Goal: Complete application form: Complete application form

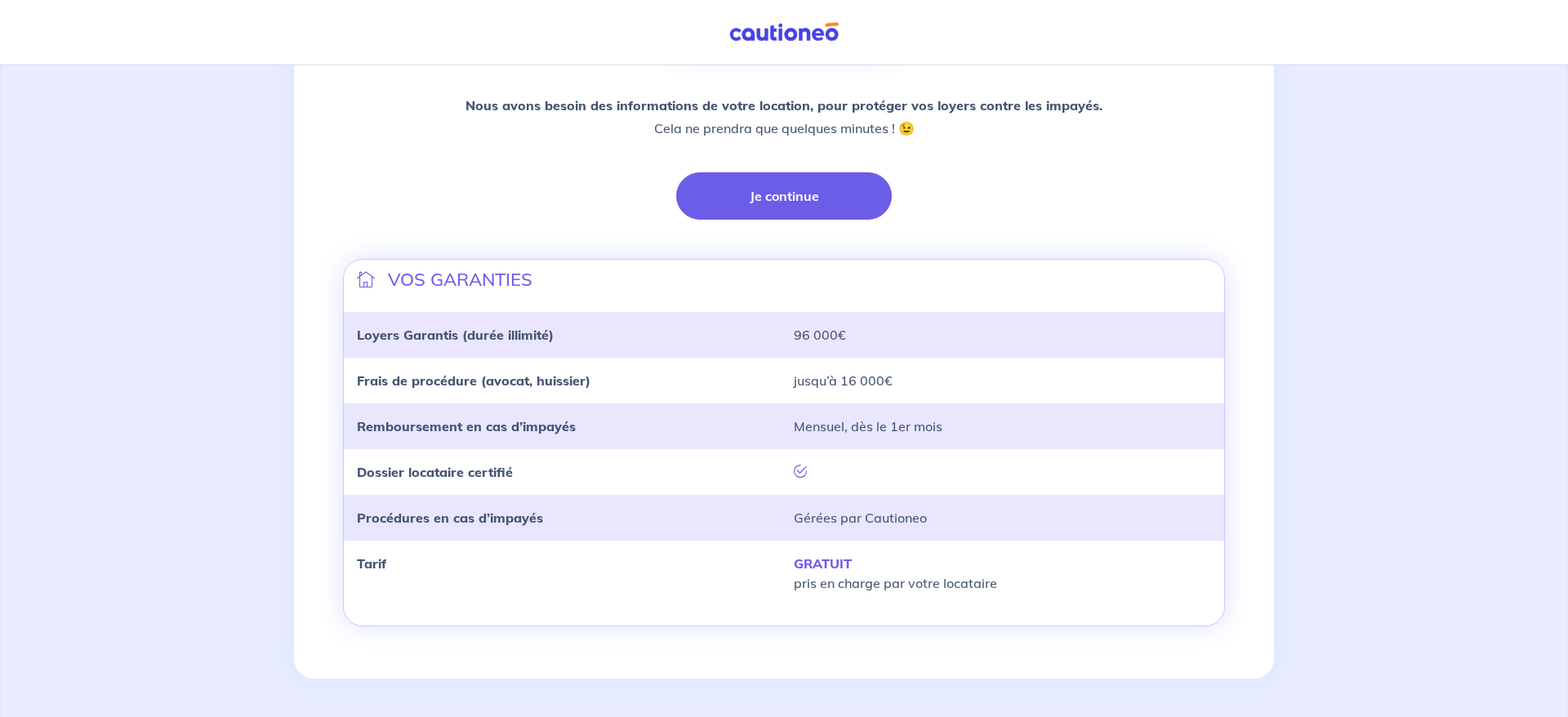
scroll to position [303, 0]
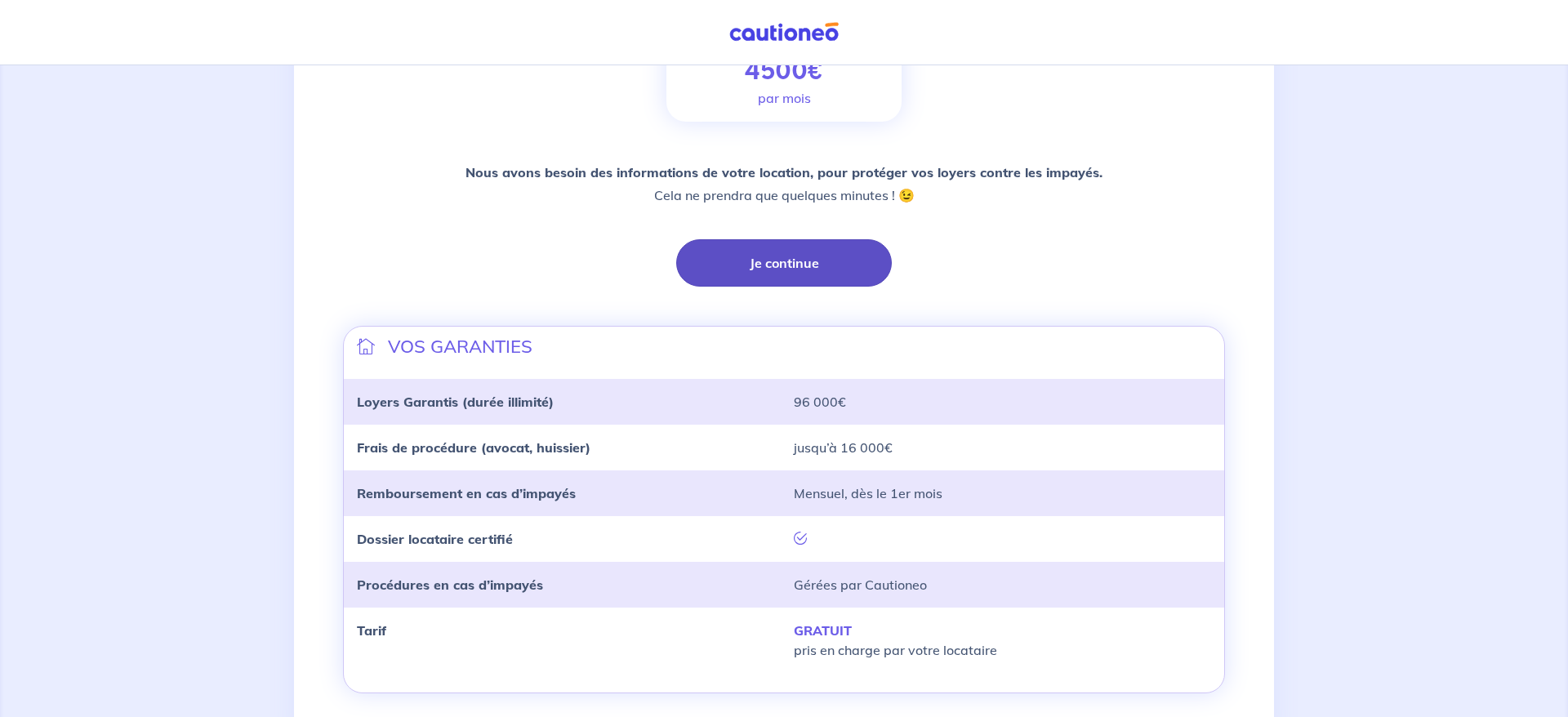
click at [812, 267] on button "Je continue" at bounding box center [784, 263] width 216 height 47
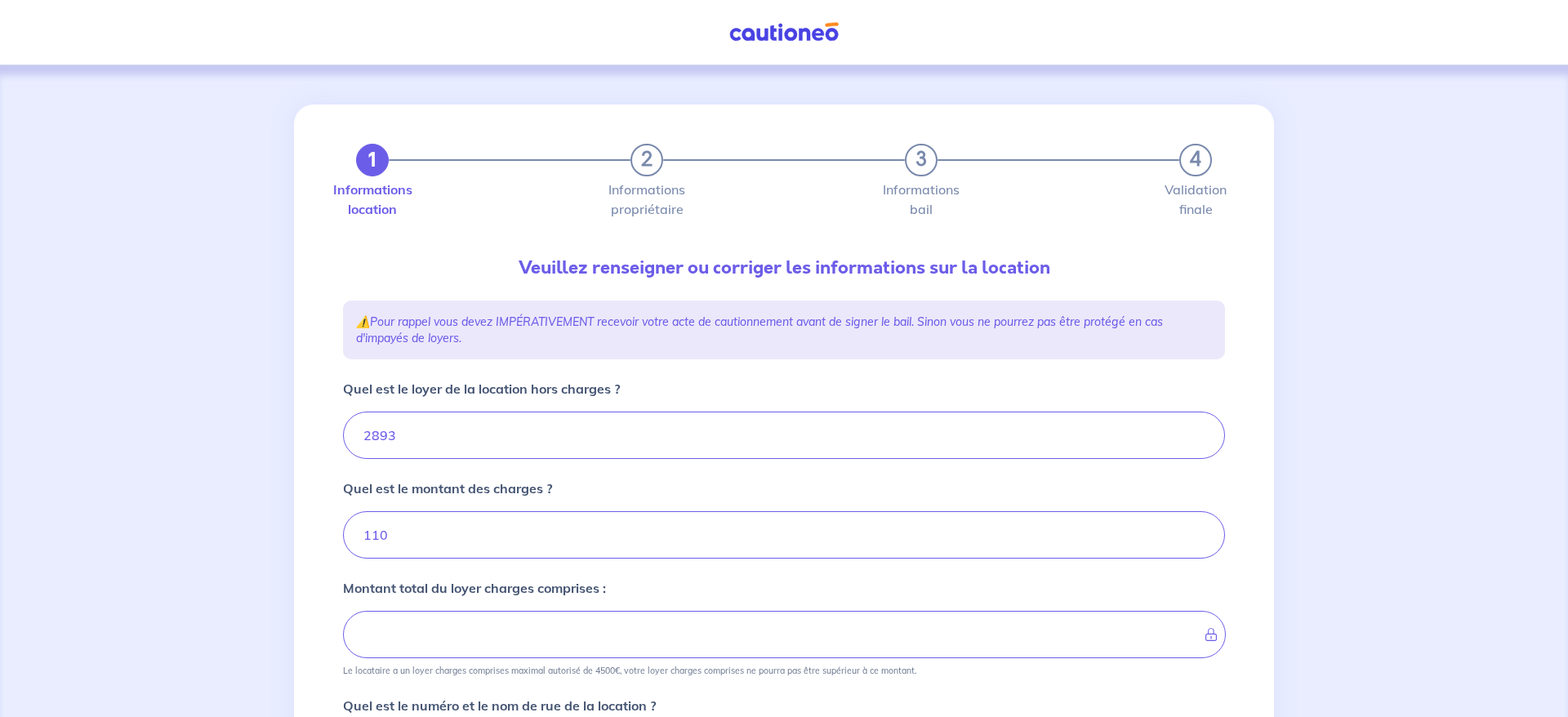
type input "3003"
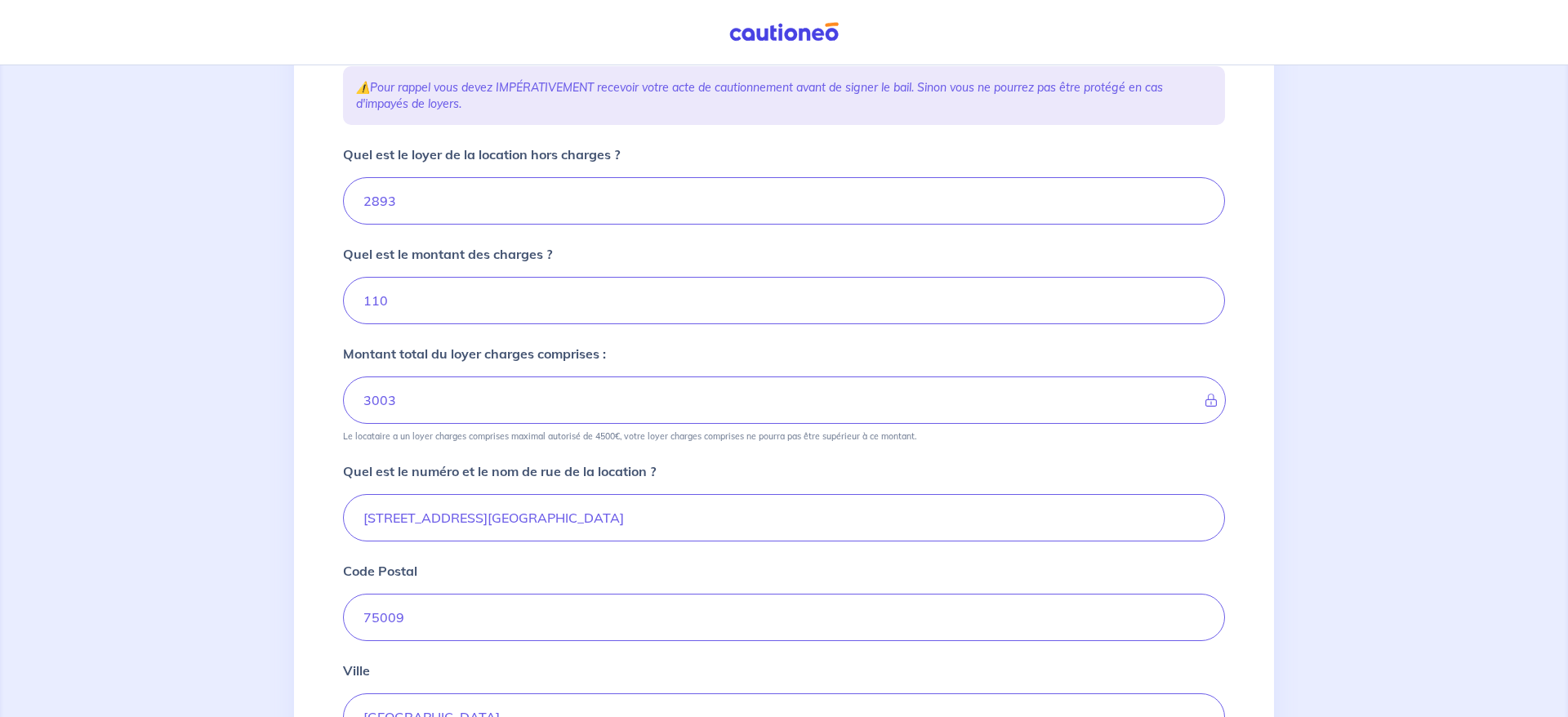
scroll to position [238, 0]
click at [1309, 478] on div "1 2 3 4 Informations location Informations propriétaire Informations bail Valid…" at bounding box center [784, 420] width 1568 height 1186
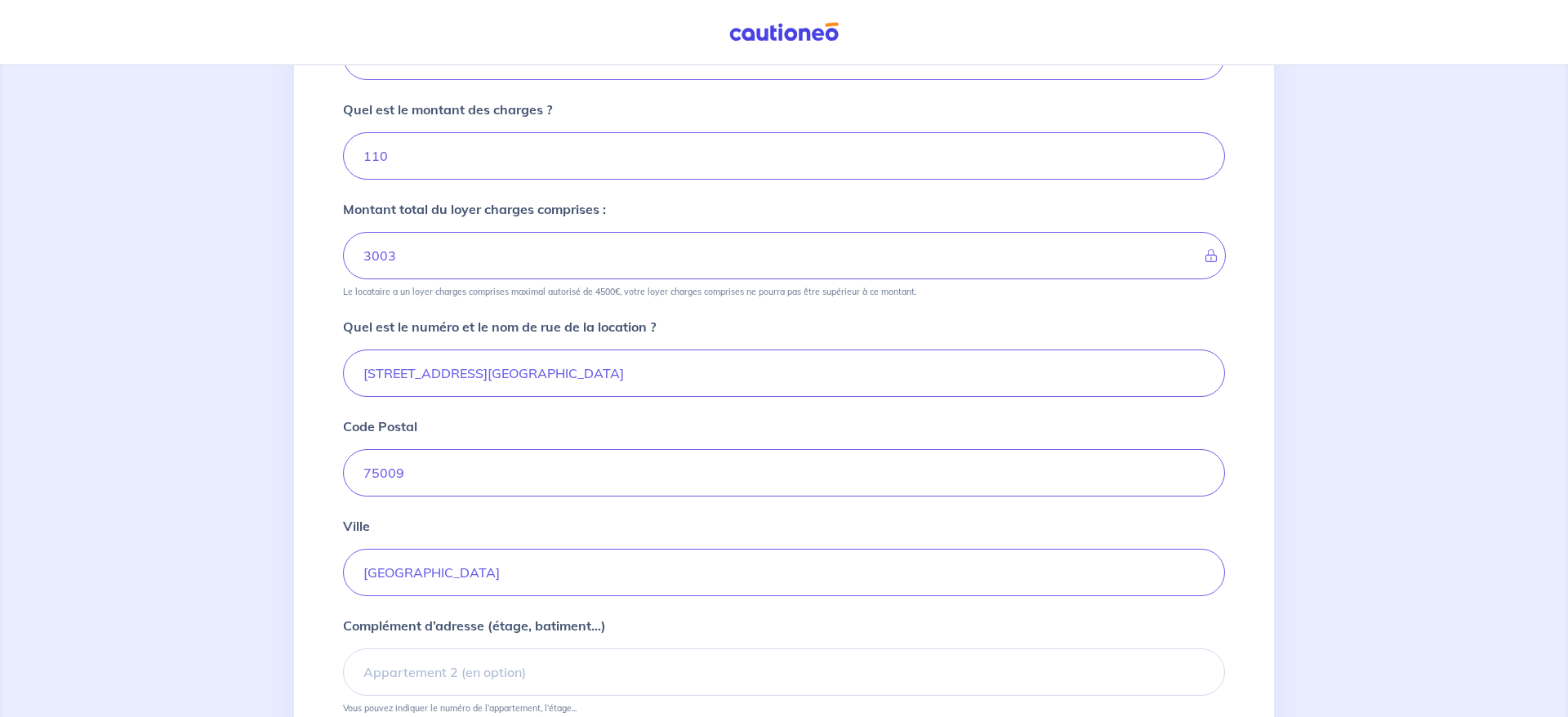
scroll to position [402, 0]
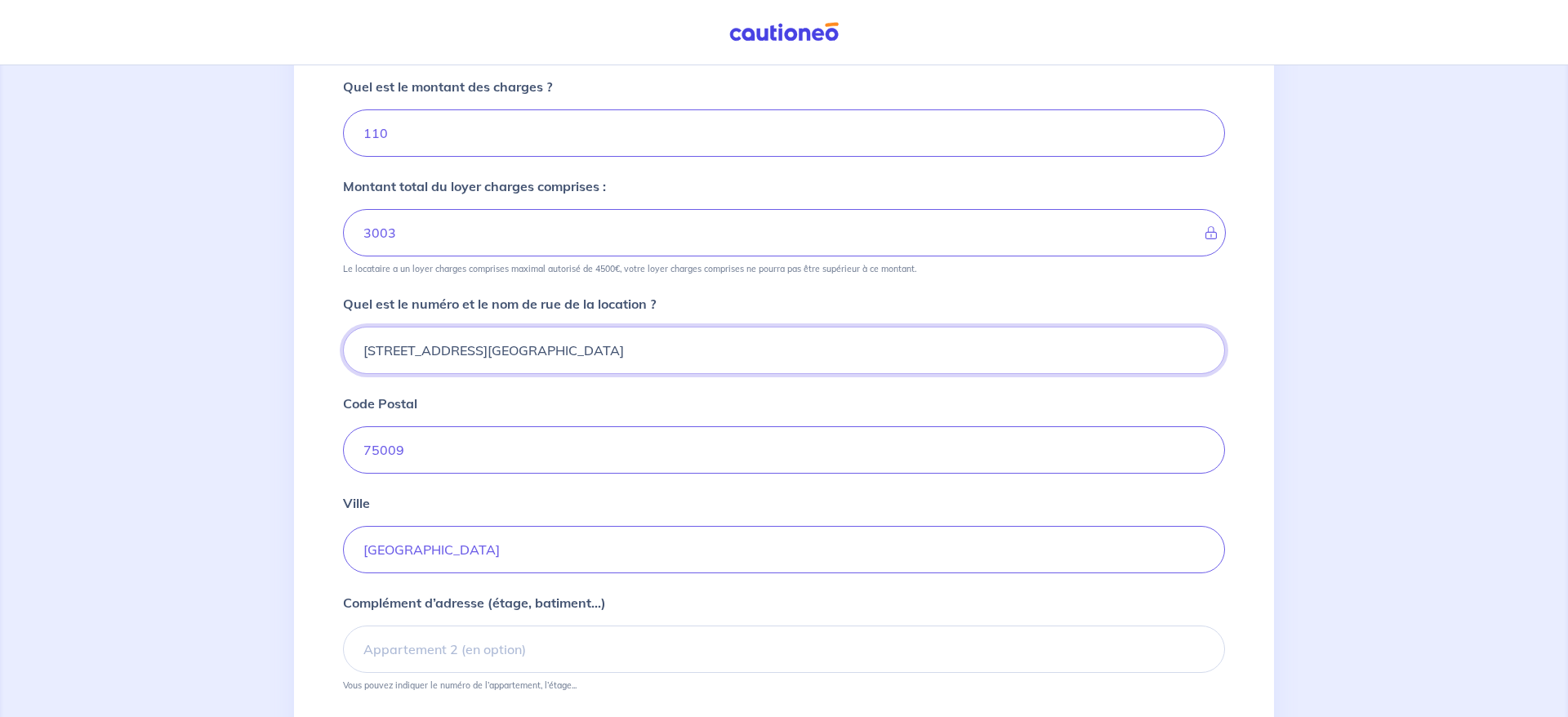
drag, startPoint x: 583, startPoint y: 349, endPoint x: 342, endPoint y: 338, distance: 241.3
click at [343, 338] on div "[STREET_ADDRESS][GEOGRAPHIC_DATA]" at bounding box center [784, 351] width 882 height 47
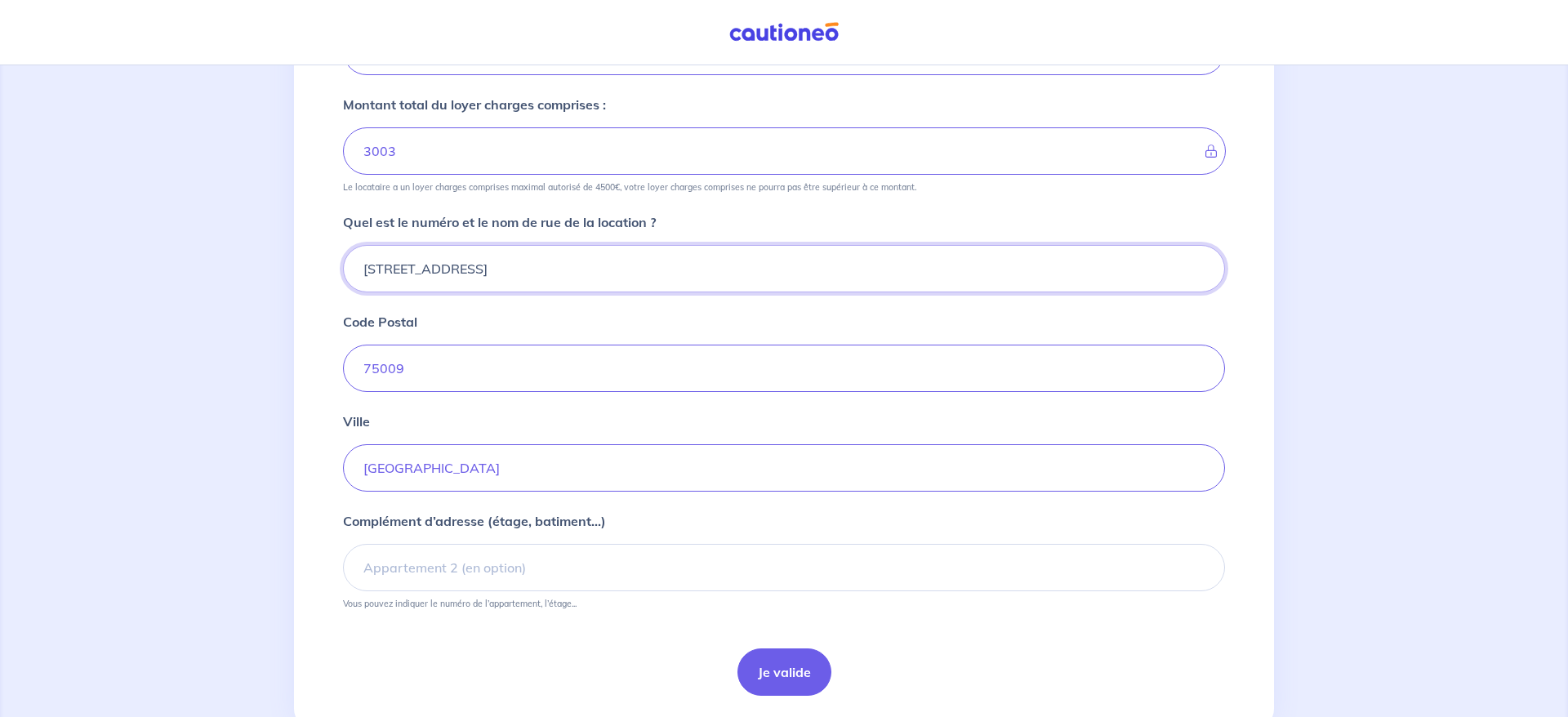
type input "[STREET_ADDRESS]"
click at [469, 568] on input "Complément d’adresse (étage, batiment...)" at bounding box center [784, 568] width 882 height 47
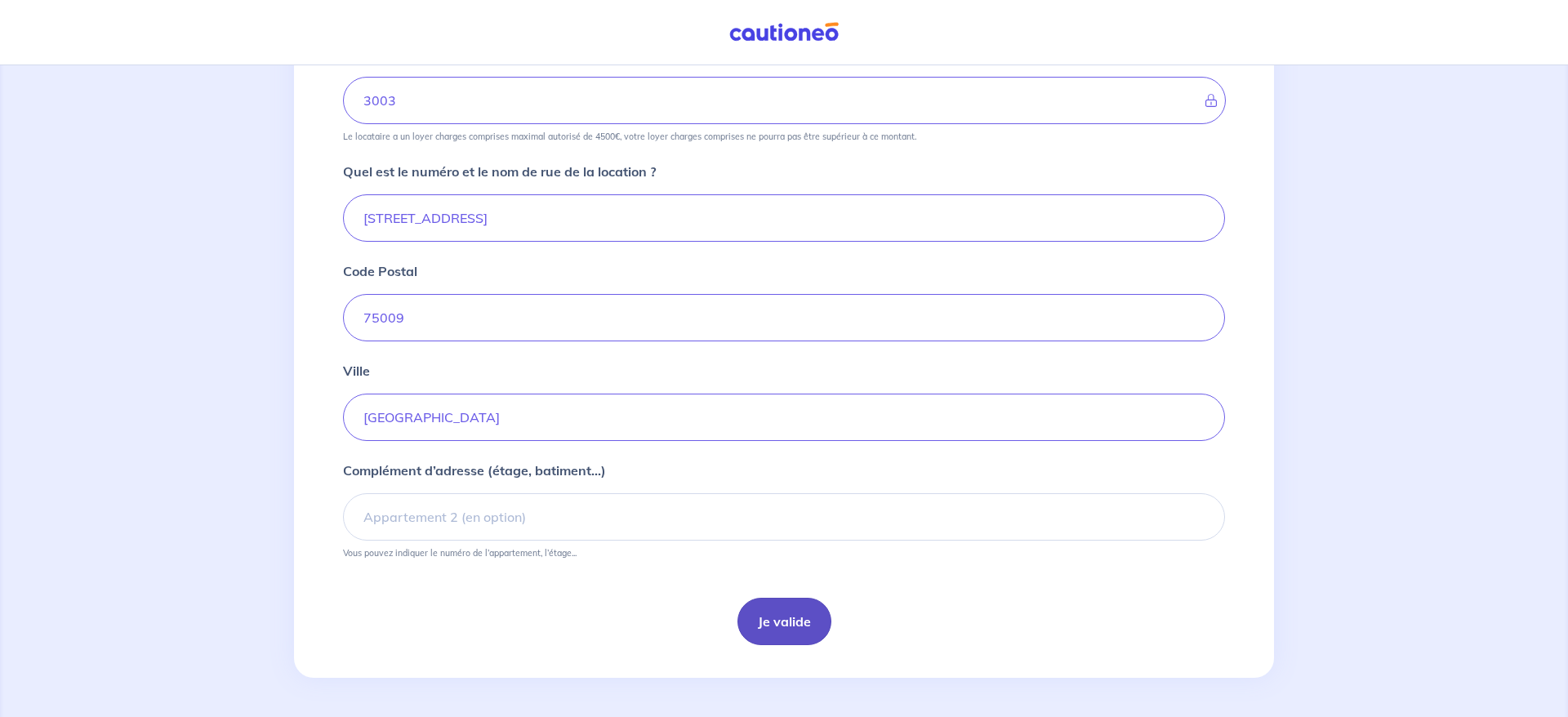
click at [797, 621] on button "Je valide" at bounding box center [784, 621] width 94 height 47
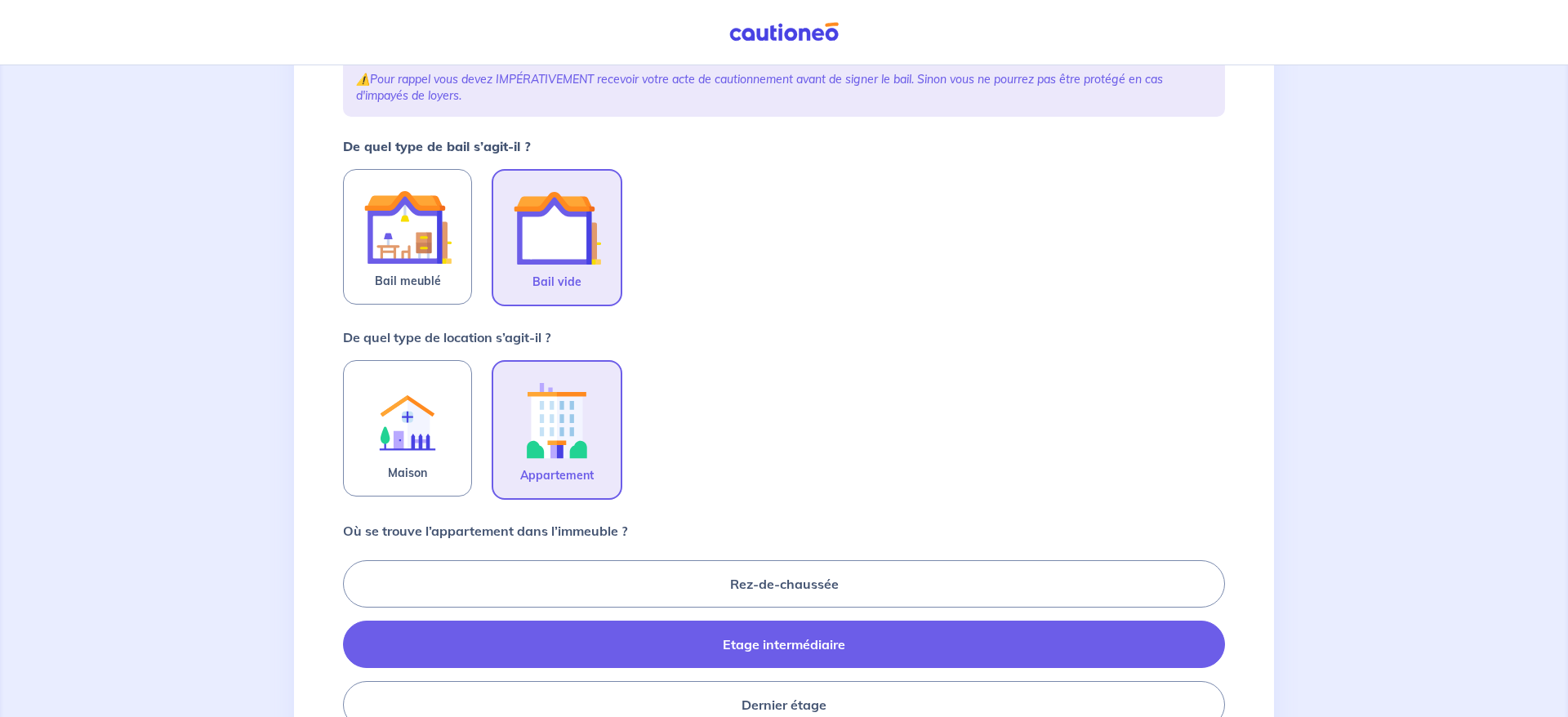
click at [556, 253] on img at bounding box center [557, 228] width 88 height 88
click at [0, 0] on input "Bail vide" at bounding box center [0, 0] width 0 height 0
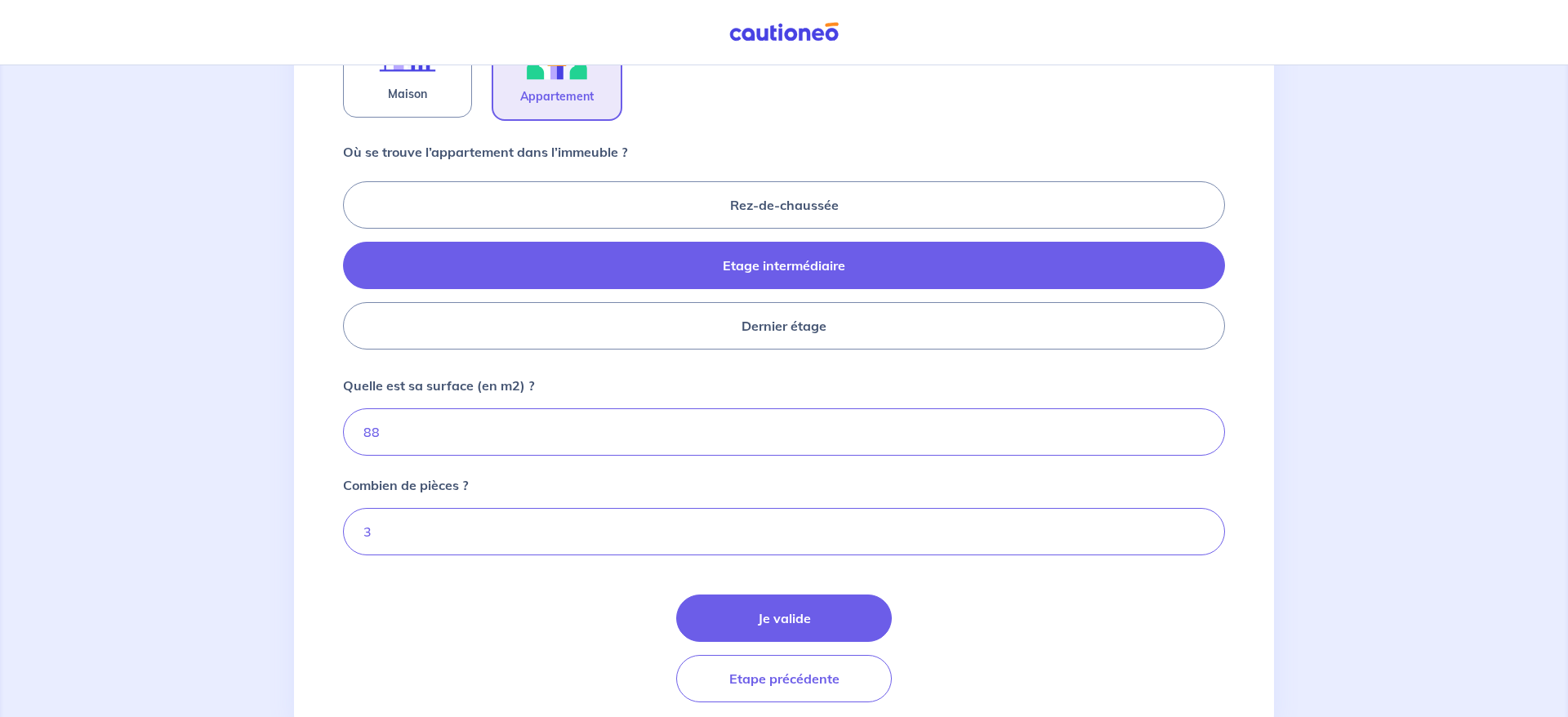
scroll to position [660, 0]
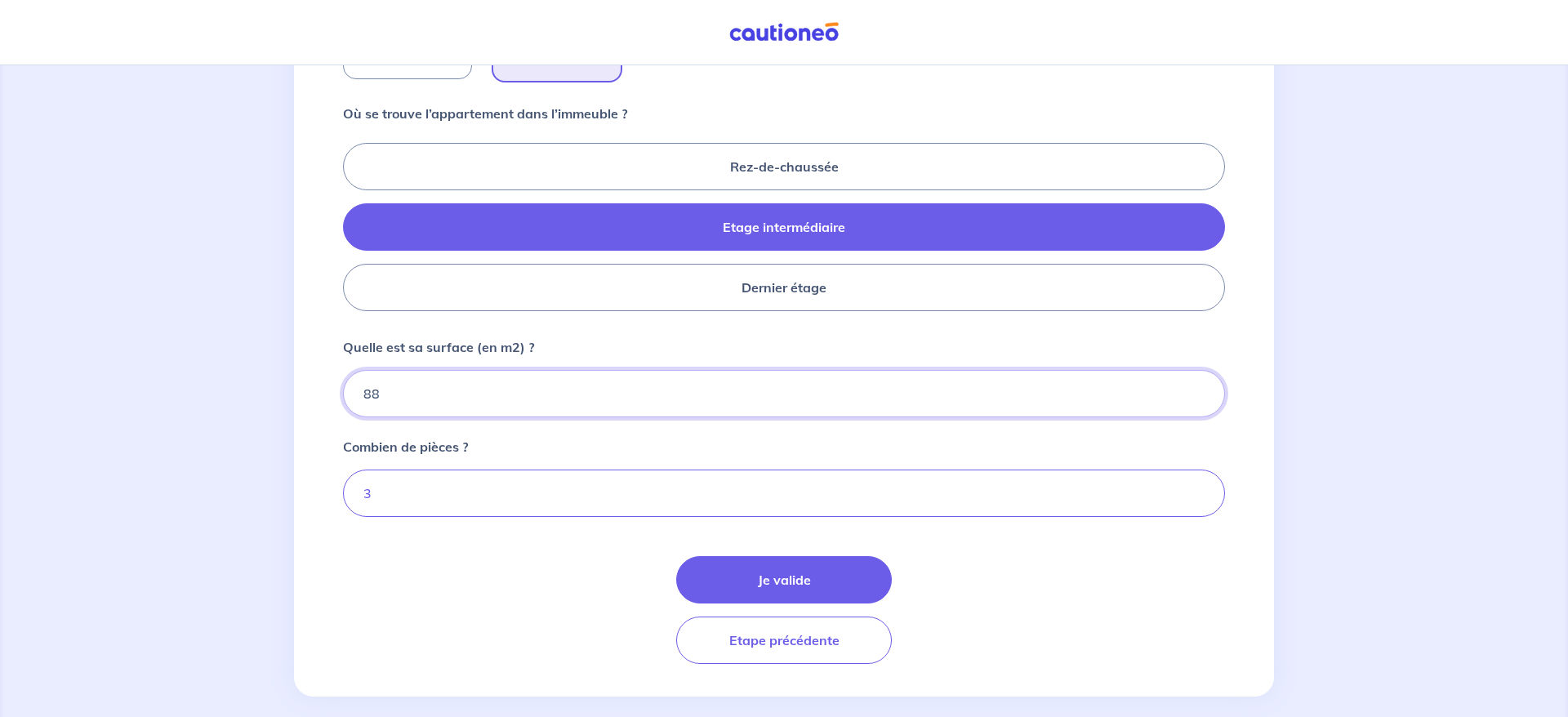
click at [570, 402] on input "88" at bounding box center [784, 394] width 882 height 47
click at [490, 509] on input "3" at bounding box center [784, 494] width 882 height 47
click at [804, 578] on button "Je valide" at bounding box center [784, 580] width 216 height 47
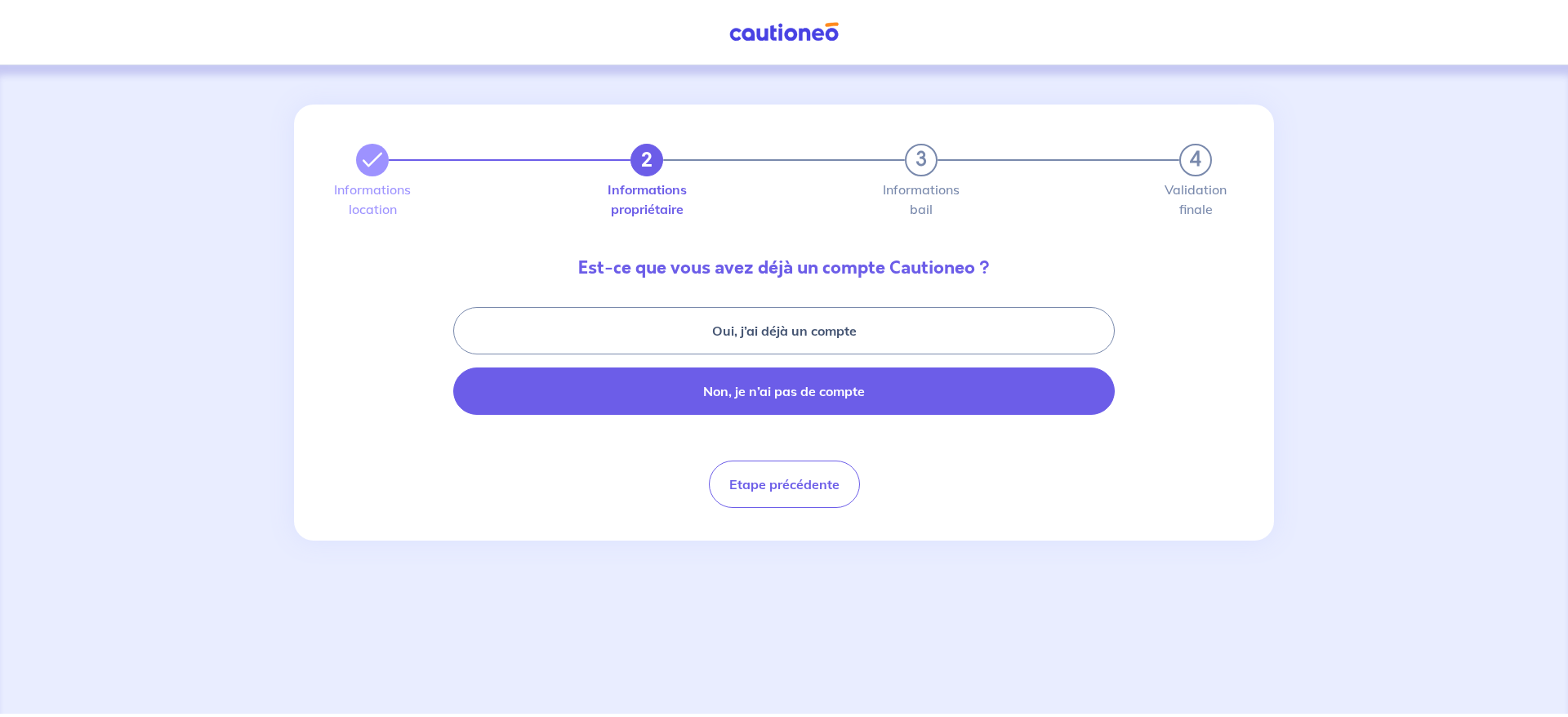
click at [808, 397] on button "Non, je n’ai pas de compte" at bounding box center [784, 392] width 661 height 47
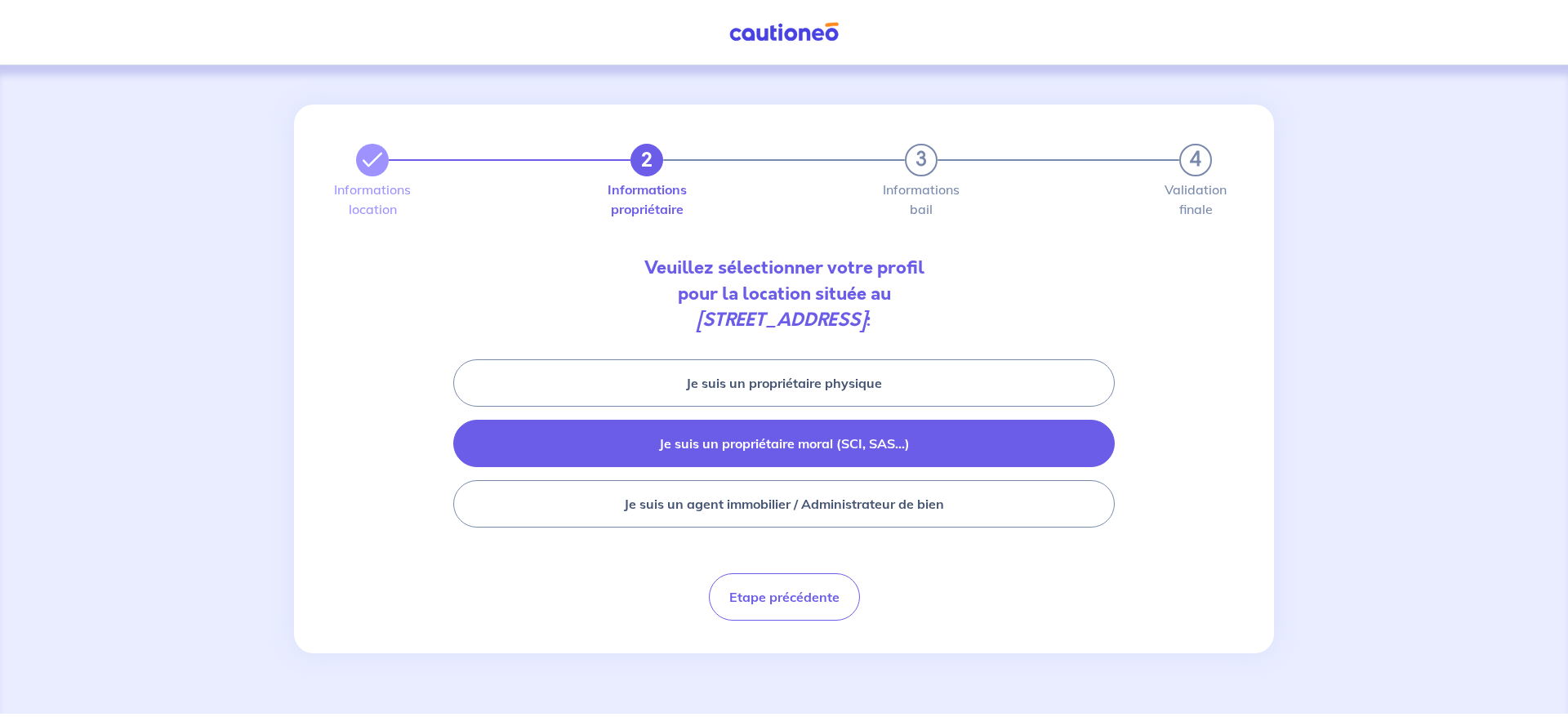
click at [853, 444] on button "Je suis un propriétaire moral (SCI, SAS...)" at bounding box center [784, 444] width 661 height 47
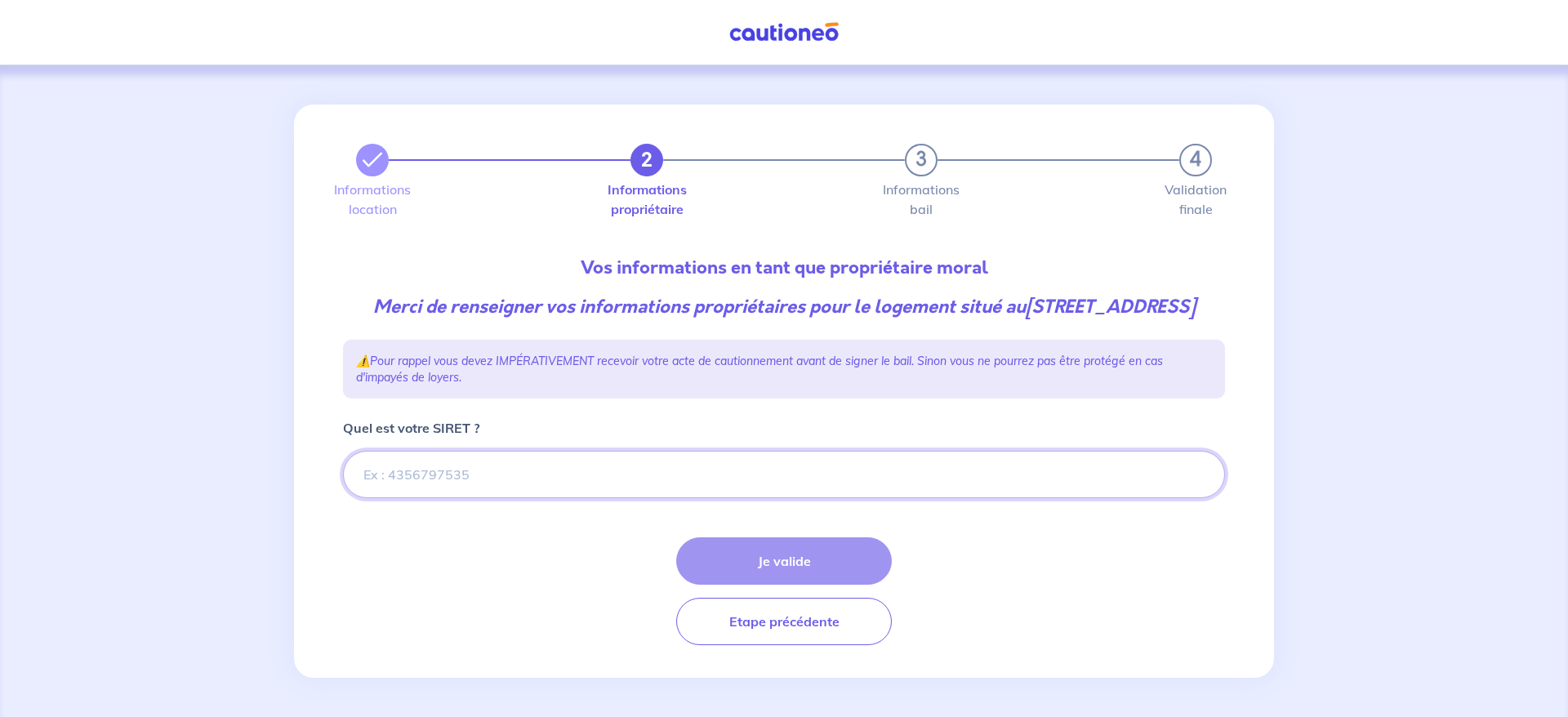
click at [630, 499] on input "Quel est votre SIRET ?" at bounding box center [784, 475] width 882 height 47
click at [619, 495] on input "Quel est votre SIRET ?" at bounding box center [784, 475] width 882 height 47
click at [513, 472] on input "Quel est votre SIRET ?" at bounding box center [784, 475] width 882 height 47
click at [496, 480] on input "Quel est votre SIRET ?" at bounding box center [784, 475] width 882 height 47
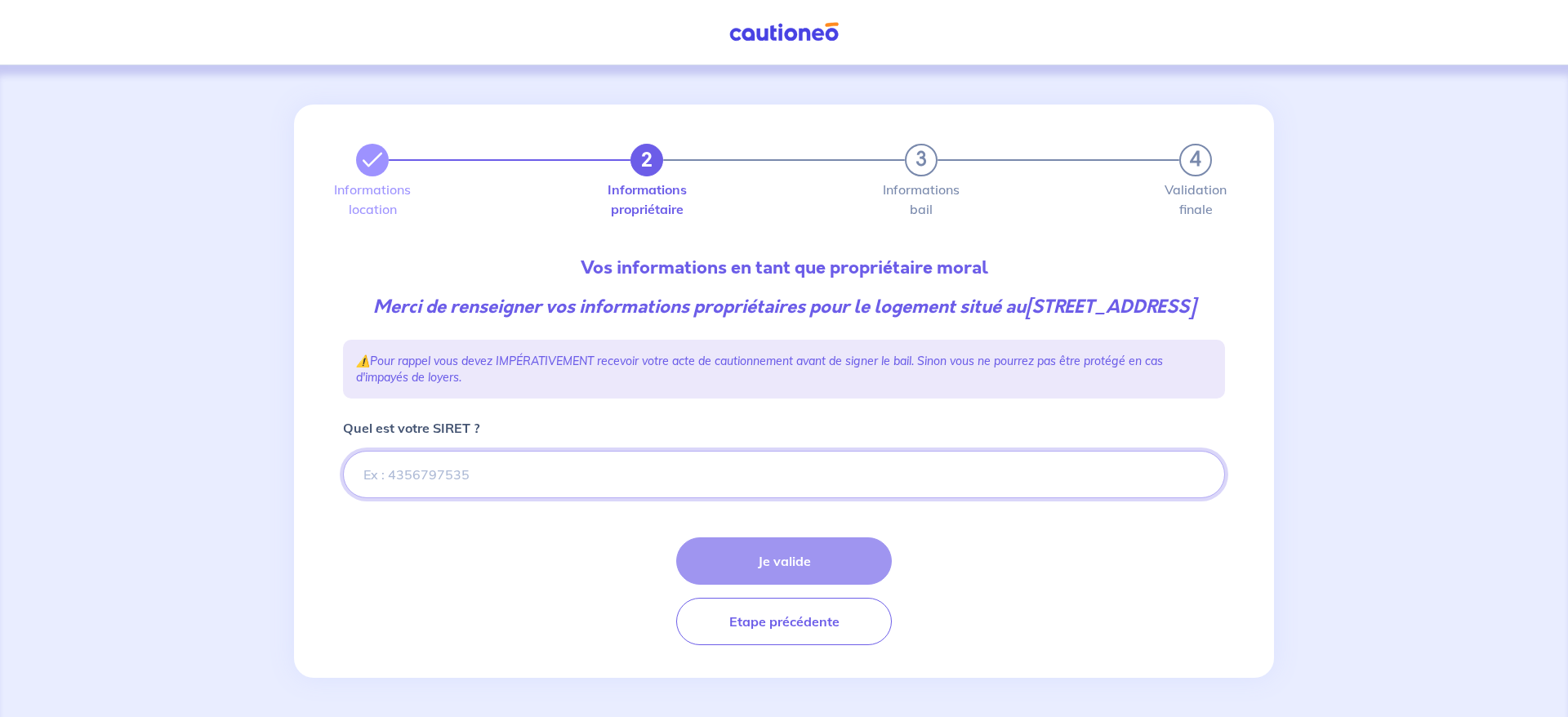
paste input "303 477 319"
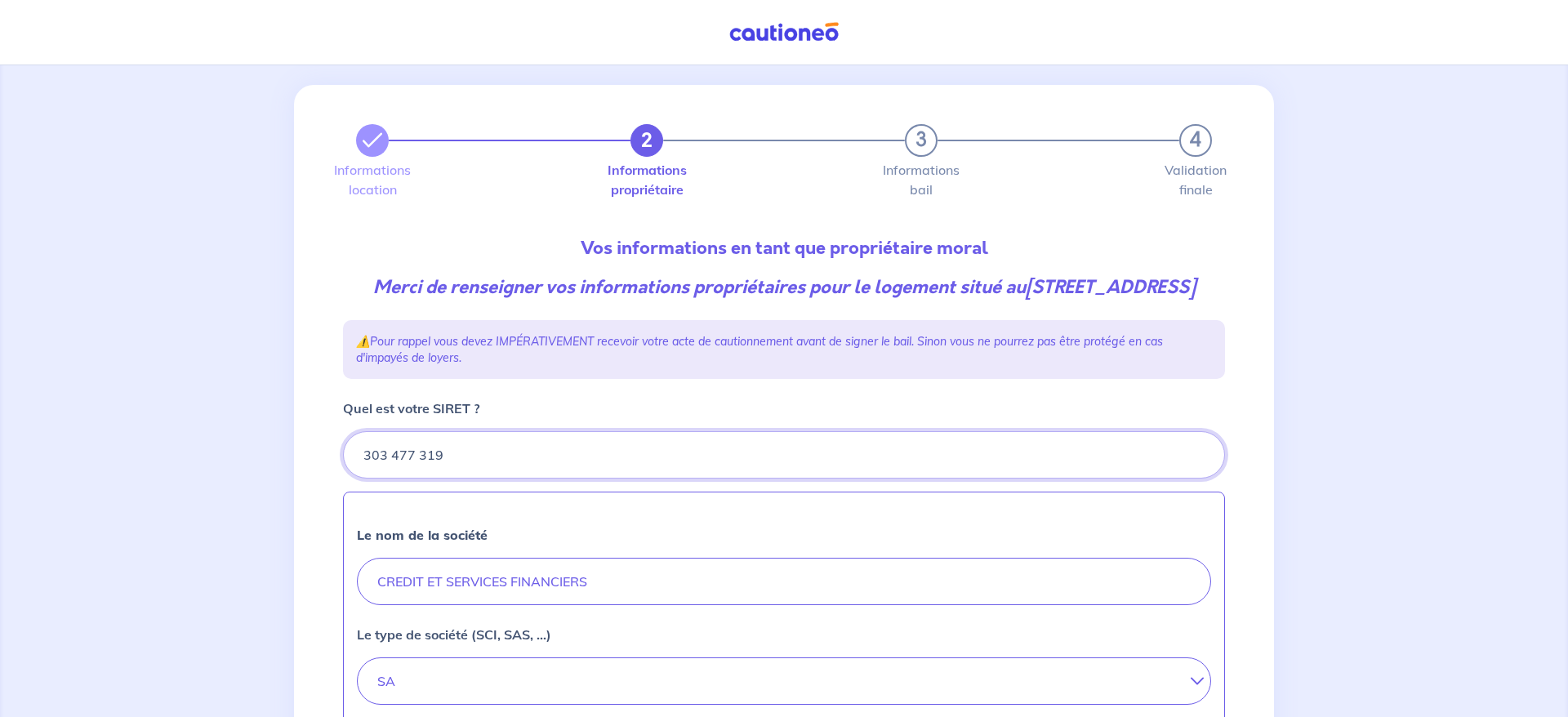
type input "303 477 319"
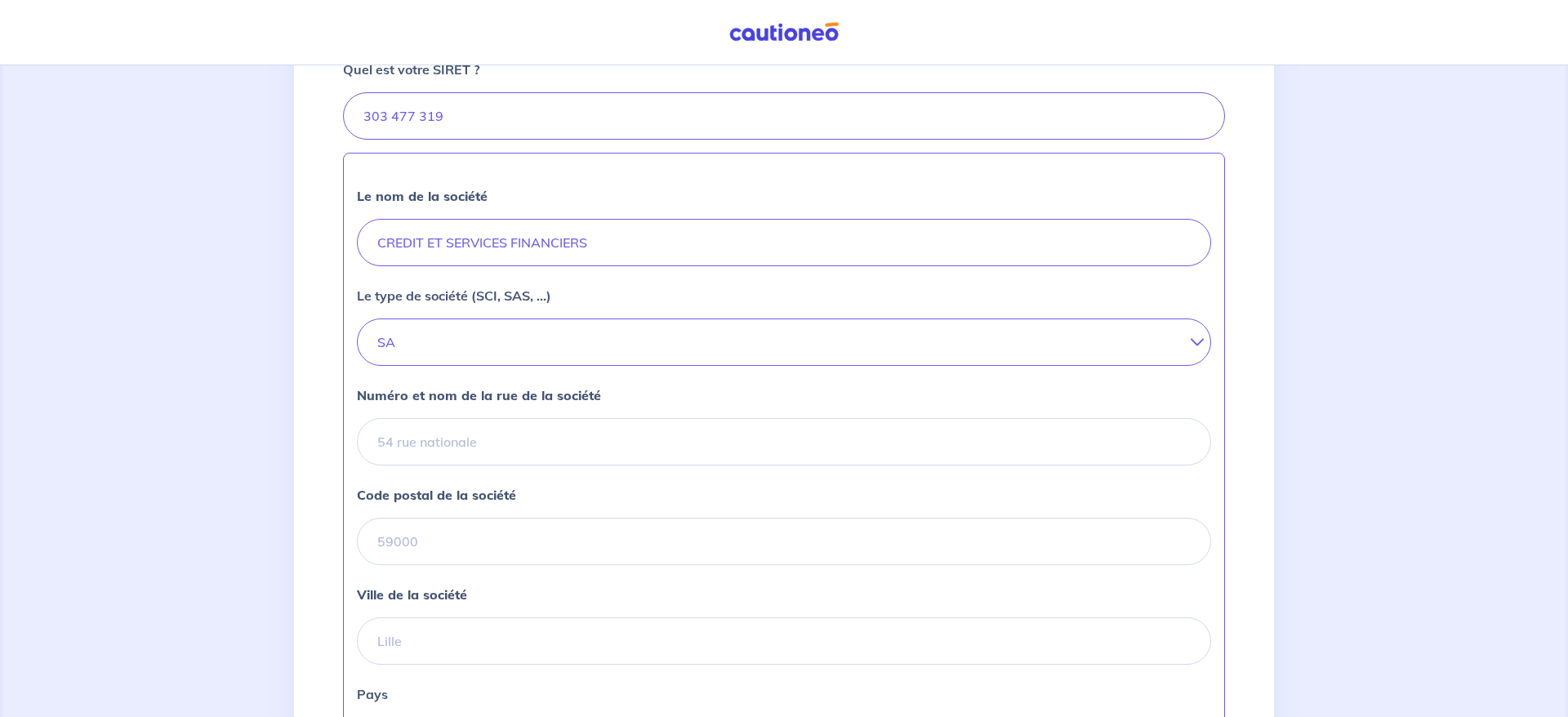
scroll to position [390, 0]
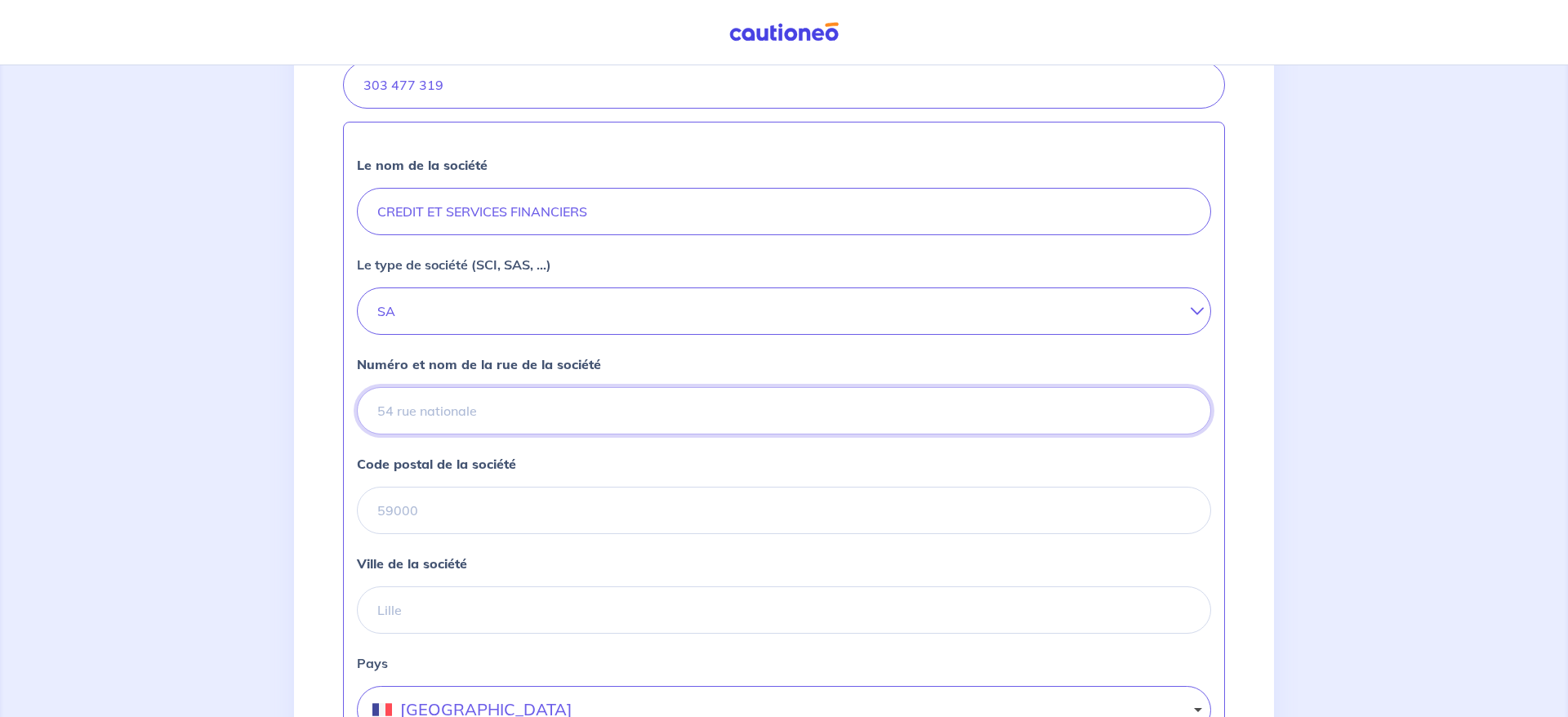
click at [478, 435] on input "Numéro et nom de la rue de la société" at bounding box center [784, 411] width 854 height 47
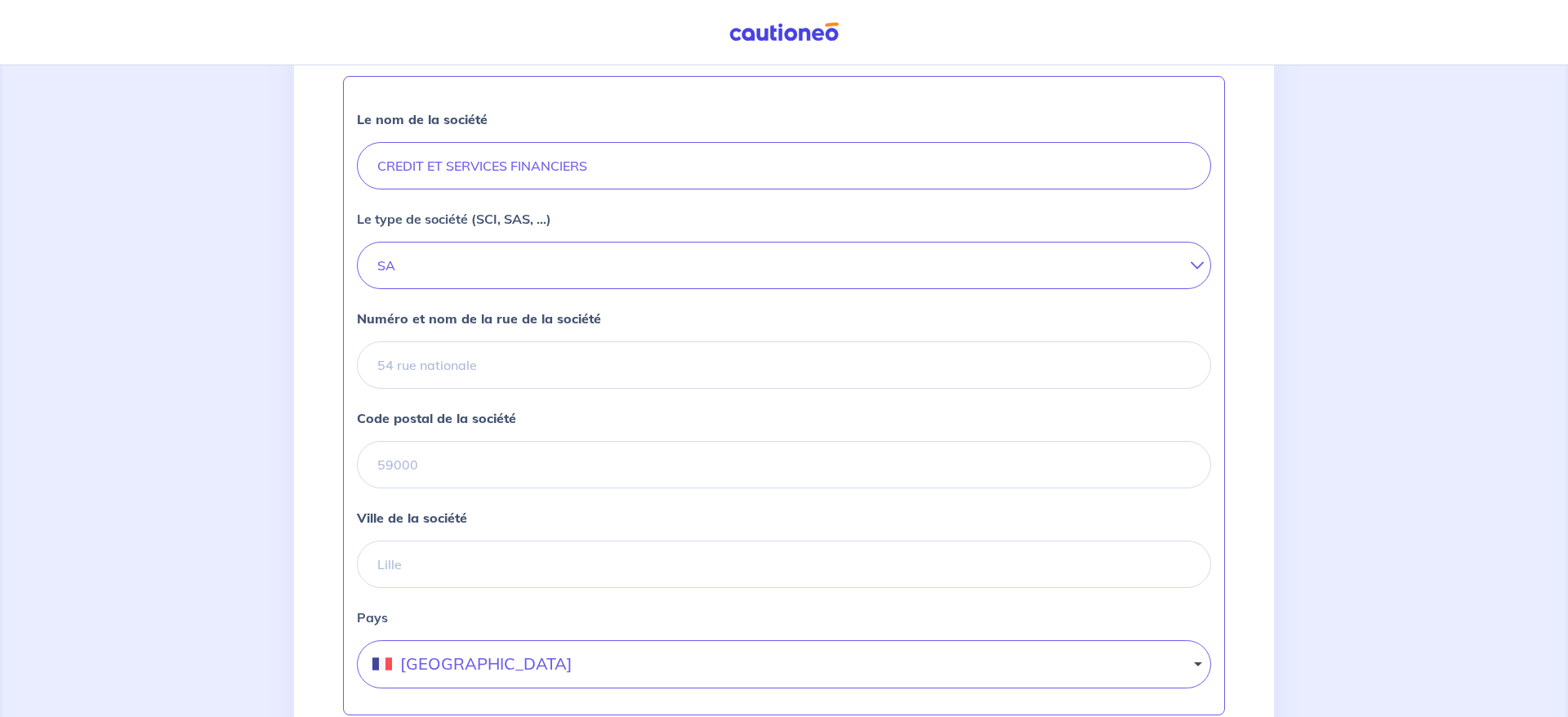
scroll to position [445, 0]
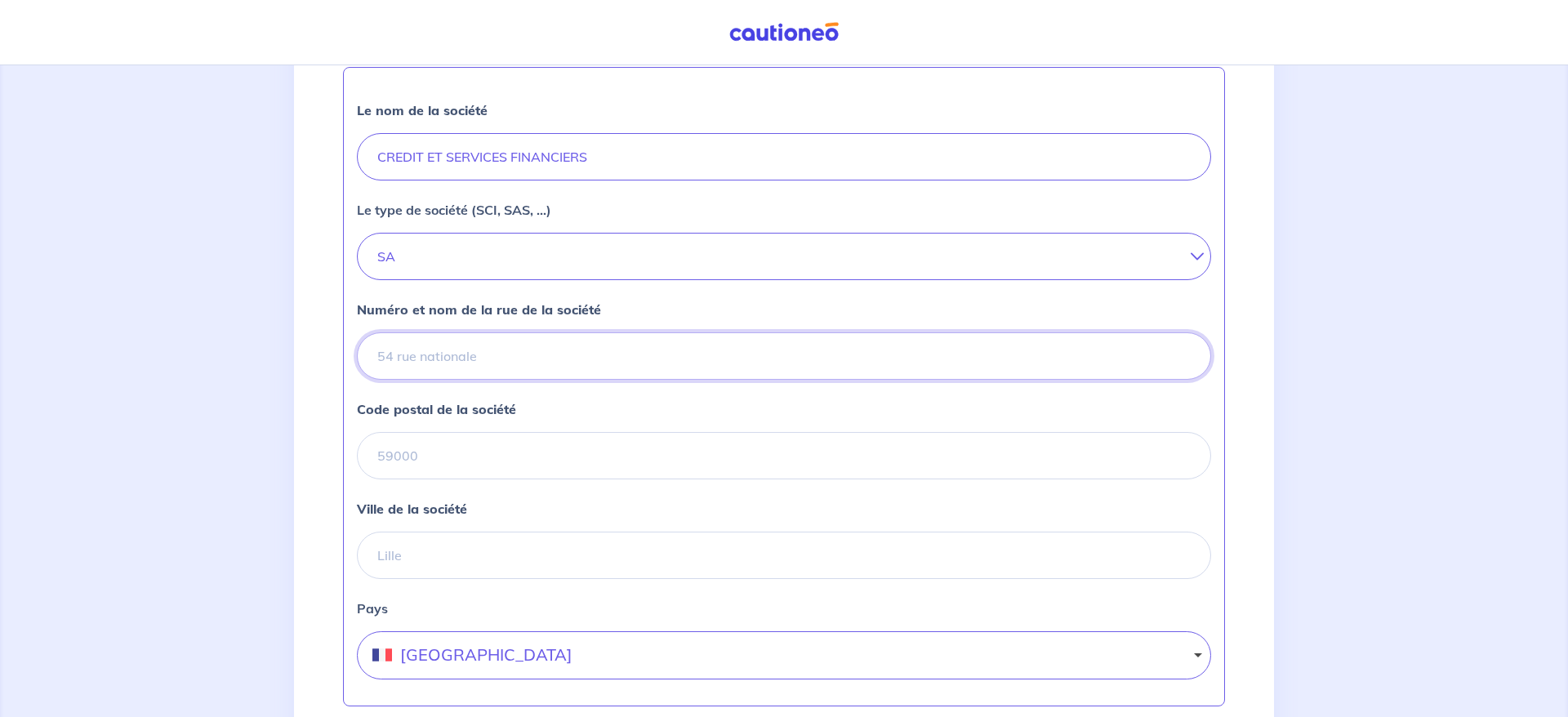
click at [494, 380] on input "Numéro et nom de la rue de la société" at bounding box center [784, 356] width 854 height 47
type input "[STREET_ADDRESS]"
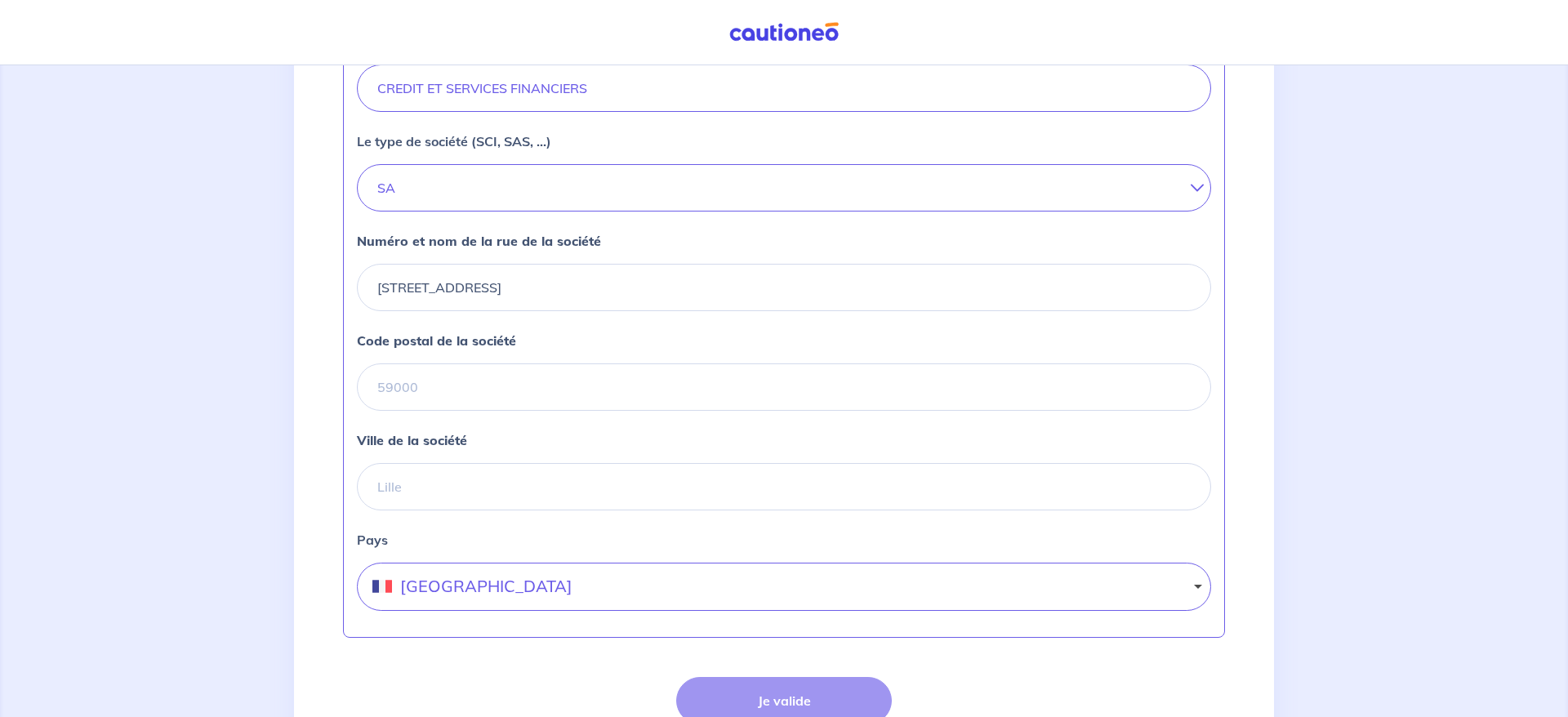
scroll to position [513, 0]
click at [456, 412] on input "Code postal de la société" at bounding box center [784, 388] width 854 height 47
type input "75009"
click at [467, 511] on input "Ville de la société" at bounding box center [784, 487] width 854 height 47
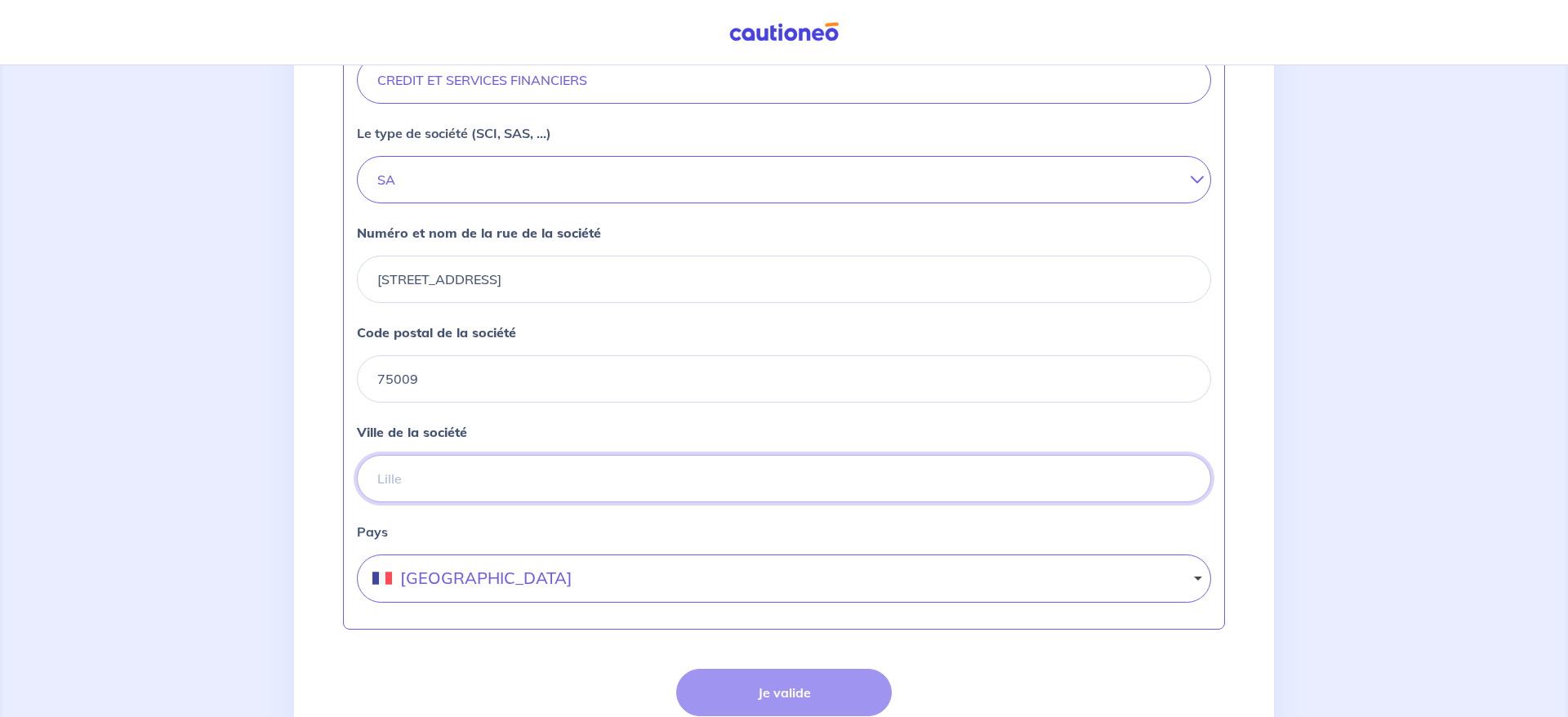
scroll to position [526, 0]
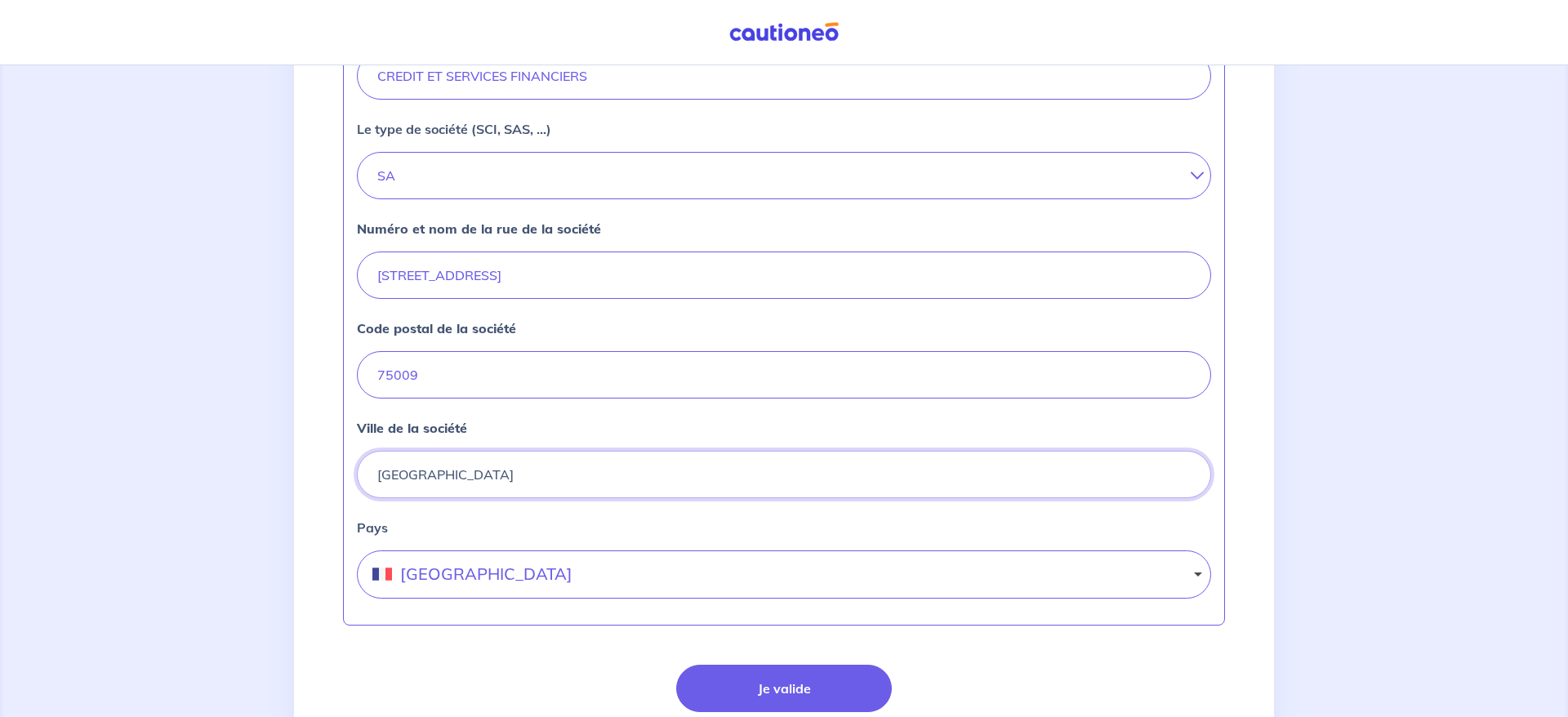
type input "[GEOGRAPHIC_DATA]"
click at [738, 538] on label "Pays" at bounding box center [784, 528] width 854 height 20
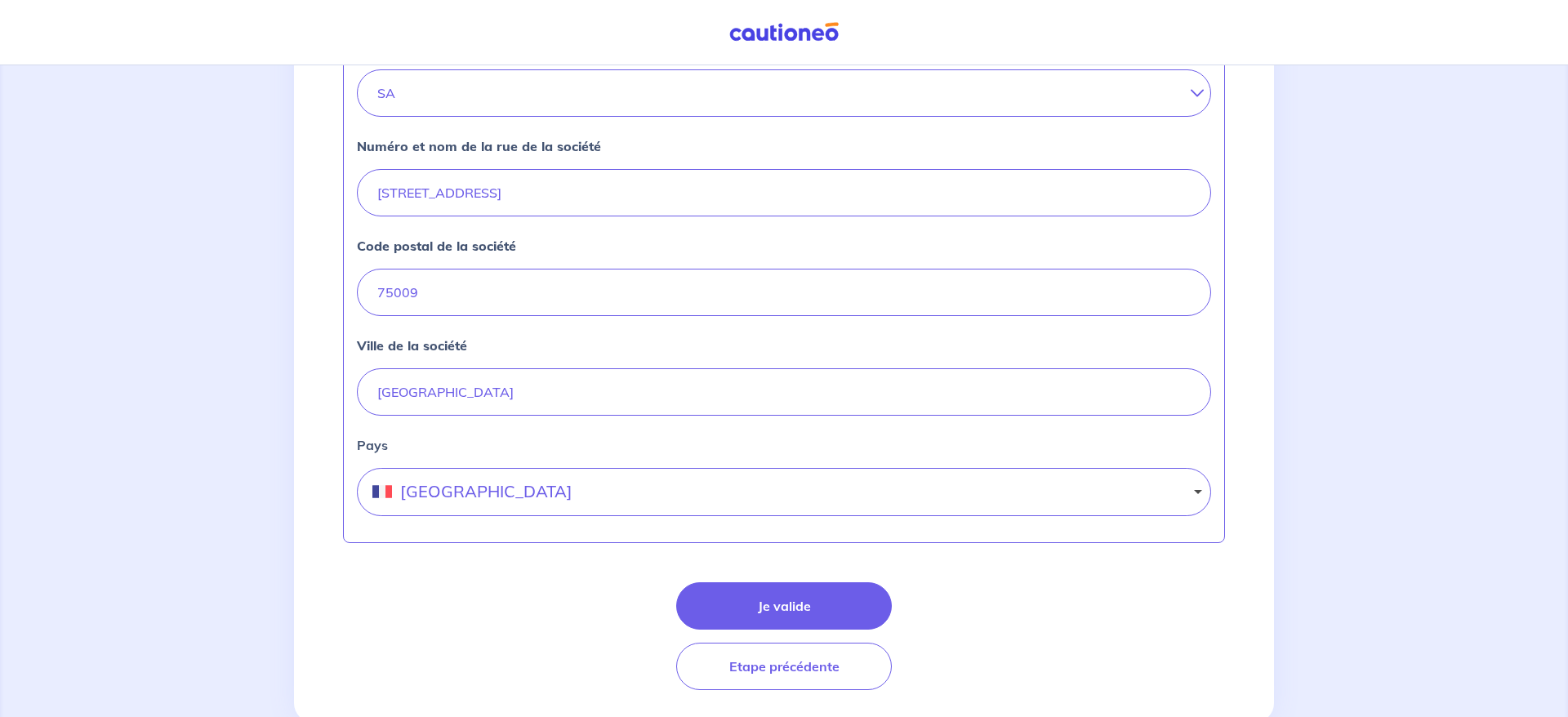
scroll to position [679, 0]
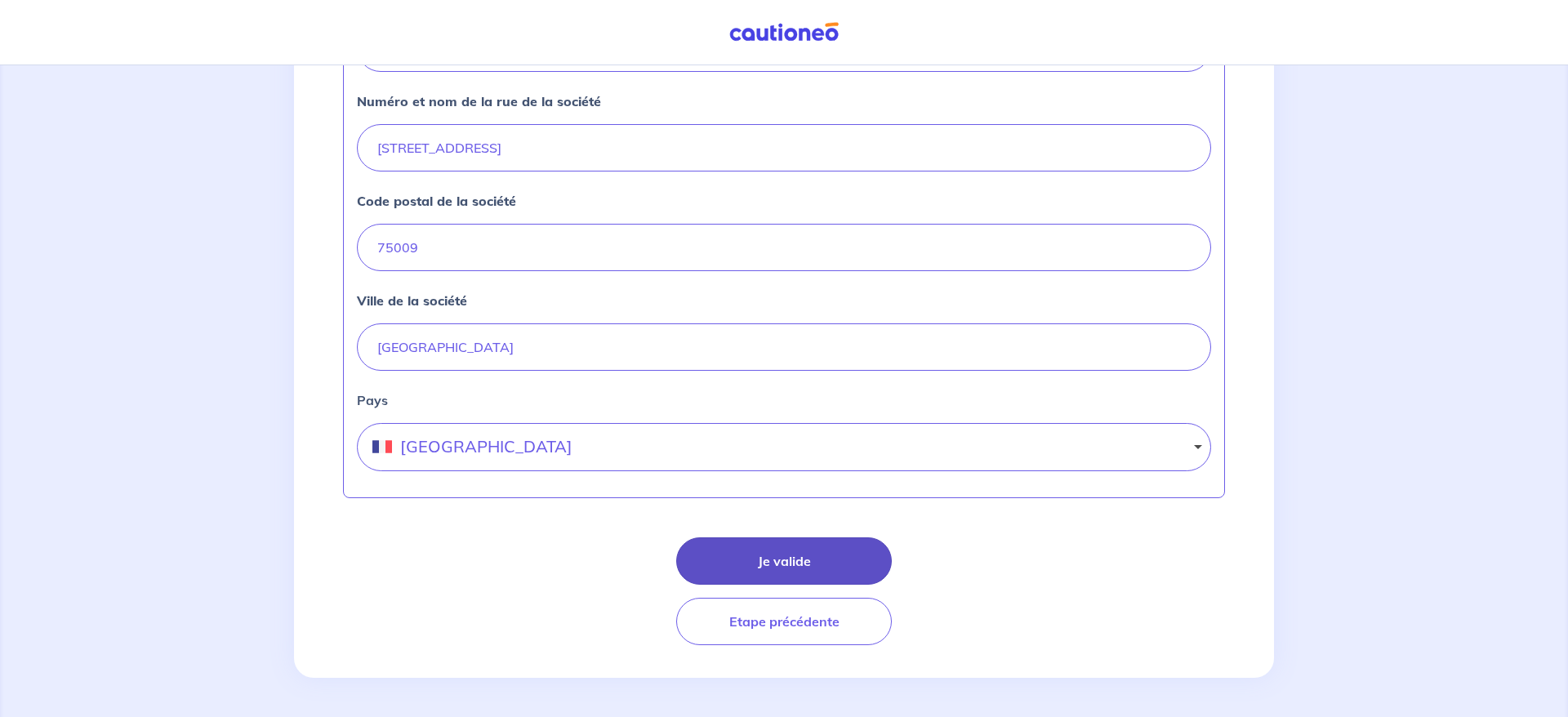
click at [814, 563] on button "Je valide" at bounding box center [784, 562] width 216 height 47
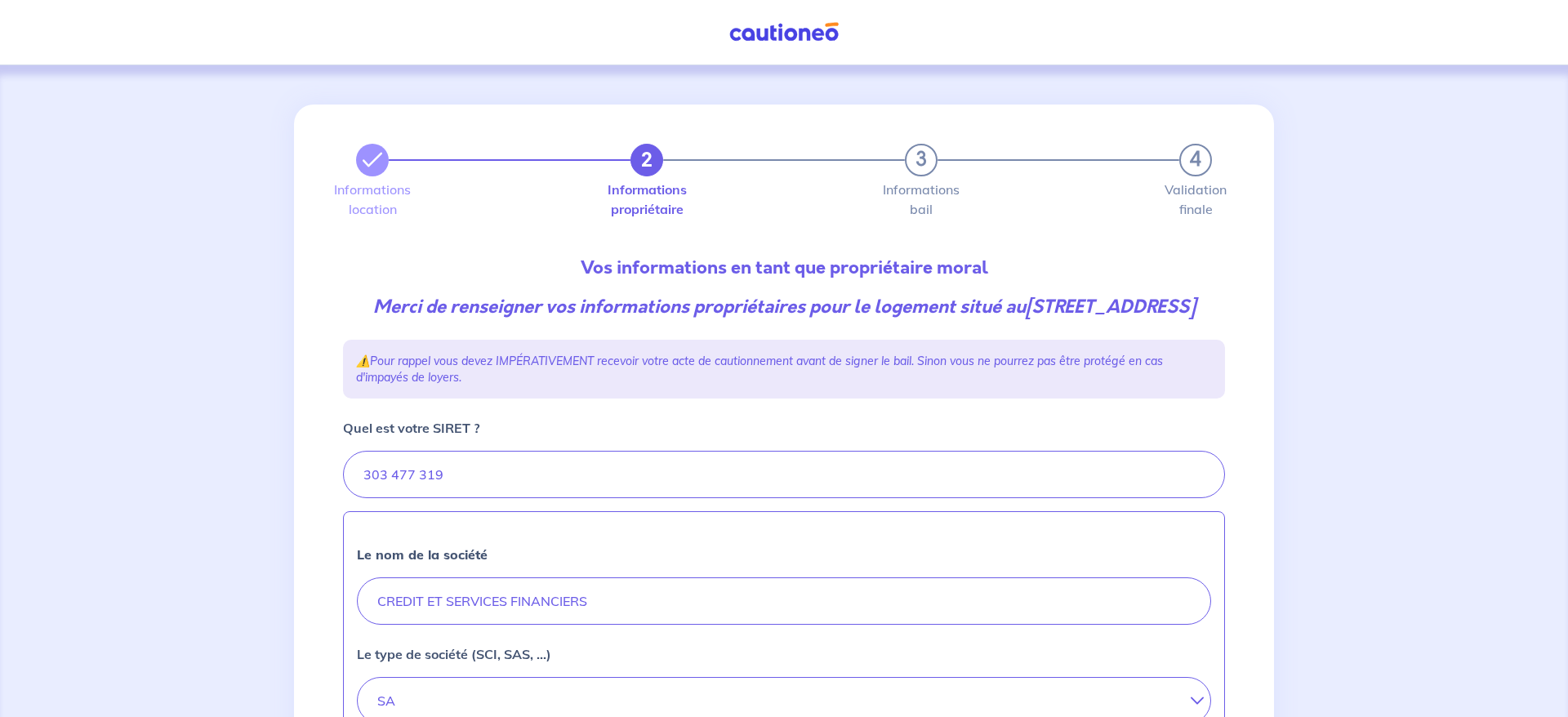
select select "FR"
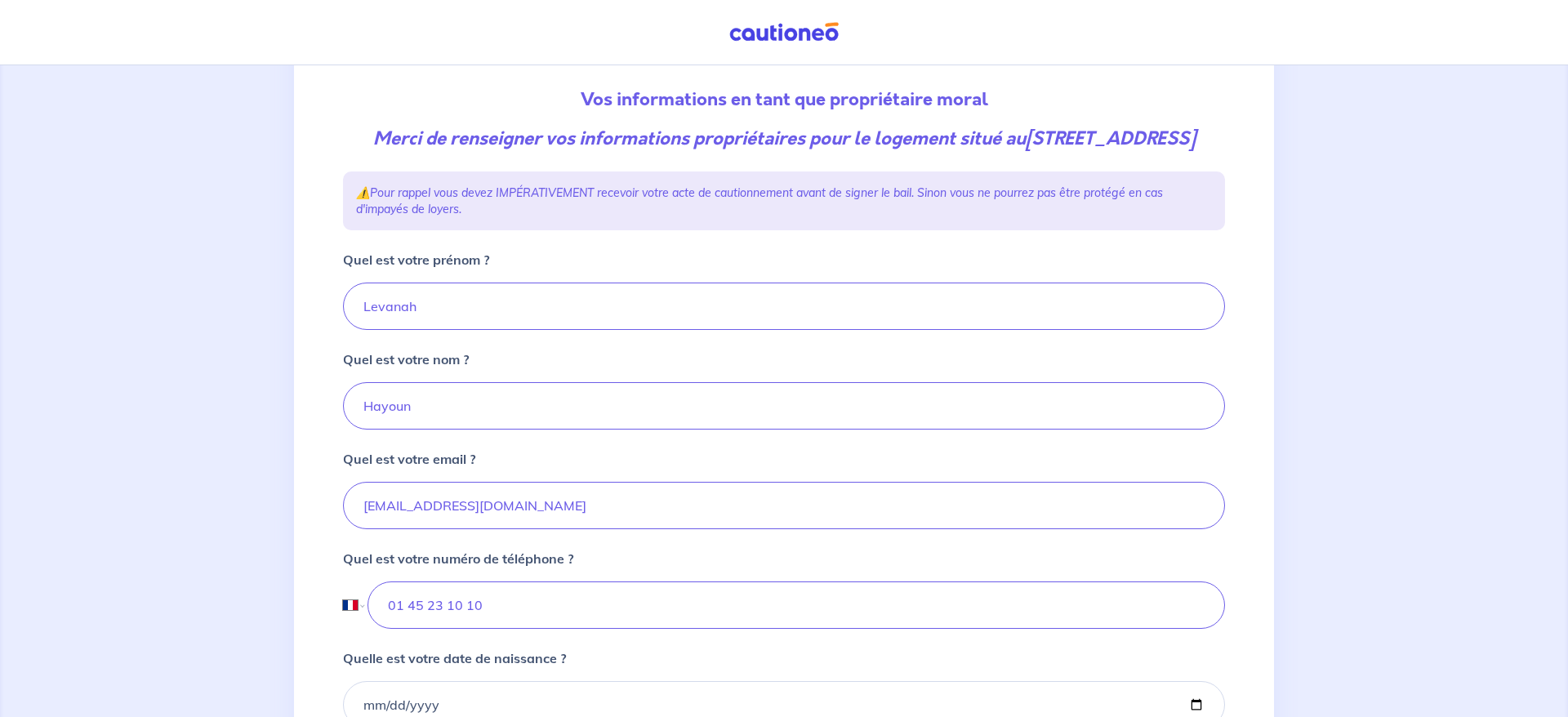
scroll to position [186, 0]
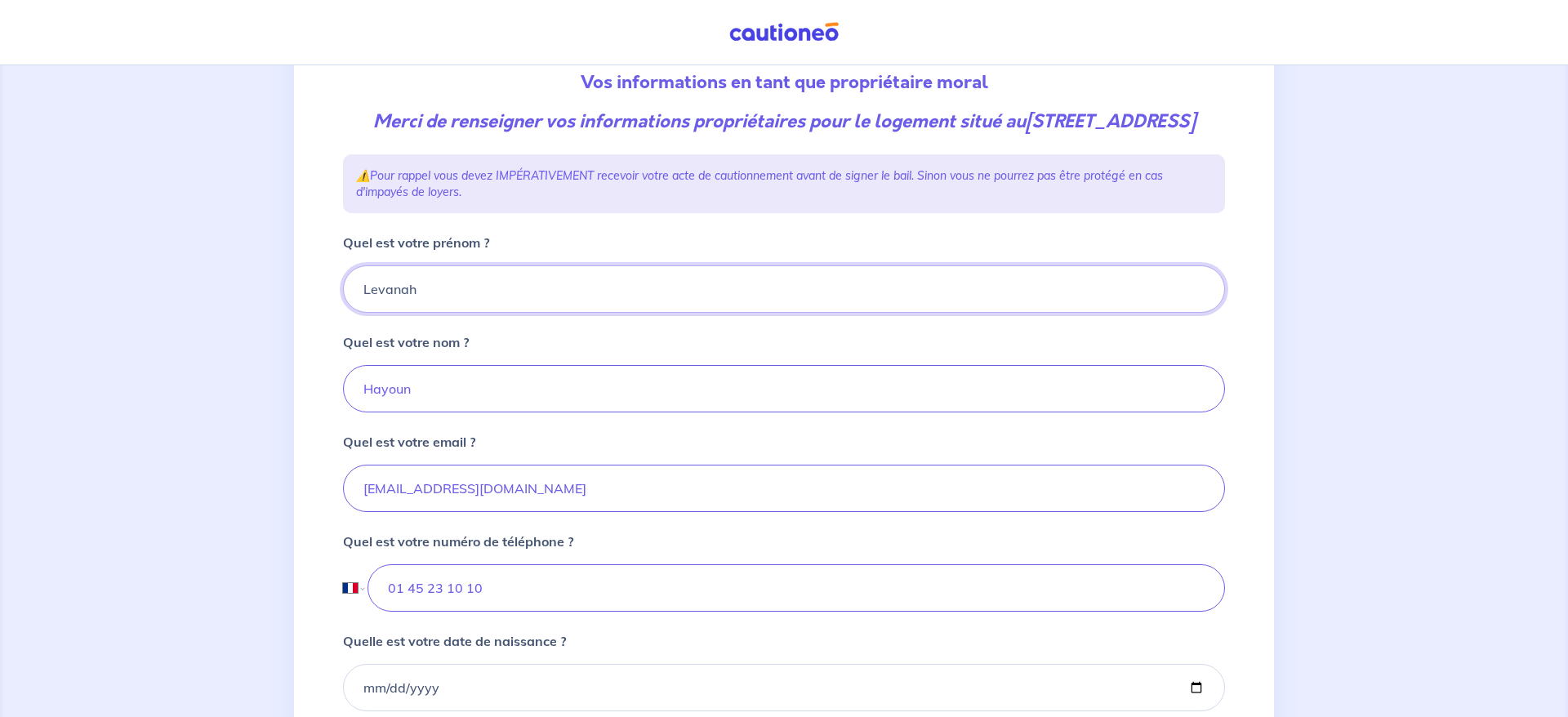
drag, startPoint x: 502, startPoint y: 320, endPoint x: 266, endPoint y: 311, distance: 236.2
click at [266, 311] on div "2 3 4 Informations location Informations propriétaire Informations bail Validat…" at bounding box center [784, 455] width 1568 height 1150
drag, startPoint x: 431, startPoint y: 418, endPoint x: 310, endPoint y: 416, distance: 121.0
click at [310, 416] on div "2 3 4 Informations location Informations propriétaire Informations bail Validat…" at bounding box center [784, 455] width 980 height 1072
click at [414, 410] on input "Quel est votre nom ?" at bounding box center [784, 389] width 882 height 47
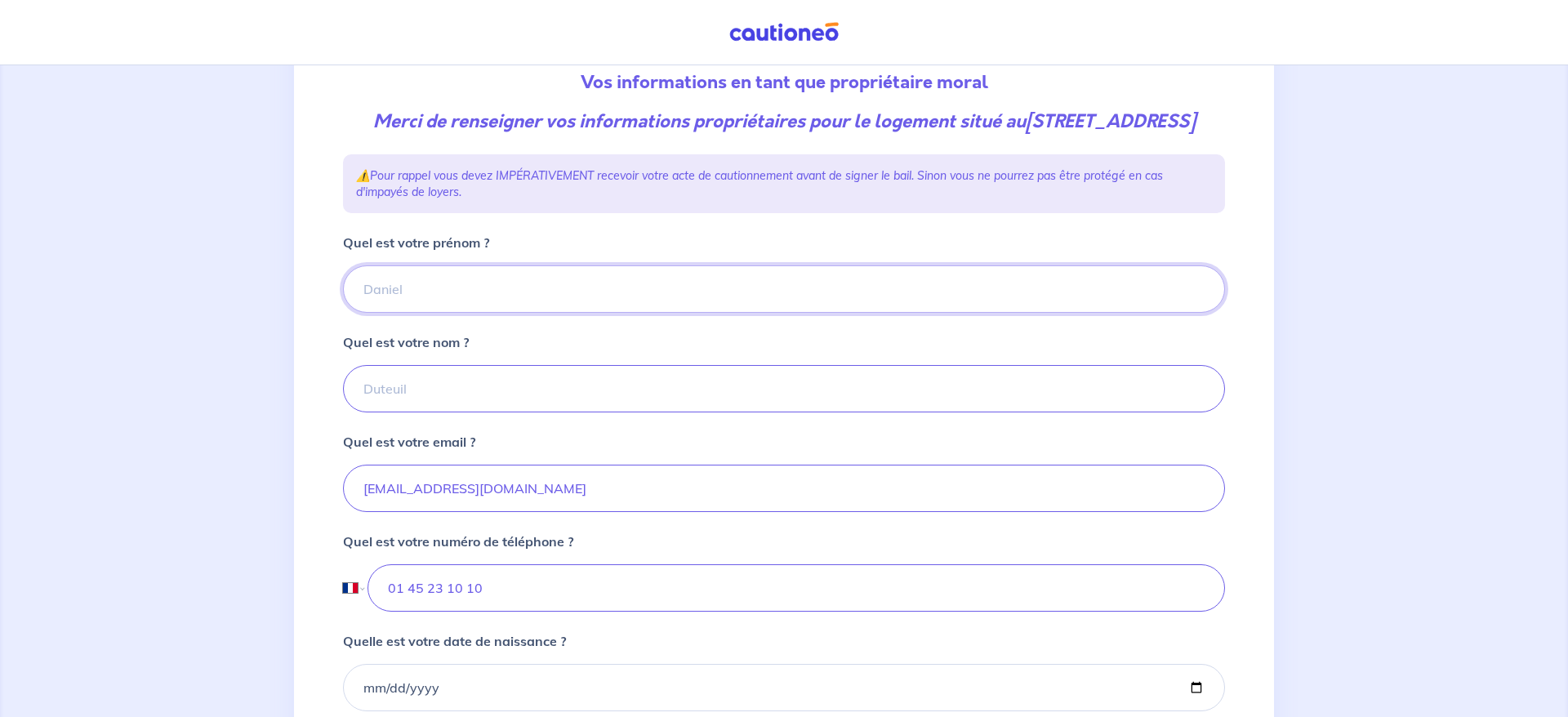
click at [464, 313] on input "Quel est votre prénom ?" at bounding box center [784, 289] width 882 height 47
click at [478, 313] on input "Quel est votre prénom ?" at bounding box center [784, 289] width 882 height 47
type input "Cyrille"
click at [408, 414] on input "Quel est votre nom ?" at bounding box center [784, 390] width 882 height 47
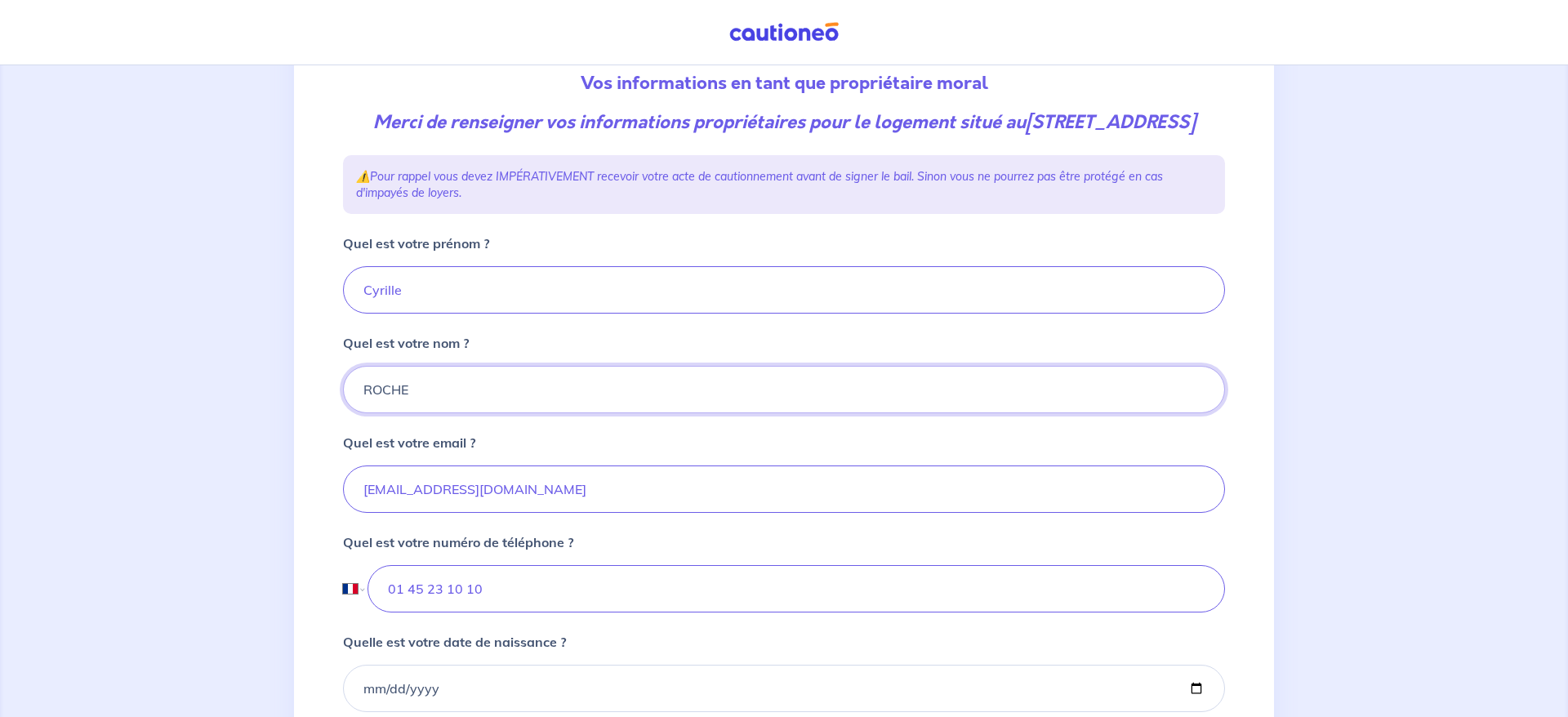
type input "ROCHE"
click at [667, 461] on div "Quel est votre email ? [EMAIL_ADDRESS][DOMAIN_NAME]" at bounding box center [784, 473] width 882 height 80
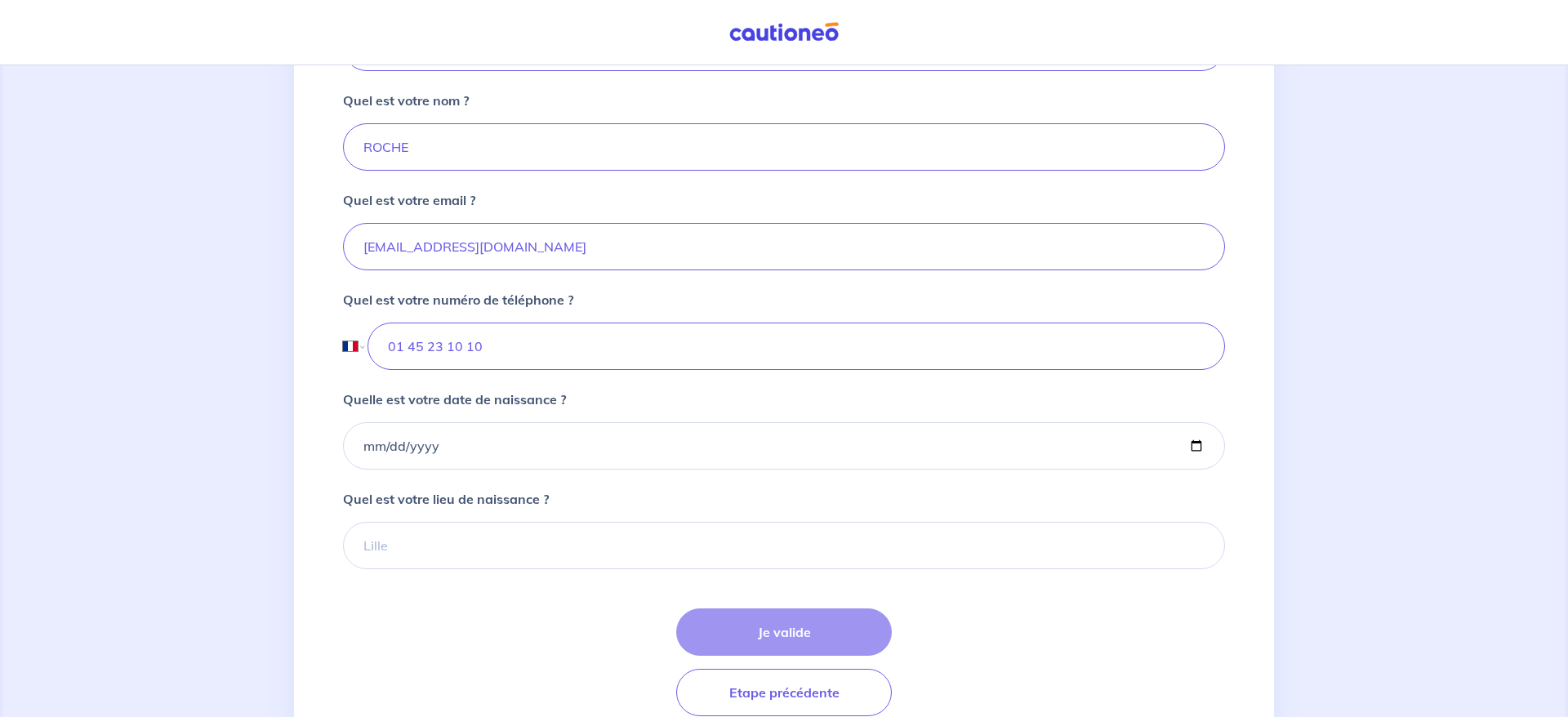
scroll to position [441, 0]
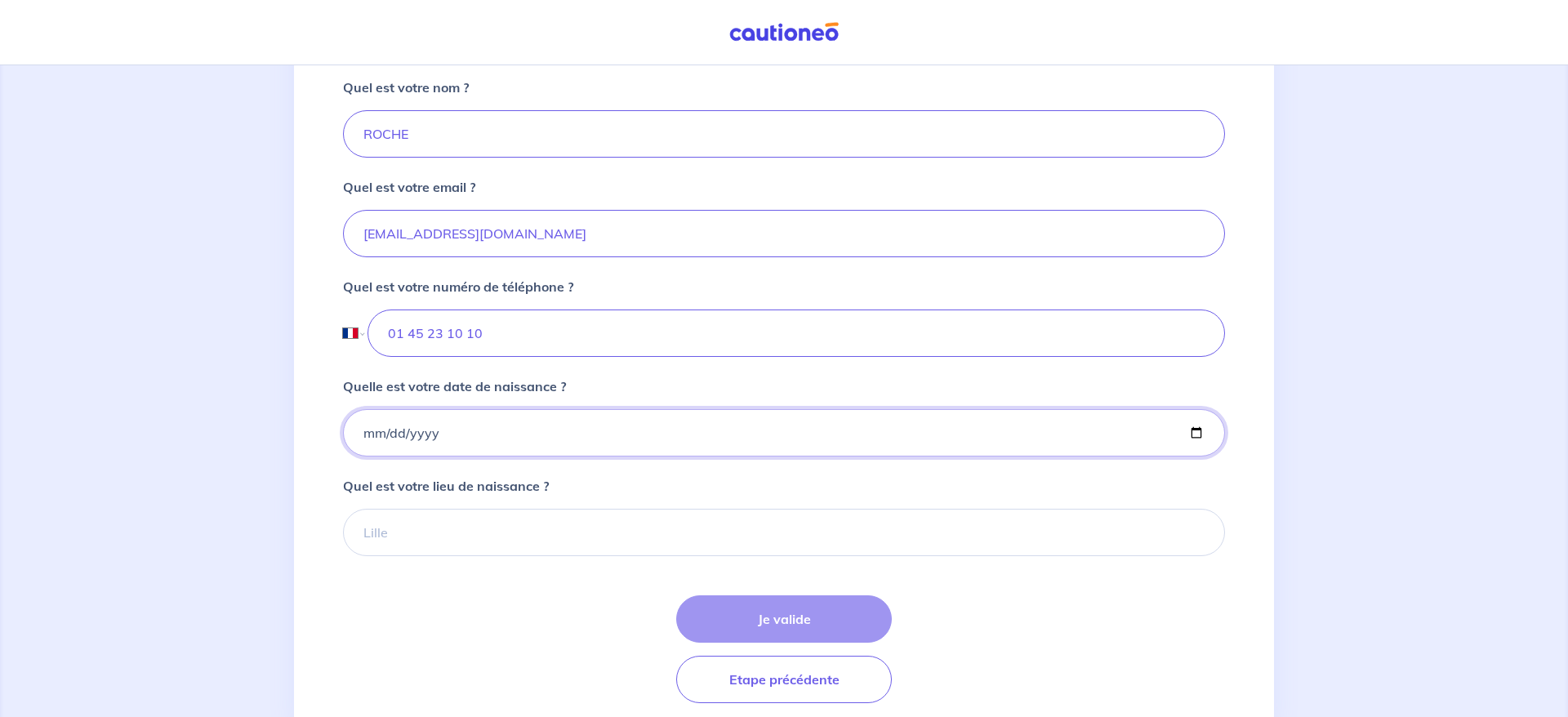
click at [472, 457] on input "Quelle est votre date de naissance ?" at bounding box center [784, 433] width 882 height 47
click at [371, 457] on input "Quelle est votre date de naissance ?" at bounding box center [784, 433] width 882 height 47
click at [366, 457] on input "Quelle est votre date de naissance ?" at bounding box center [784, 433] width 882 height 47
click at [432, 455] on input "Quelle est votre date de naissance ?" at bounding box center [784, 433] width 882 height 47
drag, startPoint x: 626, startPoint y: 267, endPoint x: 352, endPoint y: 257, distance: 274.2
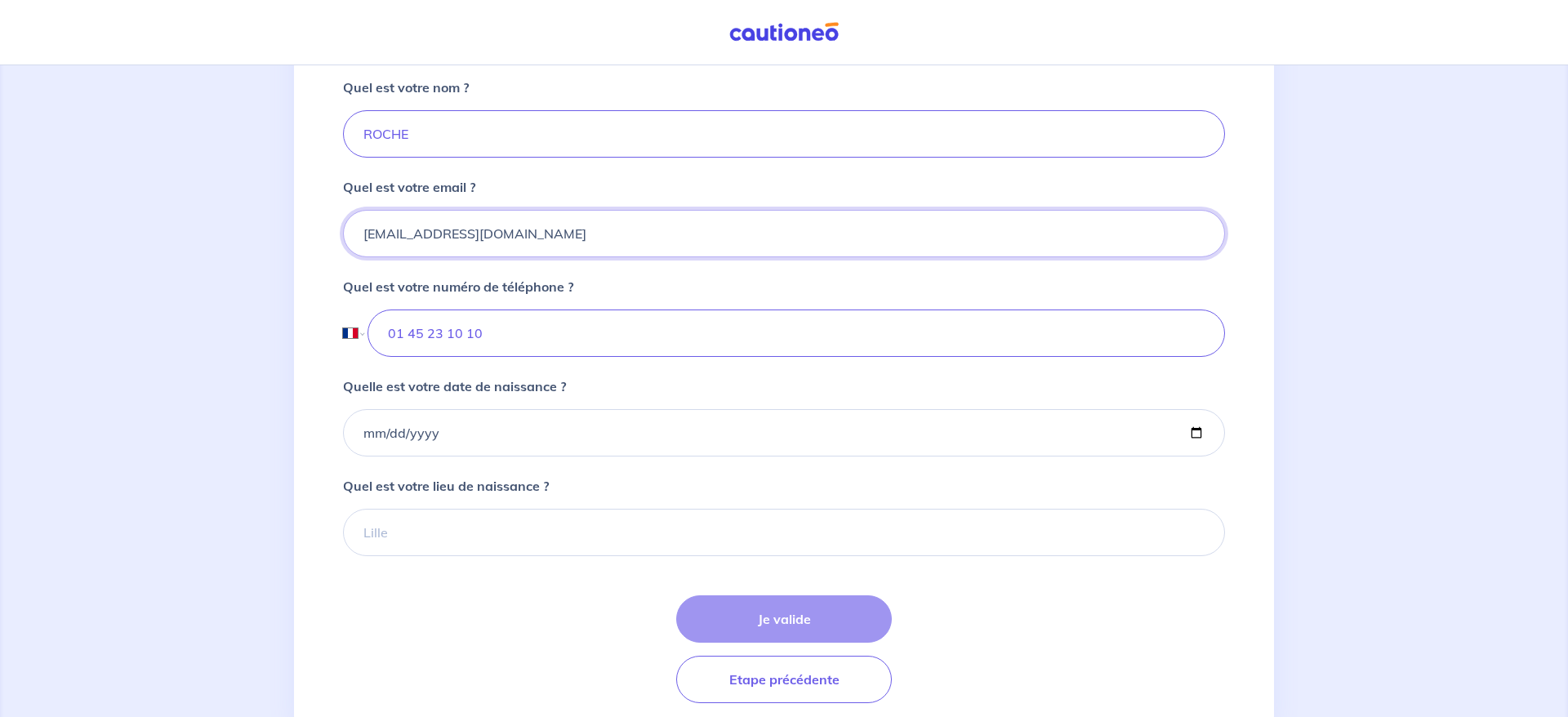
click at [352, 257] on input "[EMAIL_ADDRESS][DOMAIN_NAME]" at bounding box center [784, 234] width 882 height 47
paste input "[EMAIL_ADDRESS][DOMAIN_NAME]"
type input "[EMAIL_ADDRESS][DOMAIN_NAME]"
click at [565, 205] on div "Quel est votre email ? [EMAIL_ADDRESS][DOMAIN_NAME]" at bounding box center [784, 217] width 882 height 80
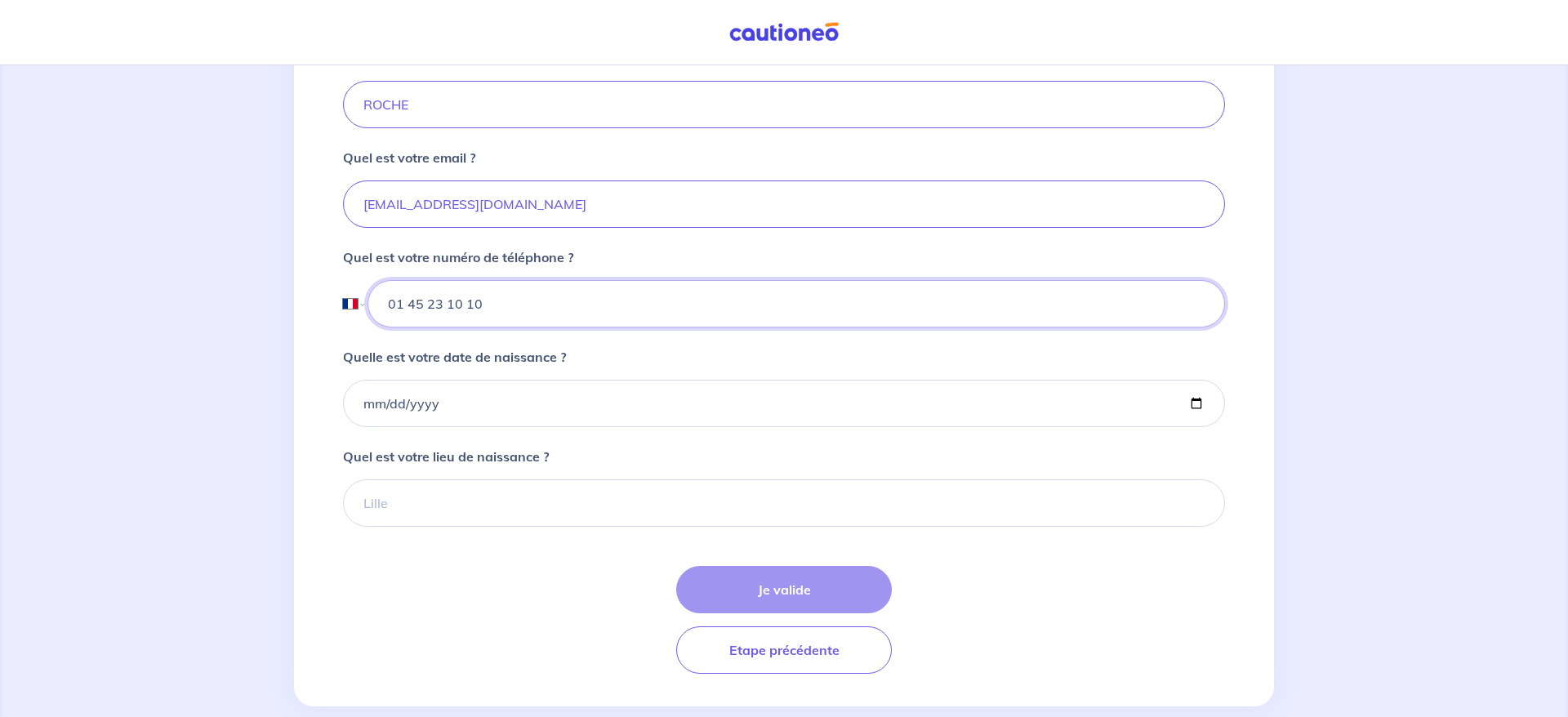
click at [547, 328] on input "01 45 23 10 10" at bounding box center [796, 304] width 857 height 47
drag, startPoint x: 525, startPoint y: 338, endPoint x: 387, endPoint y: 332, distance: 138.1
click at [387, 328] on input "01 45 23 10 10" at bounding box center [796, 304] width 857 height 47
click at [444, 328] on input "tel" at bounding box center [796, 304] width 857 height 47
paste input "01 53 24 30 07"
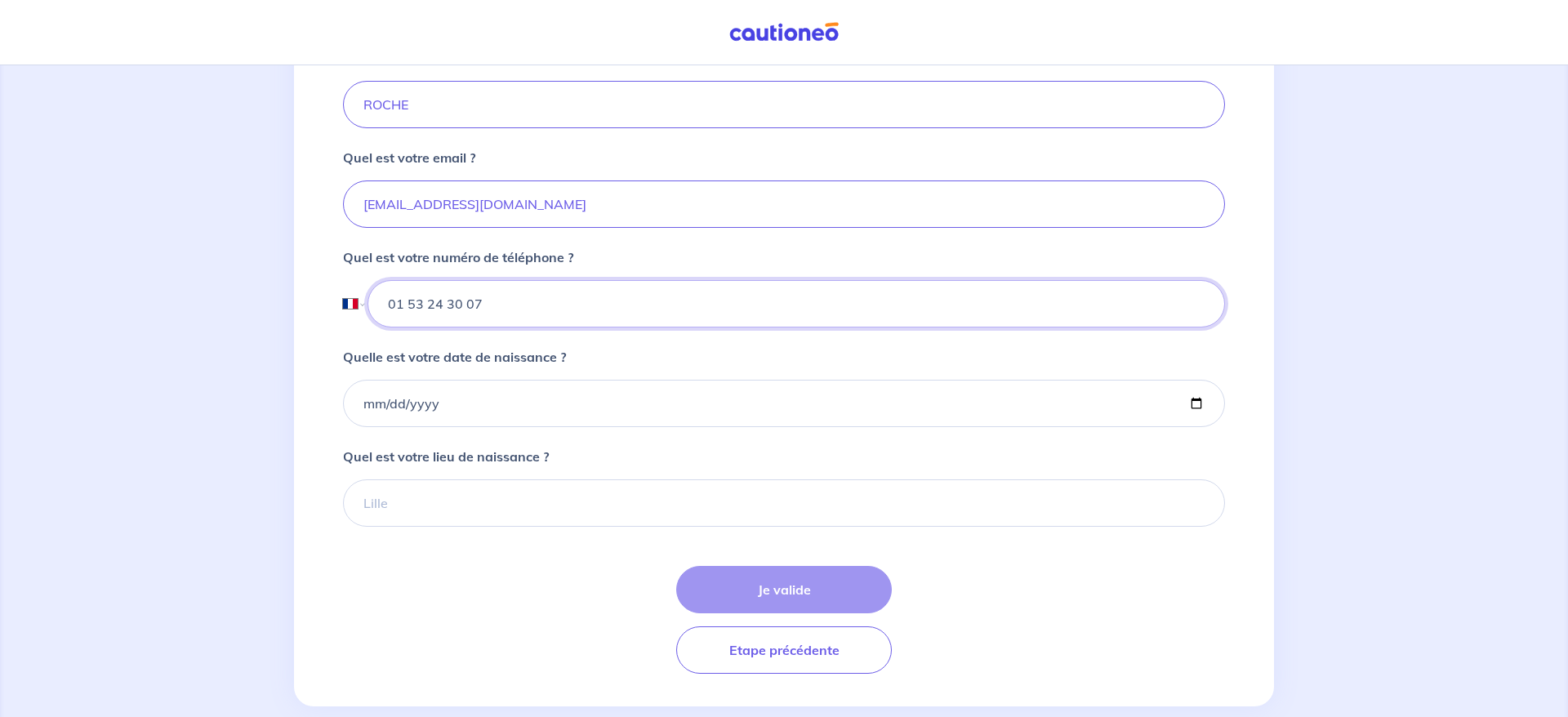
type input "01 53 24 30 07"
click at [379, 428] on input "Quelle est votre date de naissance ?" at bounding box center [784, 404] width 882 height 47
click at [368, 428] on input "Quelle est votre date de naissance ?" at bounding box center [784, 404] width 882 height 47
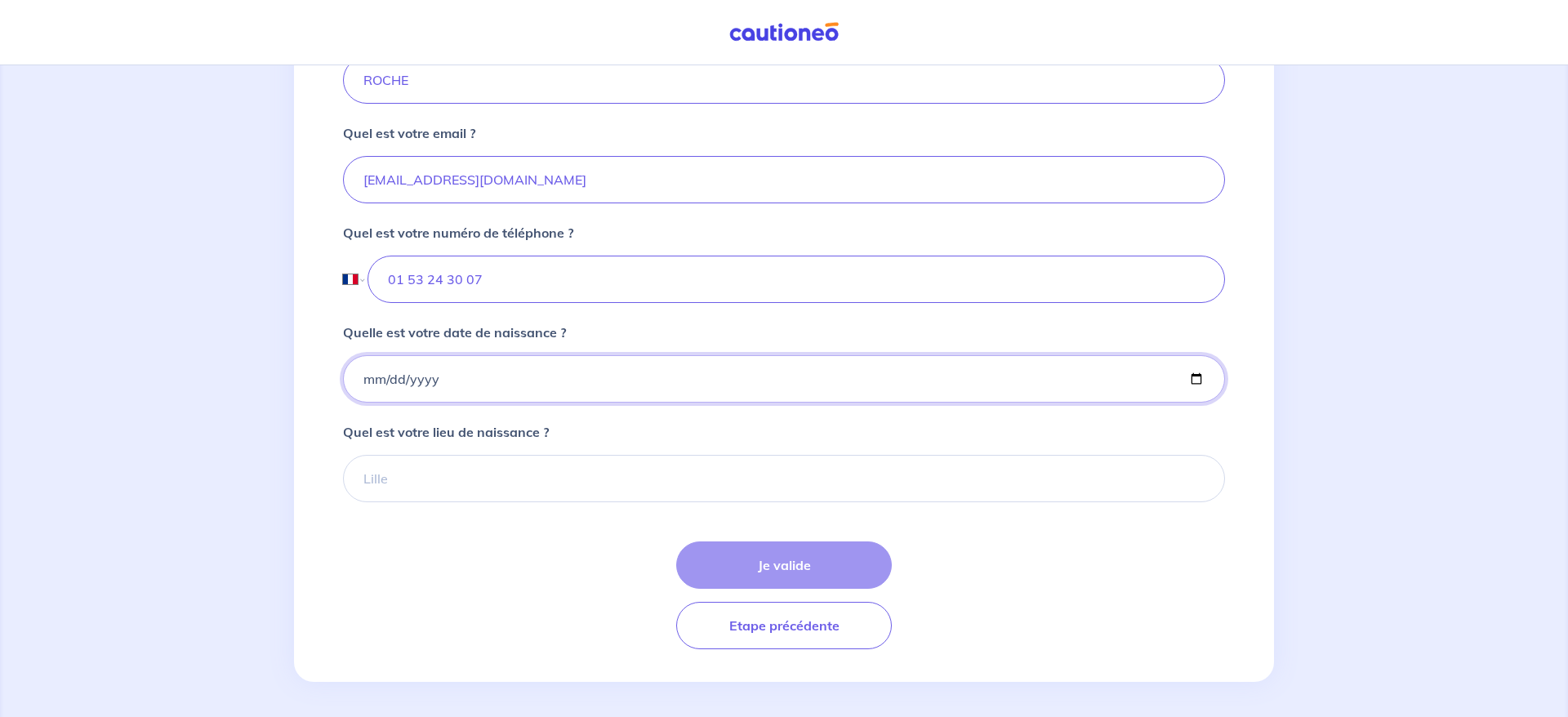
scroll to position [506, 0]
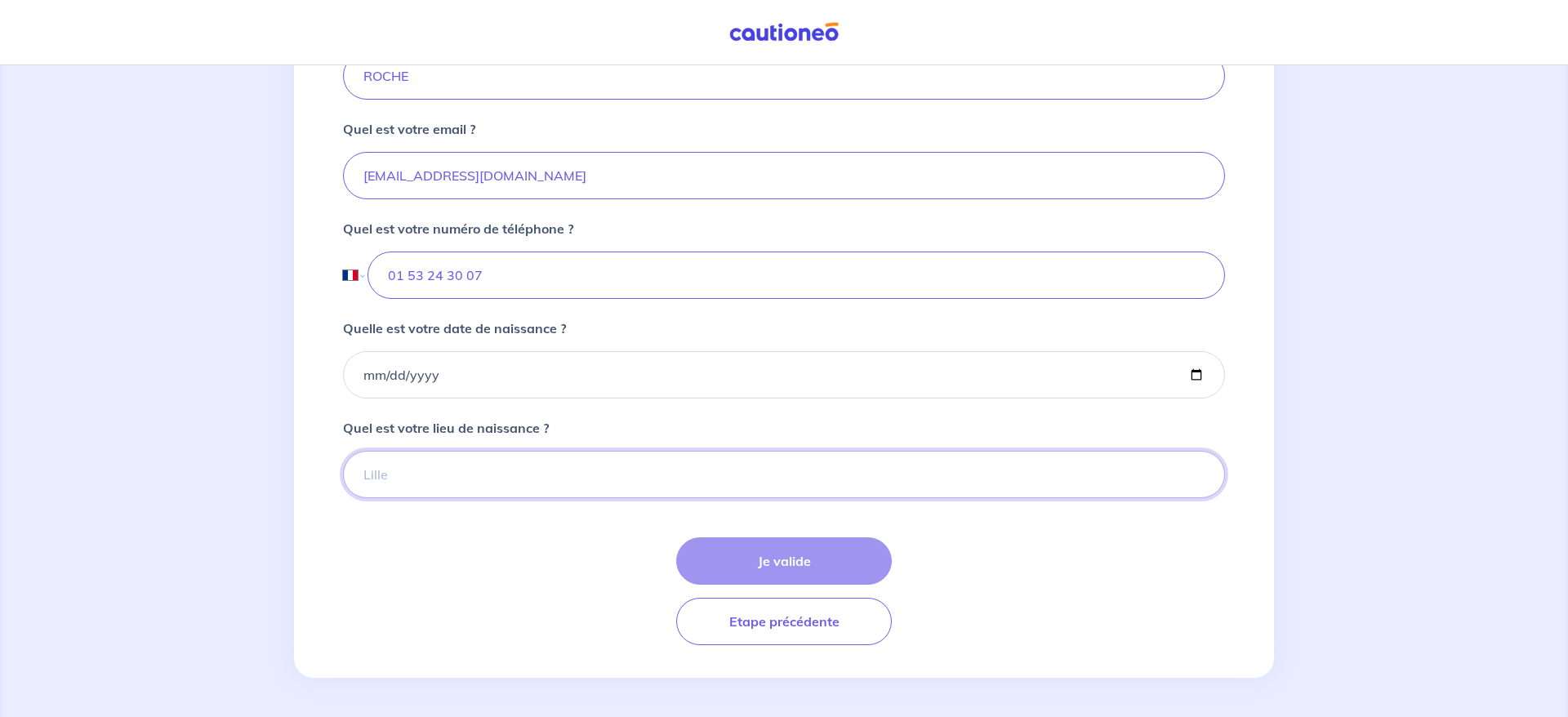
click at [526, 491] on input "Quel est votre lieu de naissance ?" at bounding box center [784, 475] width 882 height 47
click at [517, 497] on input "Quel est votre lieu de naissance ?" at bounding box center [784, 475] width 882 height 47
type input "[GEOGRAPHIC_DATA]"
click at [575, 343] on div "Quelle est votre date de naissance ?" at bounding box center [784, 359] width 882 height 80
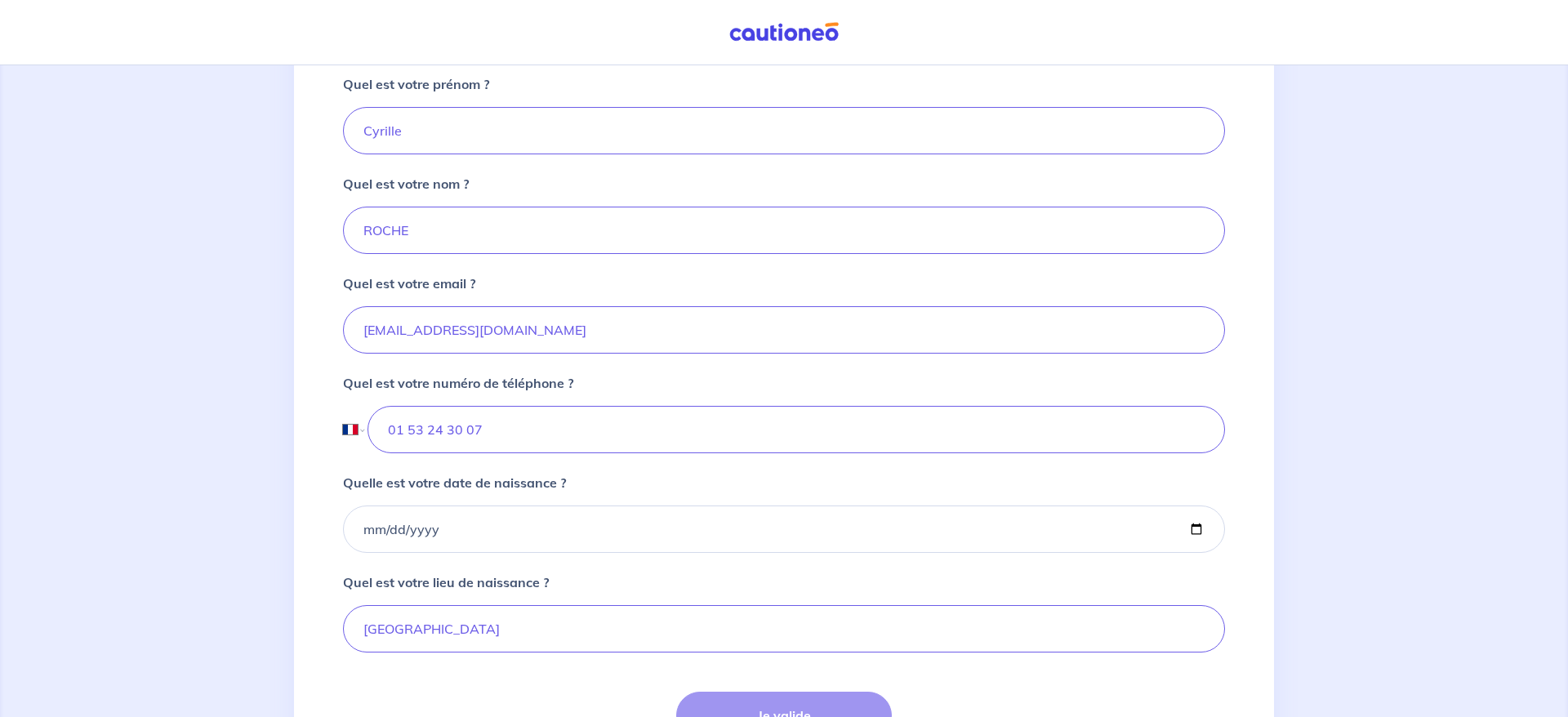
scroll to position [525, 0]
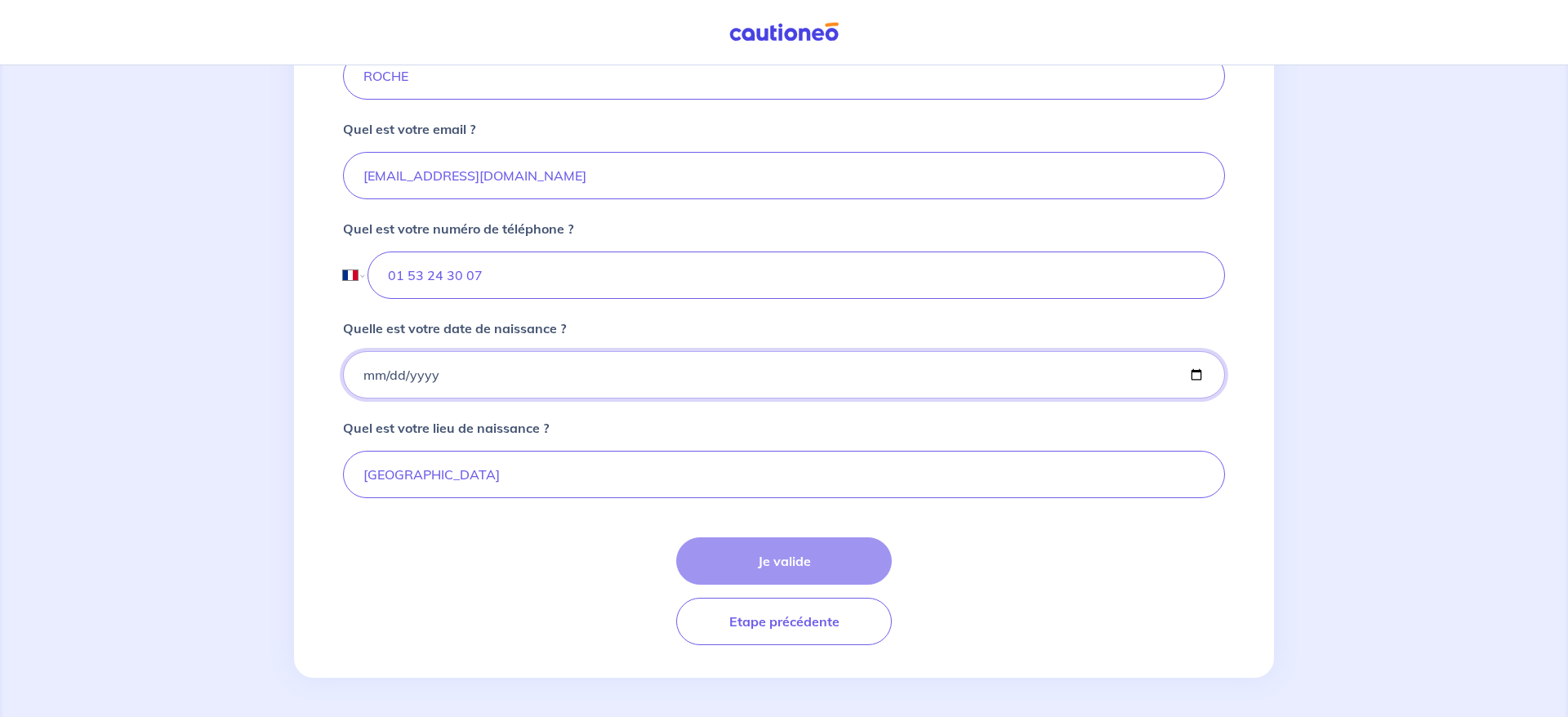
click at [404, 382] on input "Quelle est votre date de naissance ?" at bounding box center [784, 375] width 882 height 47
click at [373, 379] on input "Quelle est votre date de naissance ?" at bounding box center [784, 375] width 882 height 47
click at [365, 380] on input "Quelle est votre date de naissance ?" at bounding box center [784, 375] width 882 height 47
type input "[DATE]"
click at [1156, 412] on form "Quel est votre prénom ? [PERSON_NAME] est votre nom ? ROCHE Quel est votre emai…" at bounding box center [784, 282] width 882 height 725
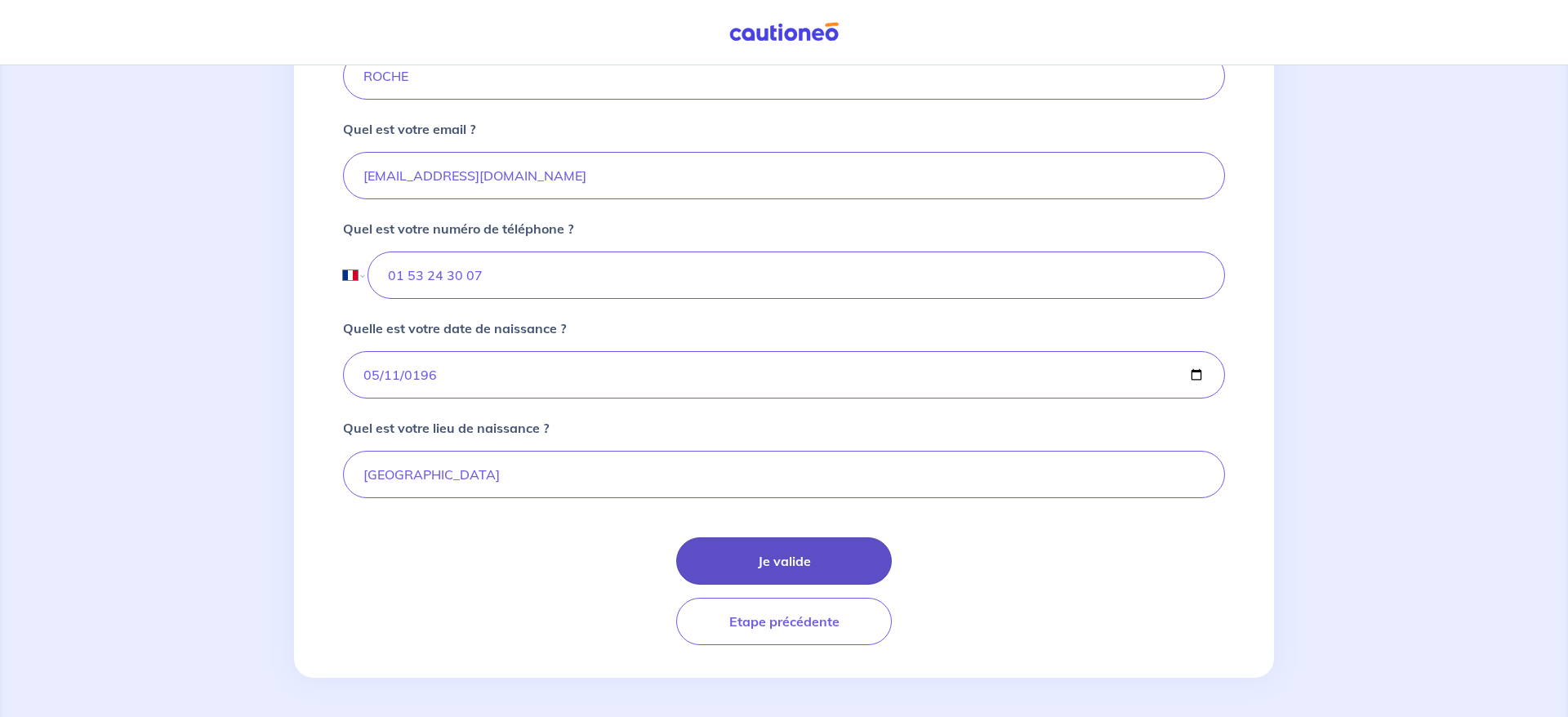
click at [829, 563] on button "Je valide" at bounding box center [784, 562] width 216 height 47
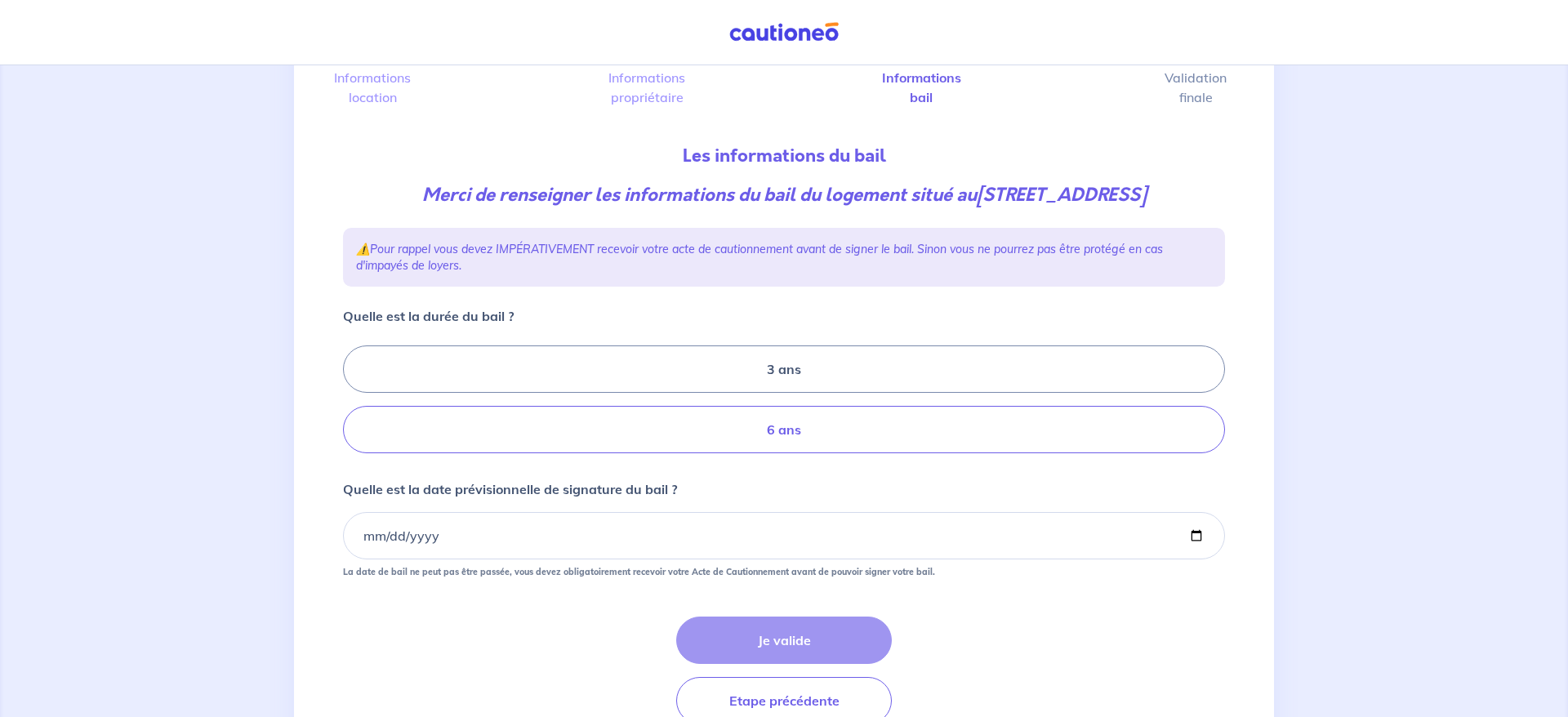
scroll to position [116, 0]
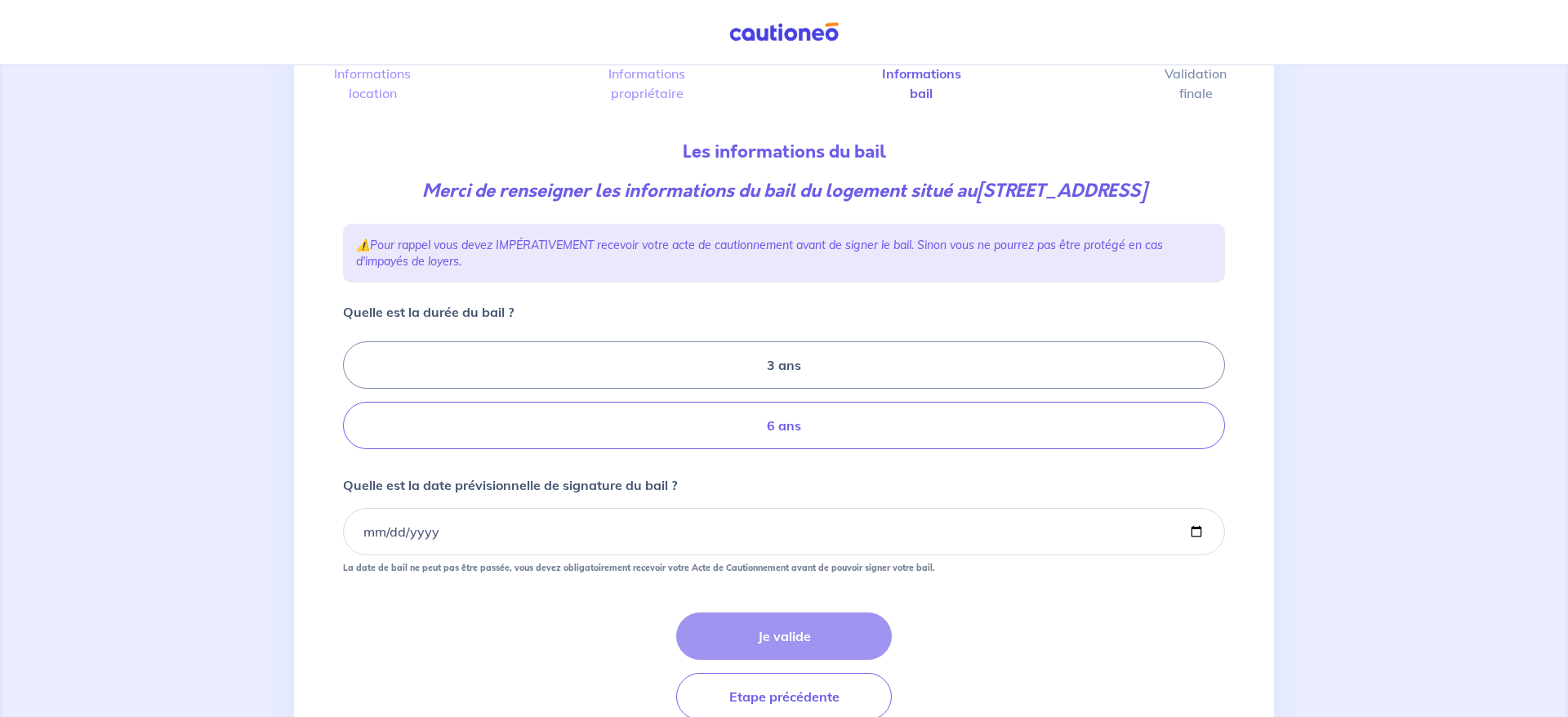
click at [765, 450] on label "6 ans" at bounding box center [784, 426] width 882 height 47
click at [354, 401] on input "6 ans" at bounding box center [348, 396] width 11 height 11
radio input "true"
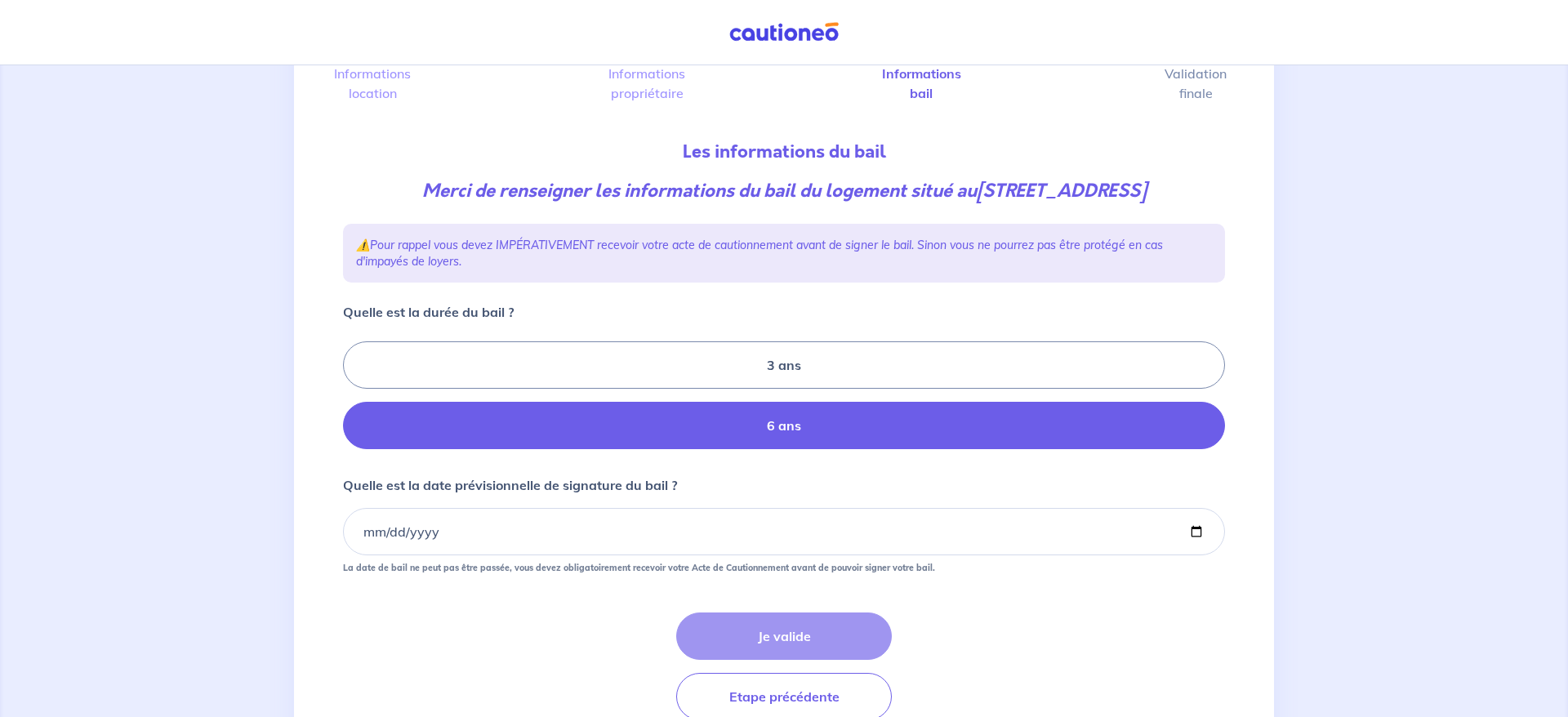
scroll to position [217, 0]
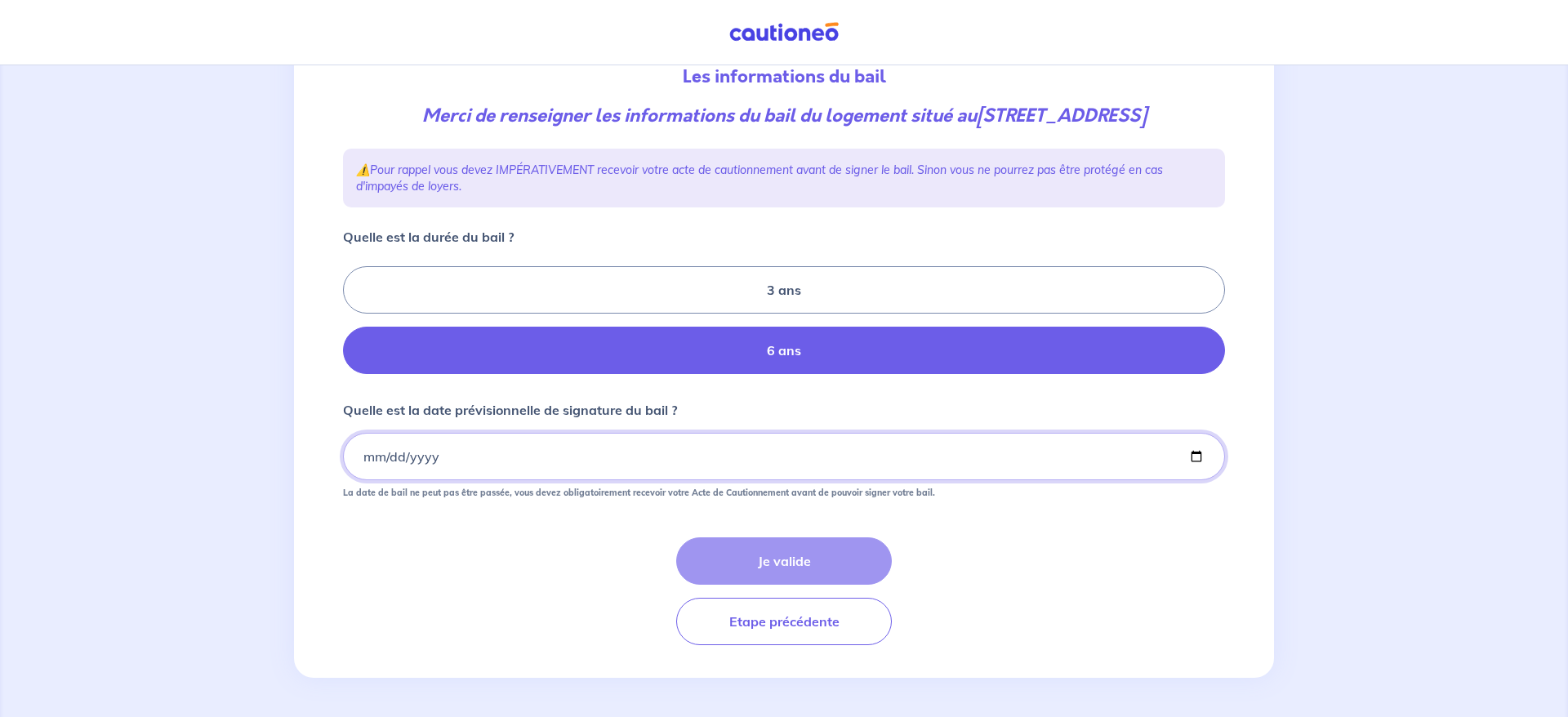
click at [467, 459] on input "Quelle est la date prévisionnelle de signature du bail ?" at bounding box center [784, 457] width 882 height 47
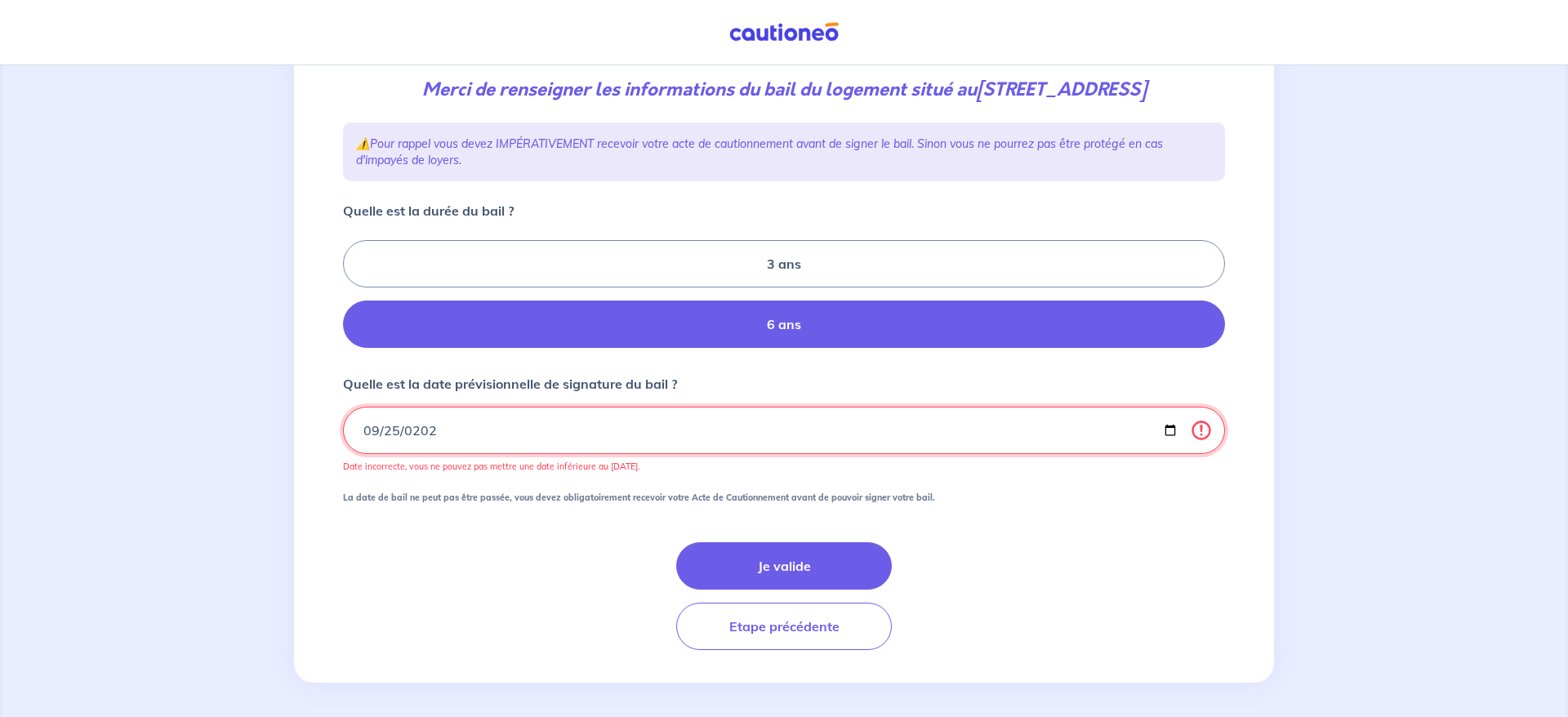
type input "[DATE]"
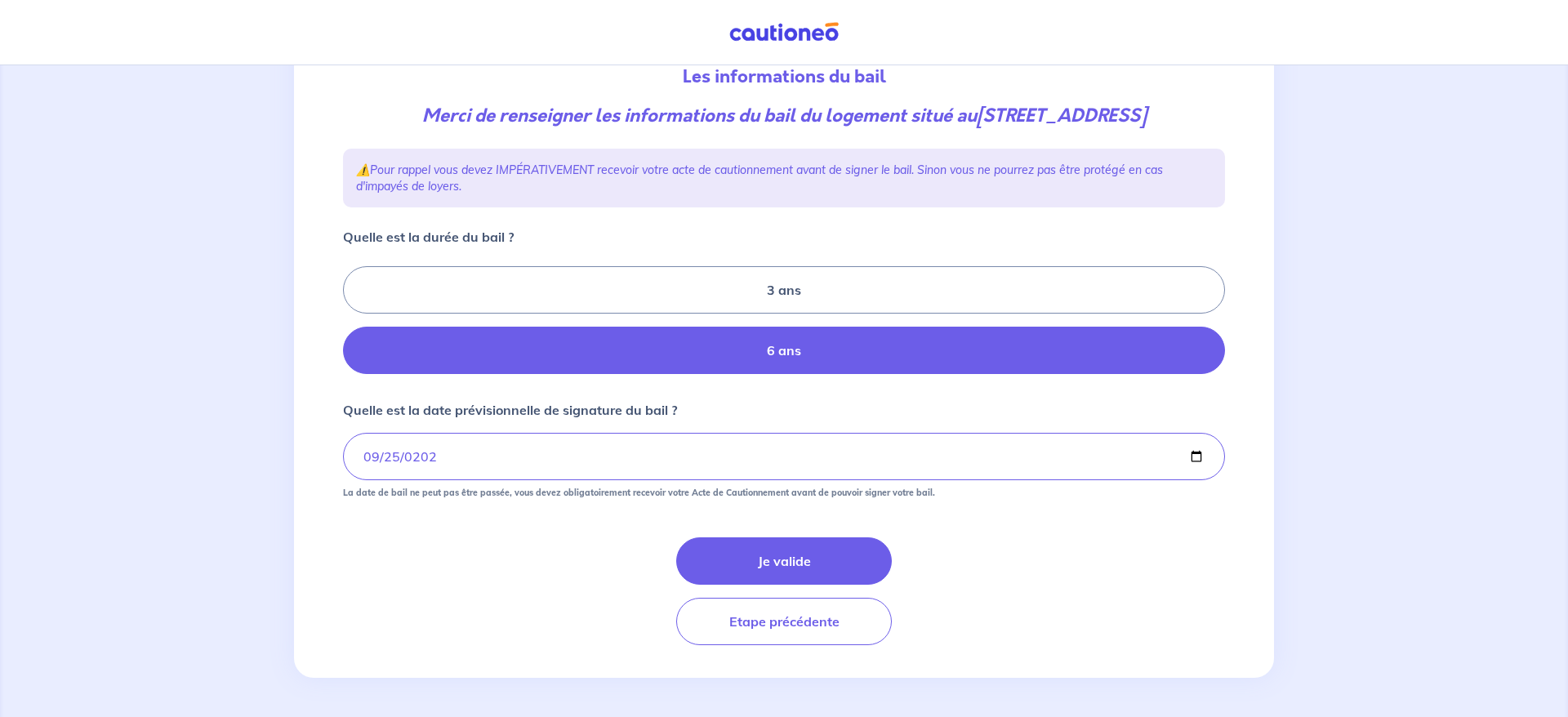
click at [1201, 571] on div "Je valide Etape précédente" at bounding box center [784, 592] width 882 height 108
click at [839, 558] on button "Je valide" at bounding box center [784, 562] width 216 height 47
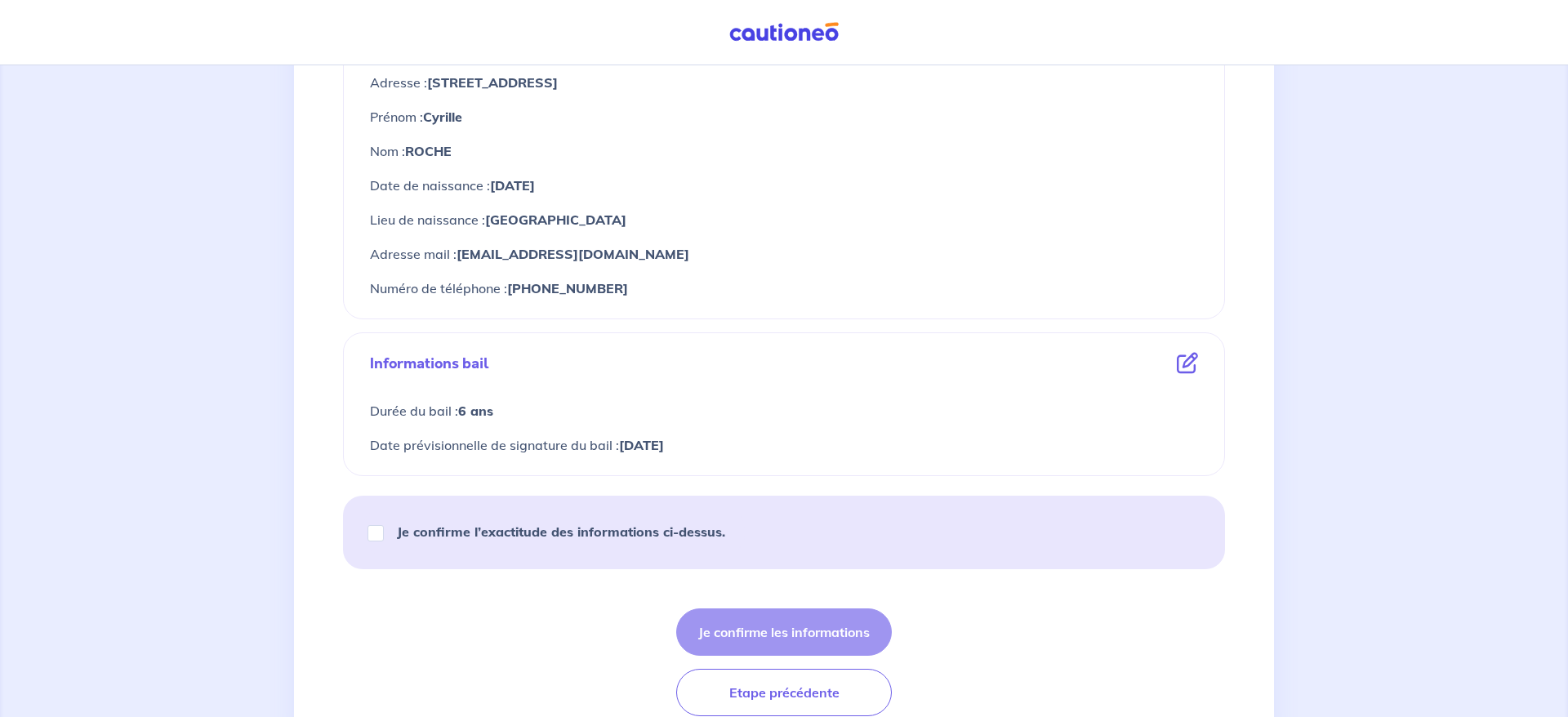
scroll to position [715, 0]
click at [372, 532] on input "Je confirme l’exactitude des informations ci-dessus." at bounding box center [376, 536] width 16 height 16
checkbox input "true"
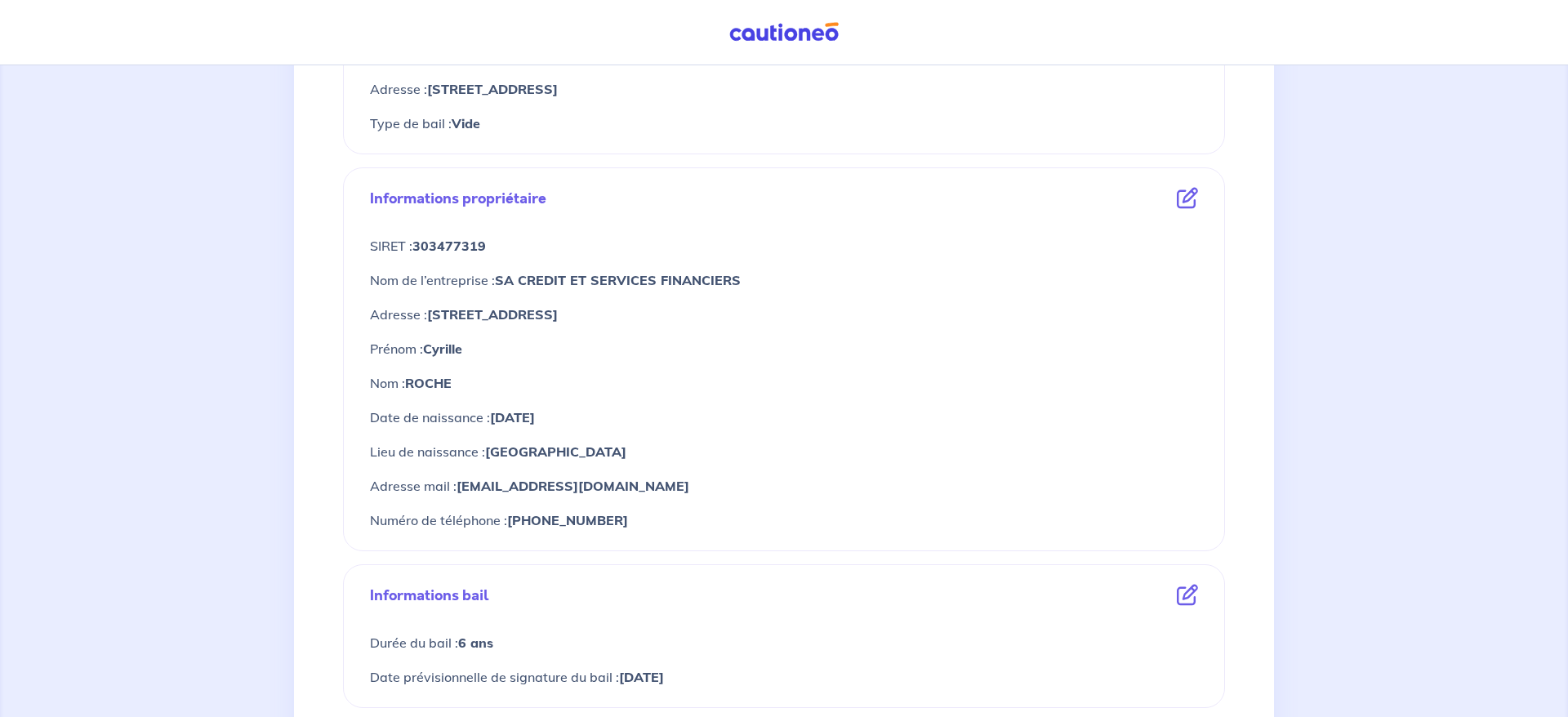
scroll to position [787, 0]
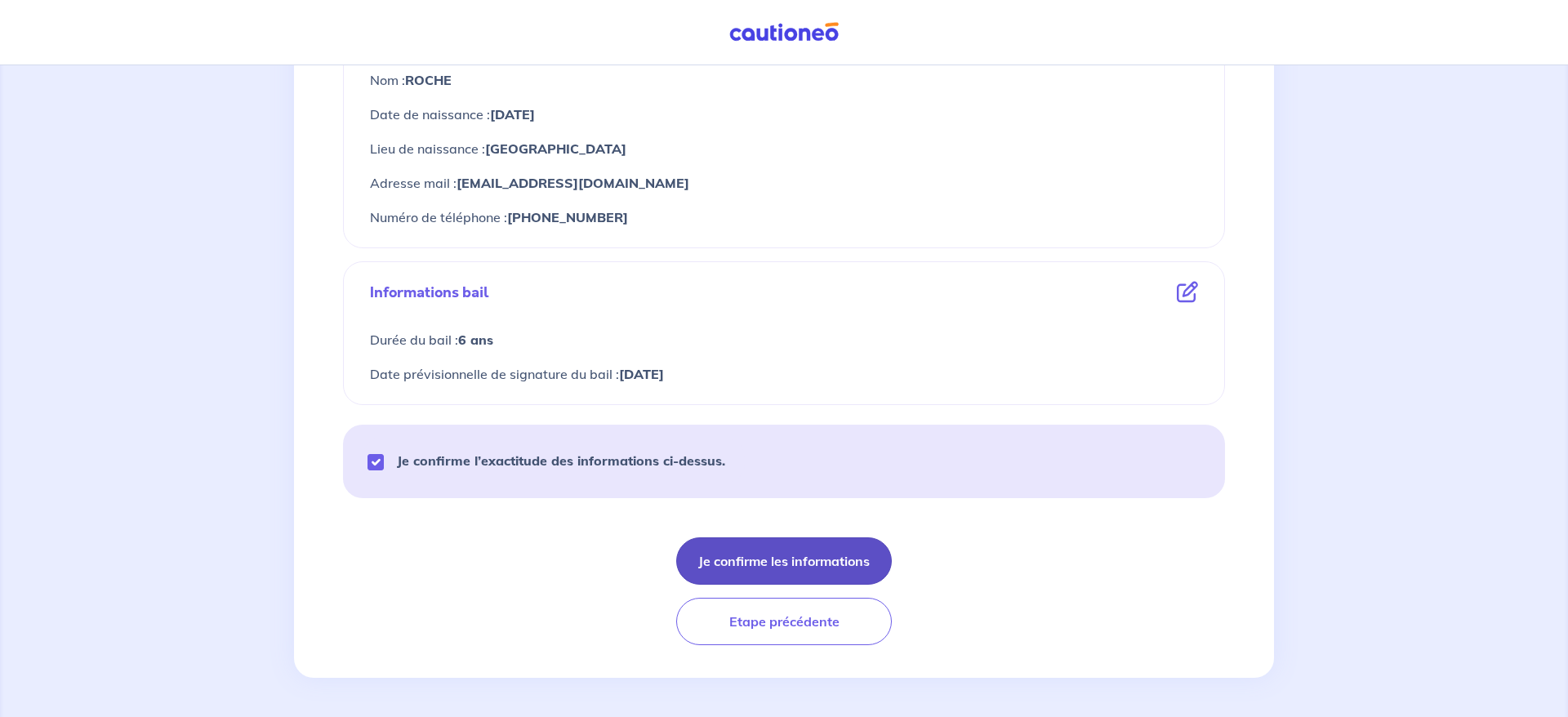
click at [810, 567] on button "Je confirme les informations" at bounding box center [784, 562] width 216 height 47
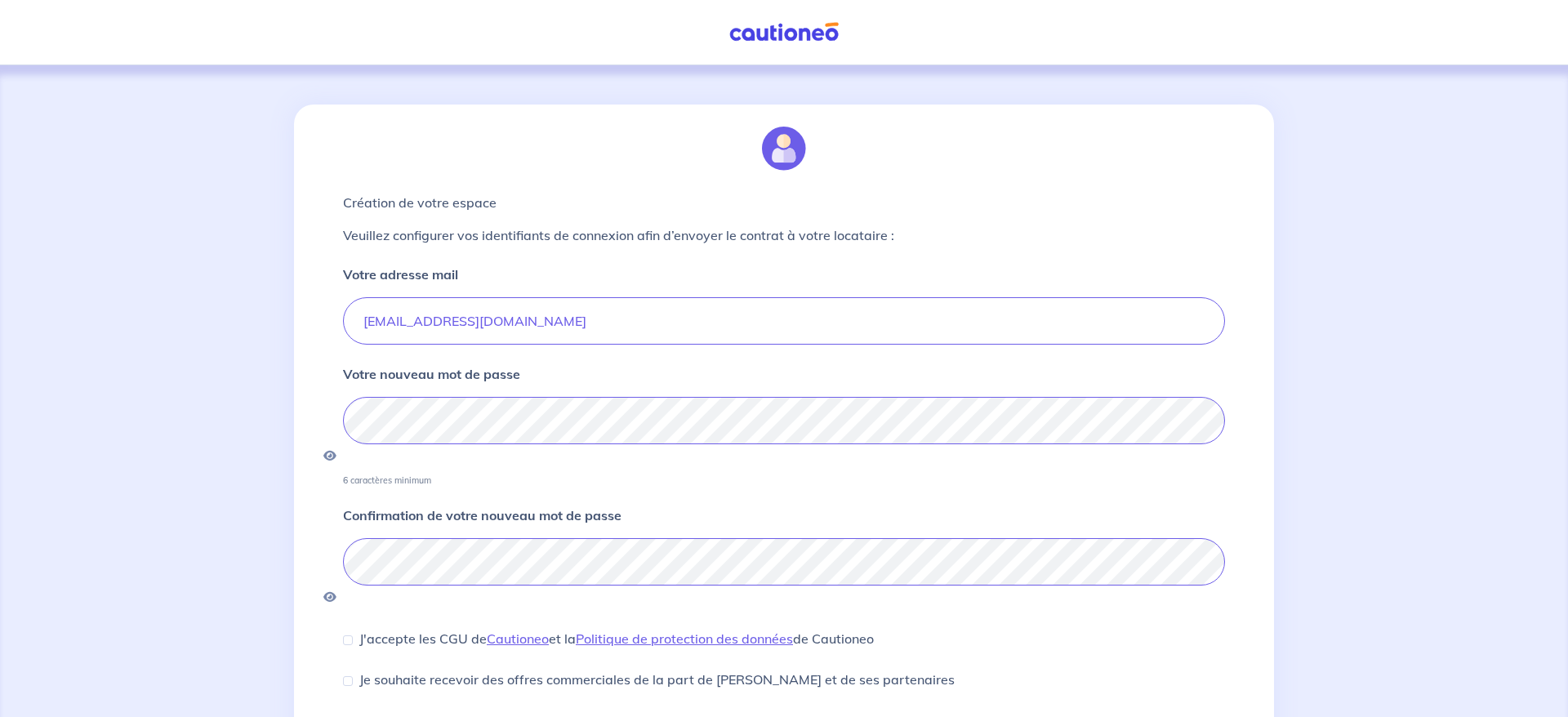
click at [565, 365] on div "Votre nouveau mot de passe 6 caractères minimum" at bounding box center [784, 425] width 882 height 122
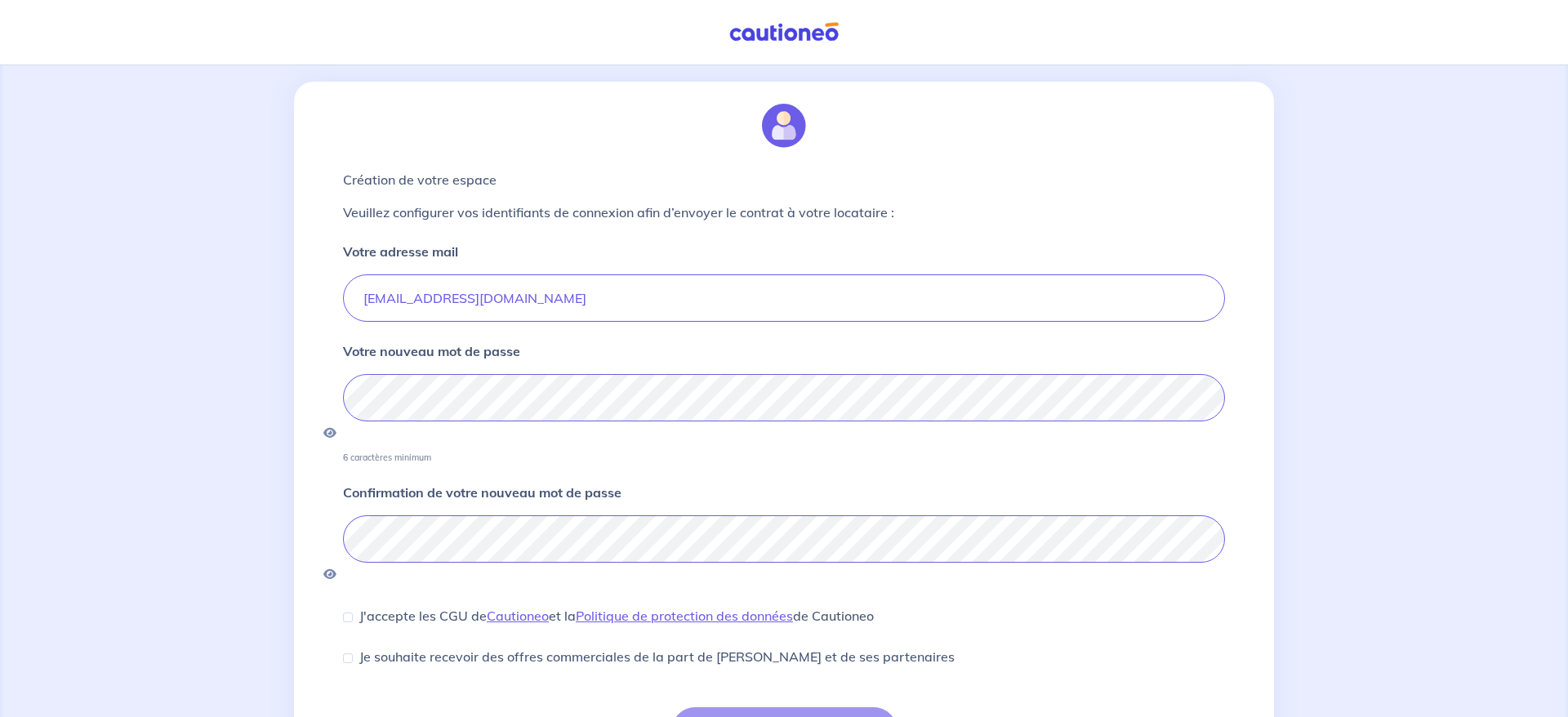
scroll to position [30, 0]
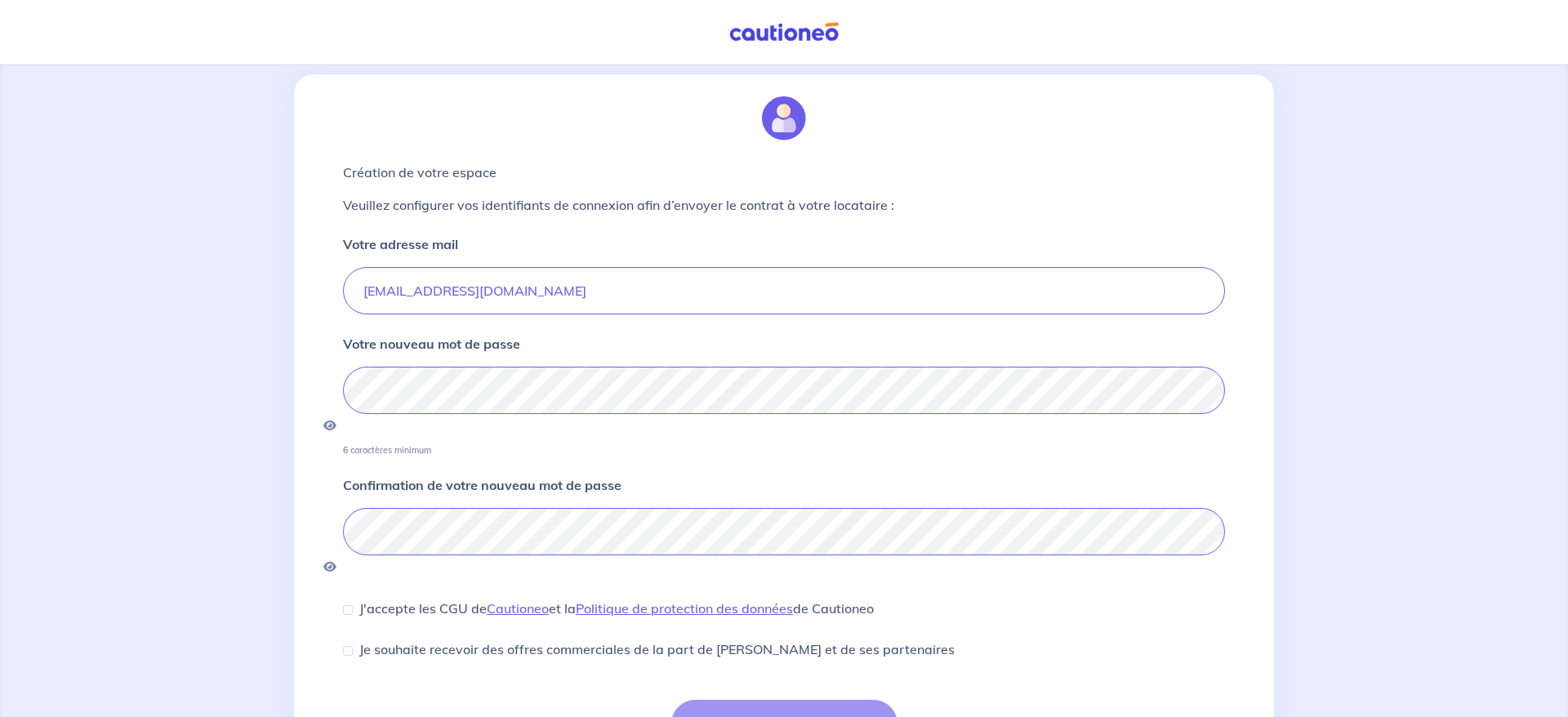
click at [993, 476] on div "Confirmation de votre nouveau mot de passe" at bounding box center [784, 527] width 882 height 104
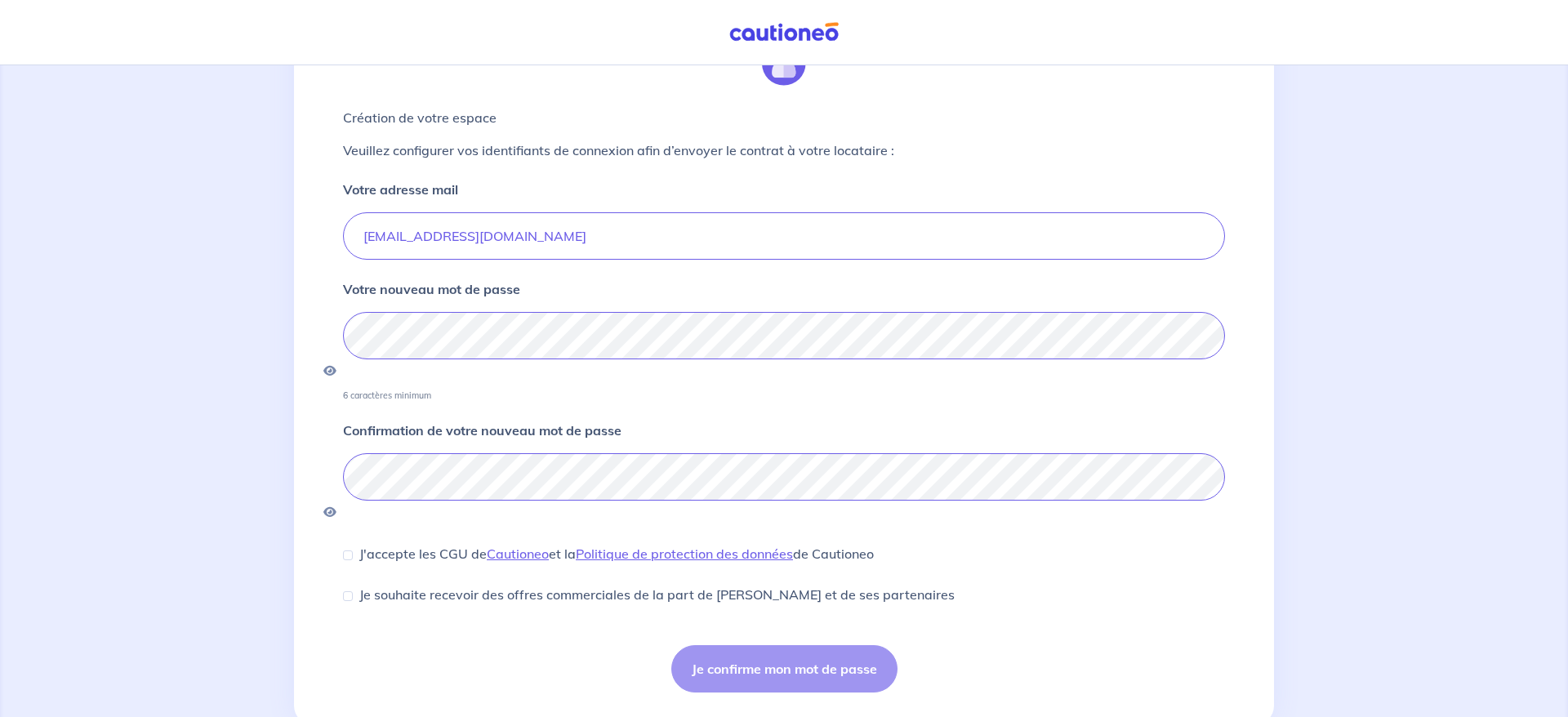
click at [365, 544] on p "J'accepte les CGU de [PERSON_NAME] et la Politique de protection des données de…" at bounding box center [617, 554] width 515 height 20
click at [353, 551] on input "J'accepte les CGU de [PERSON_NAME] et la Politique de protection des données de…" at bounding box center [348, 556] width 10 height 10
checkbox input "true"
click at [801, 645] on button "Je confirme mon mot de passe" at bounding box center [784, 669] width 226 height 47
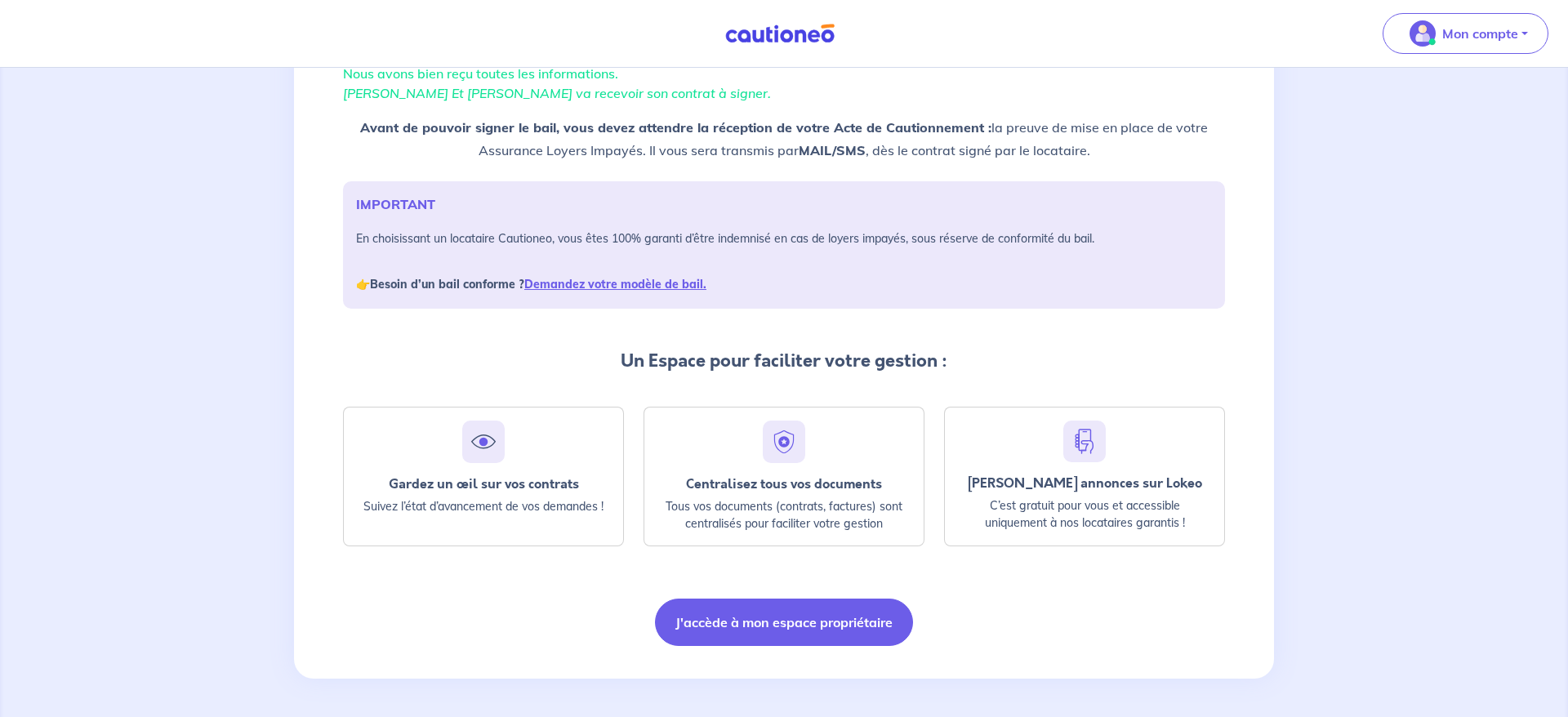
scroll to position [132, 0]
click at [788, 618] on button "J'accède à mon espace propriétaire" at bounding box center [784, 621] width 258 height 47
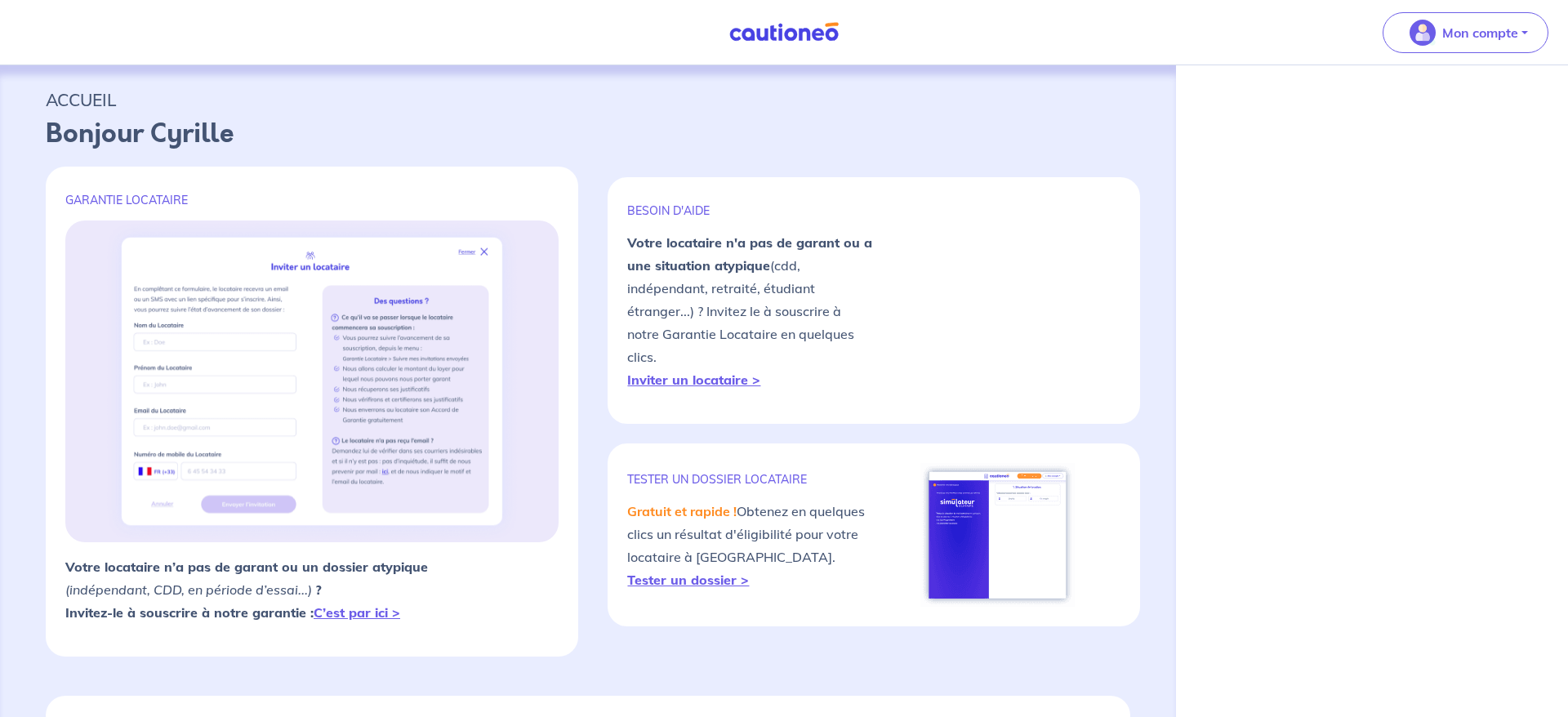
select select "FR"
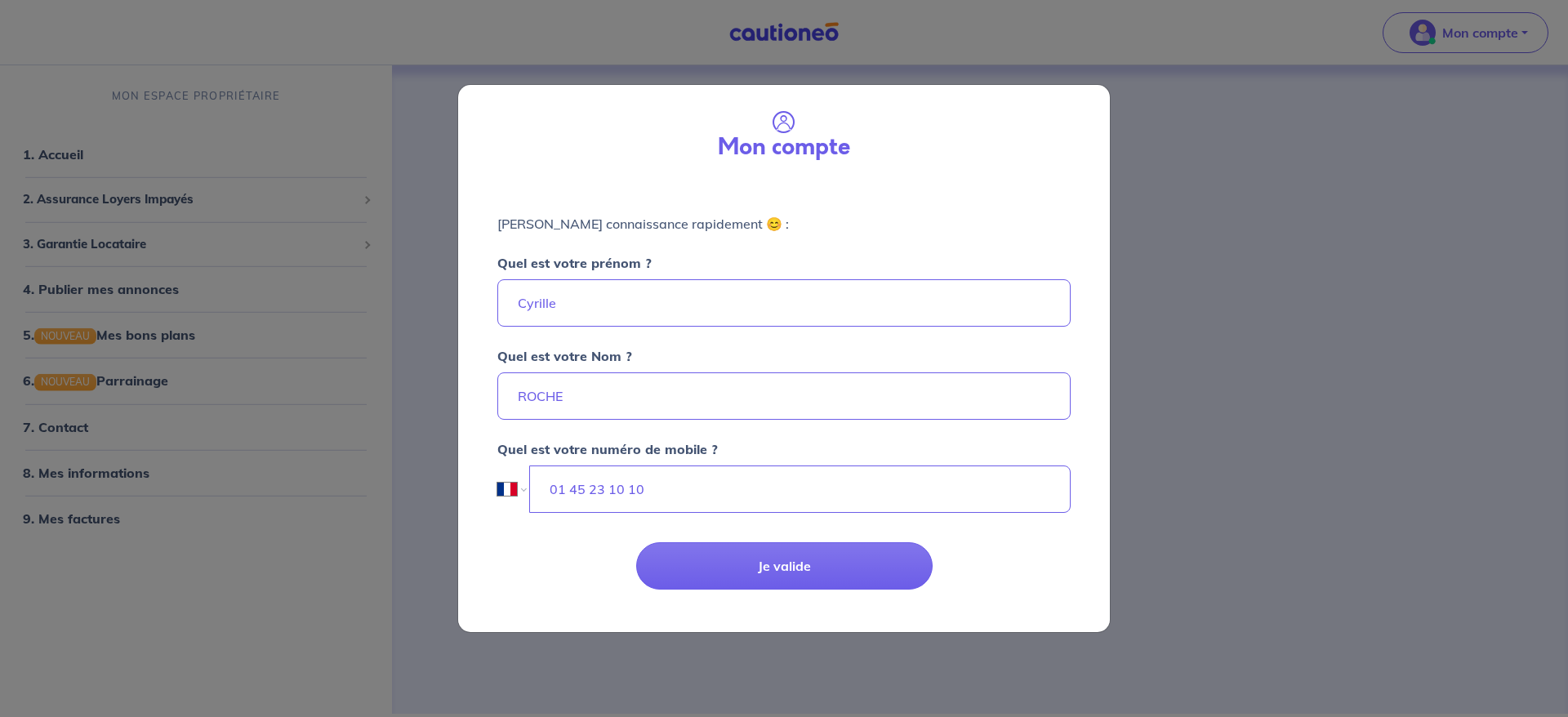
click at [1207, 168] on div "Mon compte Faisons connaissance rapidement 😊 : Quel est votre prénom ? Cyrille …" at bounding box center [784, 358] width 1568 height 717
click at [331, 179] on div "Mon compte Faisons connaissance rapidement 😊 : Quel est votre prénom ? Cyrille …" at bounding box center [784, 358] width 1568 height 717
drag, startPoint x: 683, startPoint y: 497, endPoint x: 549, endPoint y: 486, distance: 134.5
click at [549, 486] on input "01 45 23 10 10" at bounding box center [801, 490] width 541 height 47
paste input "53 24 30 07"
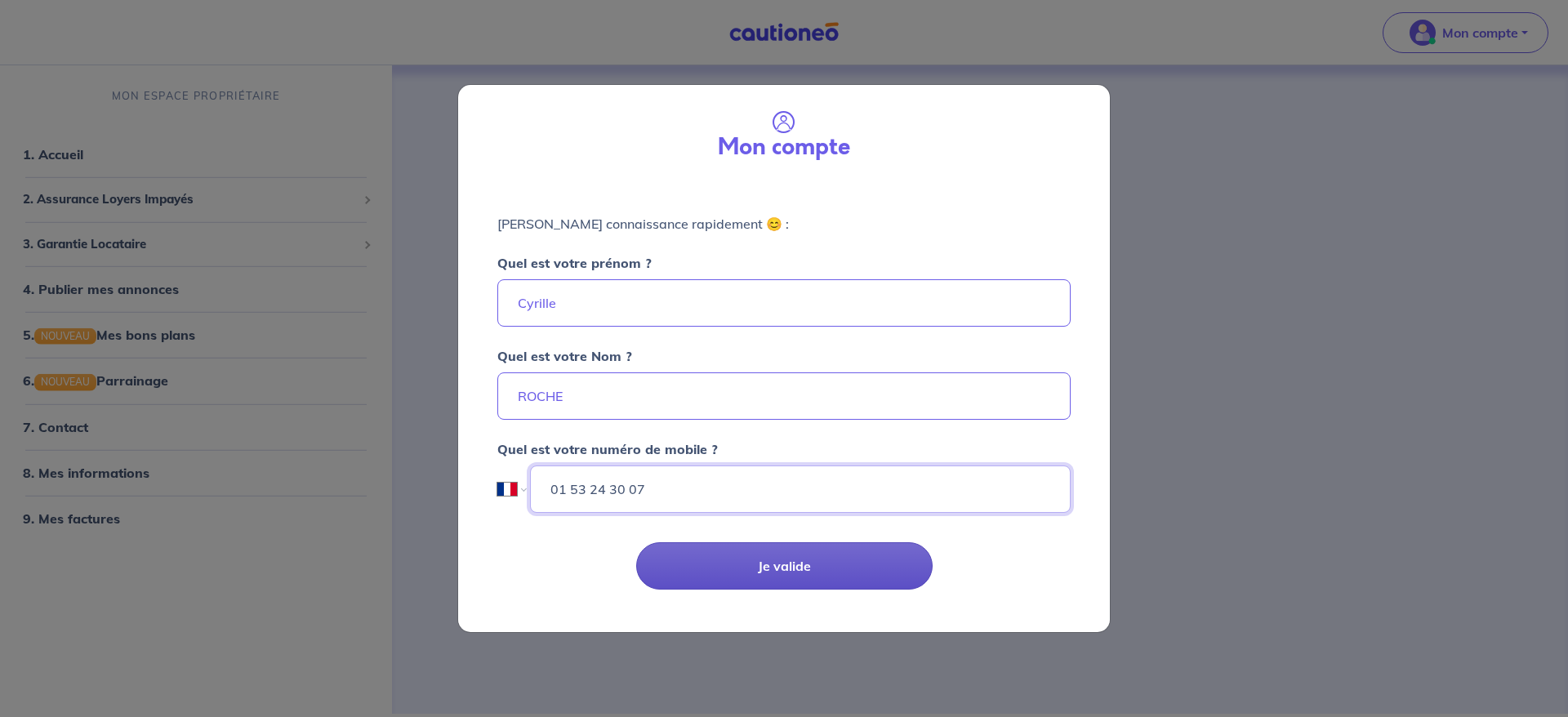
type input "01 53 24 30 07"
click at [814, 565] on button "Je valide" at bounding box center [784, 567] width 297 height 47
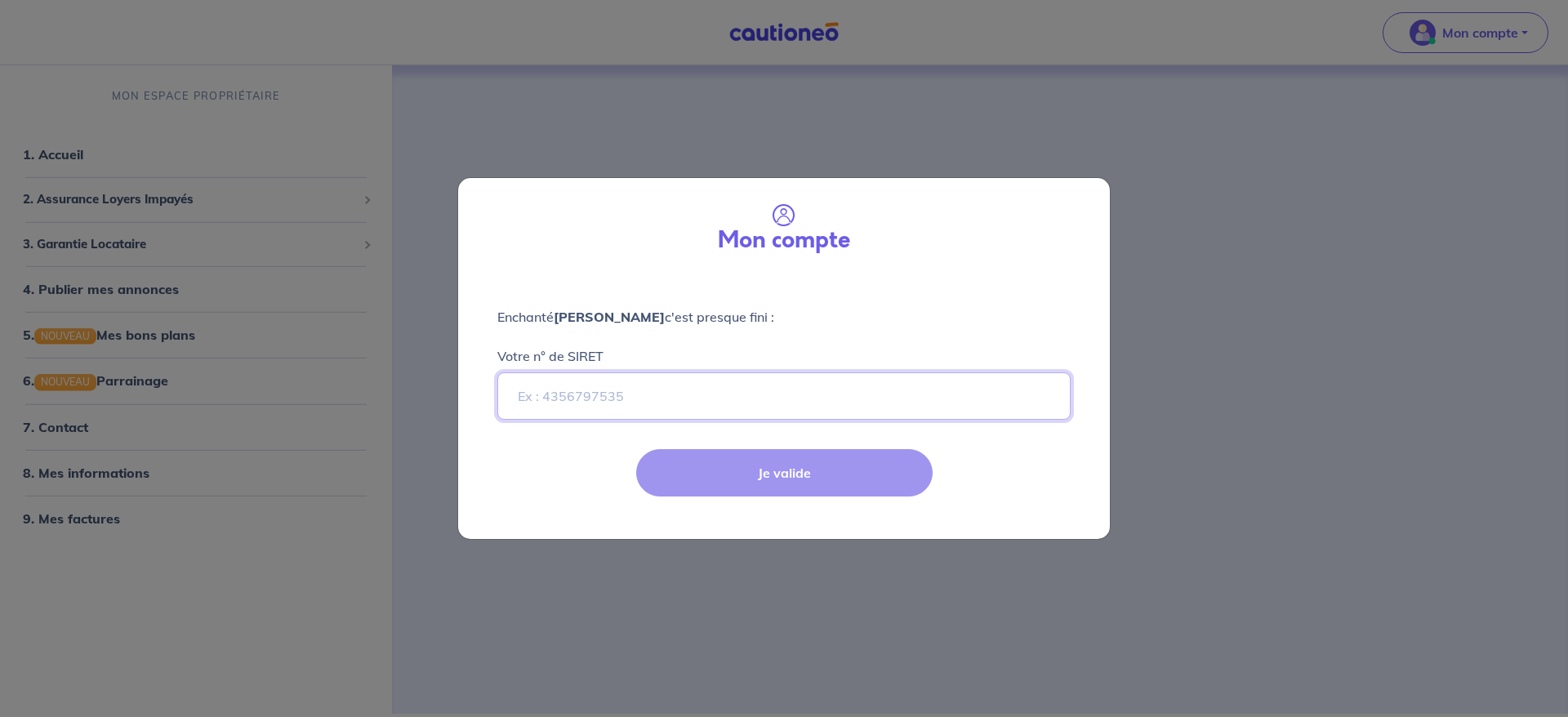
click at [672, 402] on input "Votre n° de SIRET" at bounding box center [784, 397] width 574 height 47
click at [606, 392] on input "Votre n° de SIRET" at bounding box center [784, 397] width 574 height 47
paste input "303 477 319"
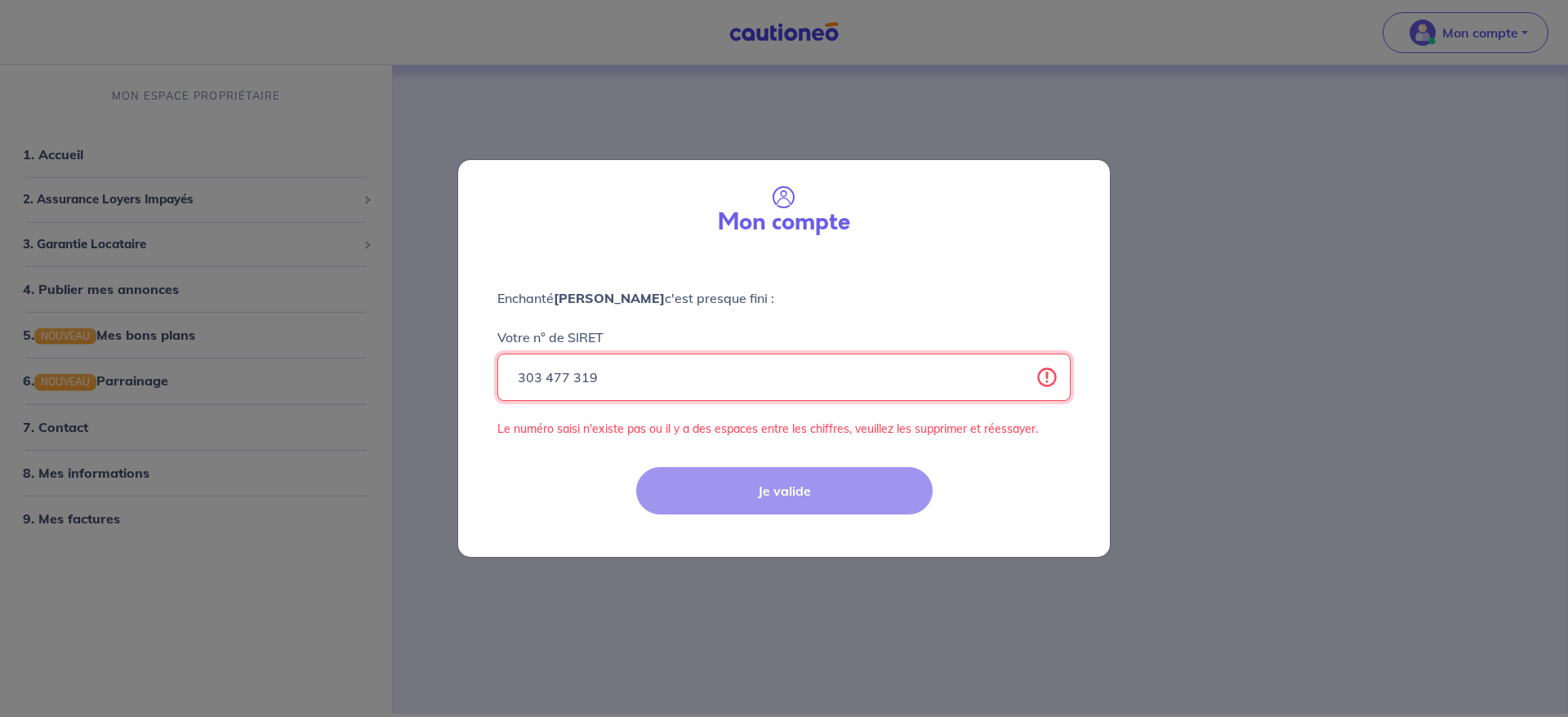
click at [548, 380] on input "303 477 319" at bounding box center [784, 378] width 574 height 47
click at [567, 377] on input "303477 319" at bounding box center [784, 378] width 574 height 47
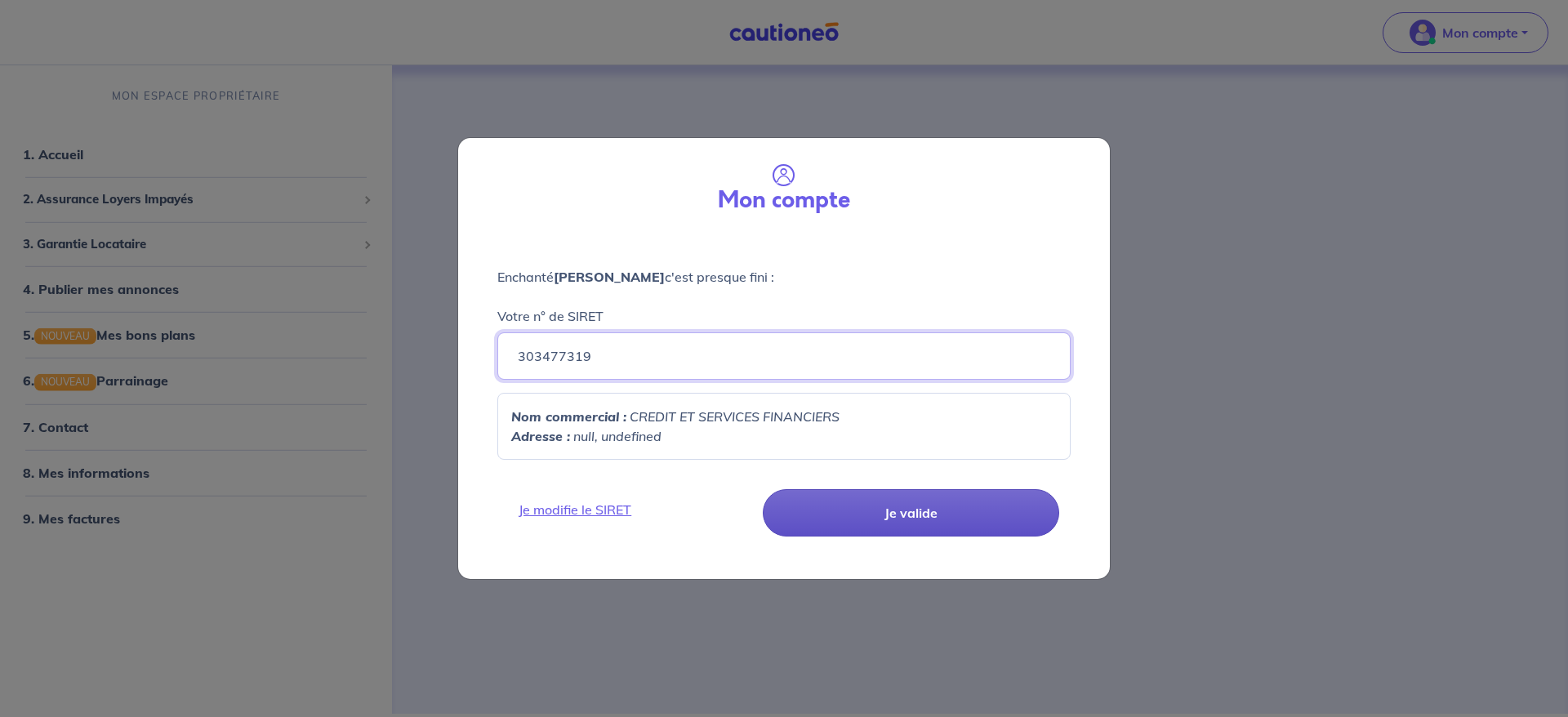
type input "303477319"
click at [907, 510] on button "Je valide" at bounding box center [910, 513] width 297 height 47
click at [925, 506] on button "Je valide" at bounding box center [910, 513] width 297 height 47
click at [905, 507] on button "Je valide" at bounding box center [910, 513] width 297 height 47
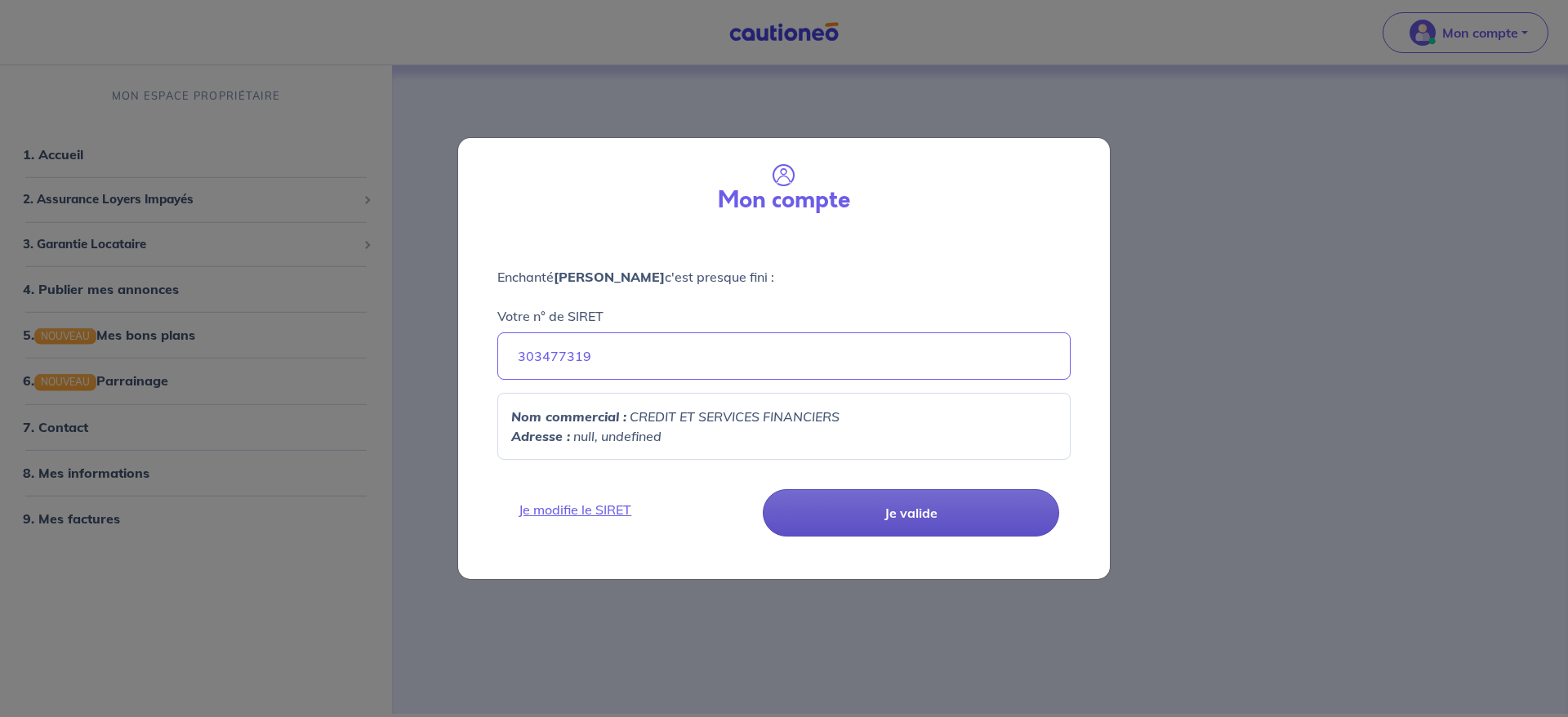
click at [905, 507] on button "Je valide" at bounding box center [910, 513] width 297 height 47
click at [843, 180] on div "Mon compte" at bounding box center [784, 186] width 625 height 70
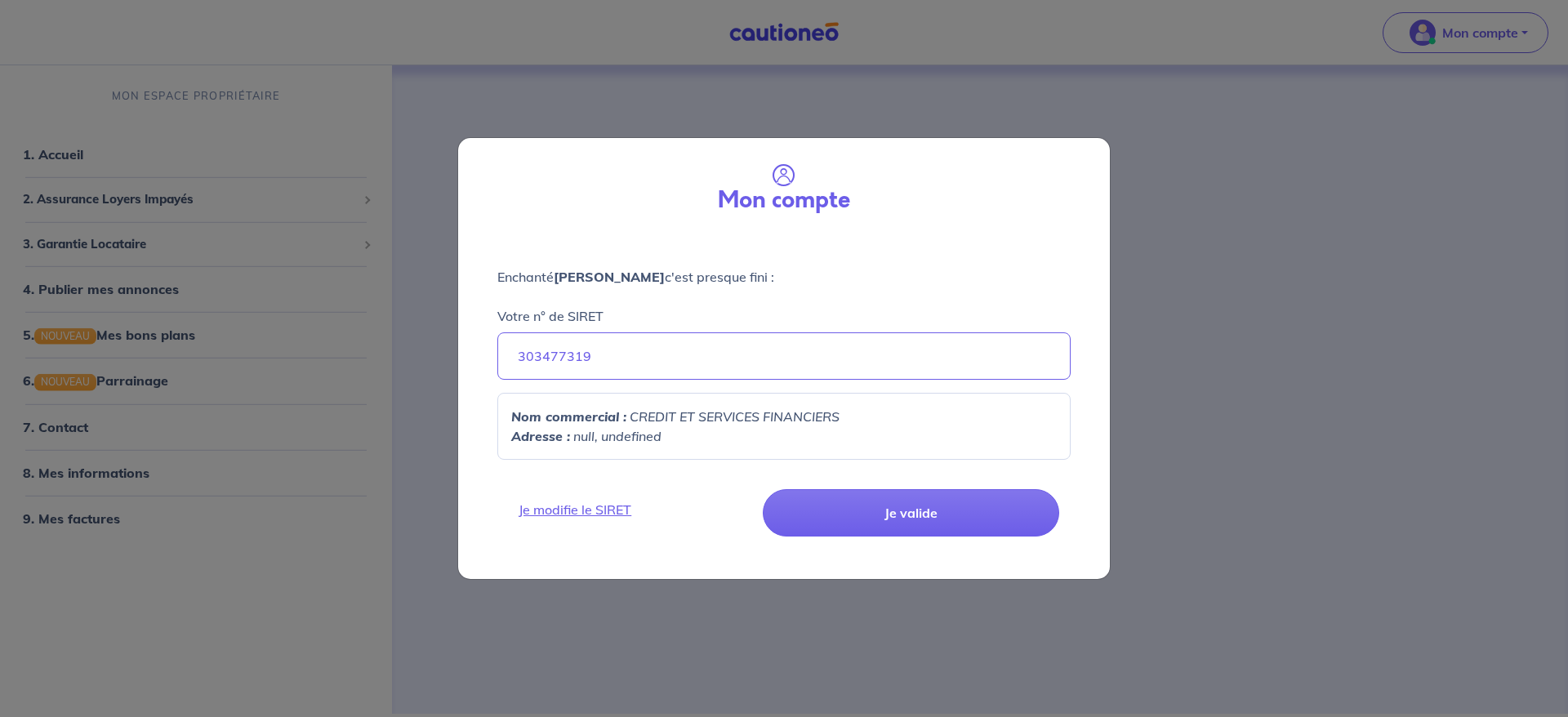
click at [1383, 287] on div "Mon compte Enchanté Cyrille ROCHE c'est presque fini : Votre n° de SIRET 303477…" at bounding box center [784, 358] width 1568 height 717
click at [937, 522] on button "Je valide" at bounding box center [910, 513] width 297 height 47
